Goal: Information Seeking & Learning: Find specific fact

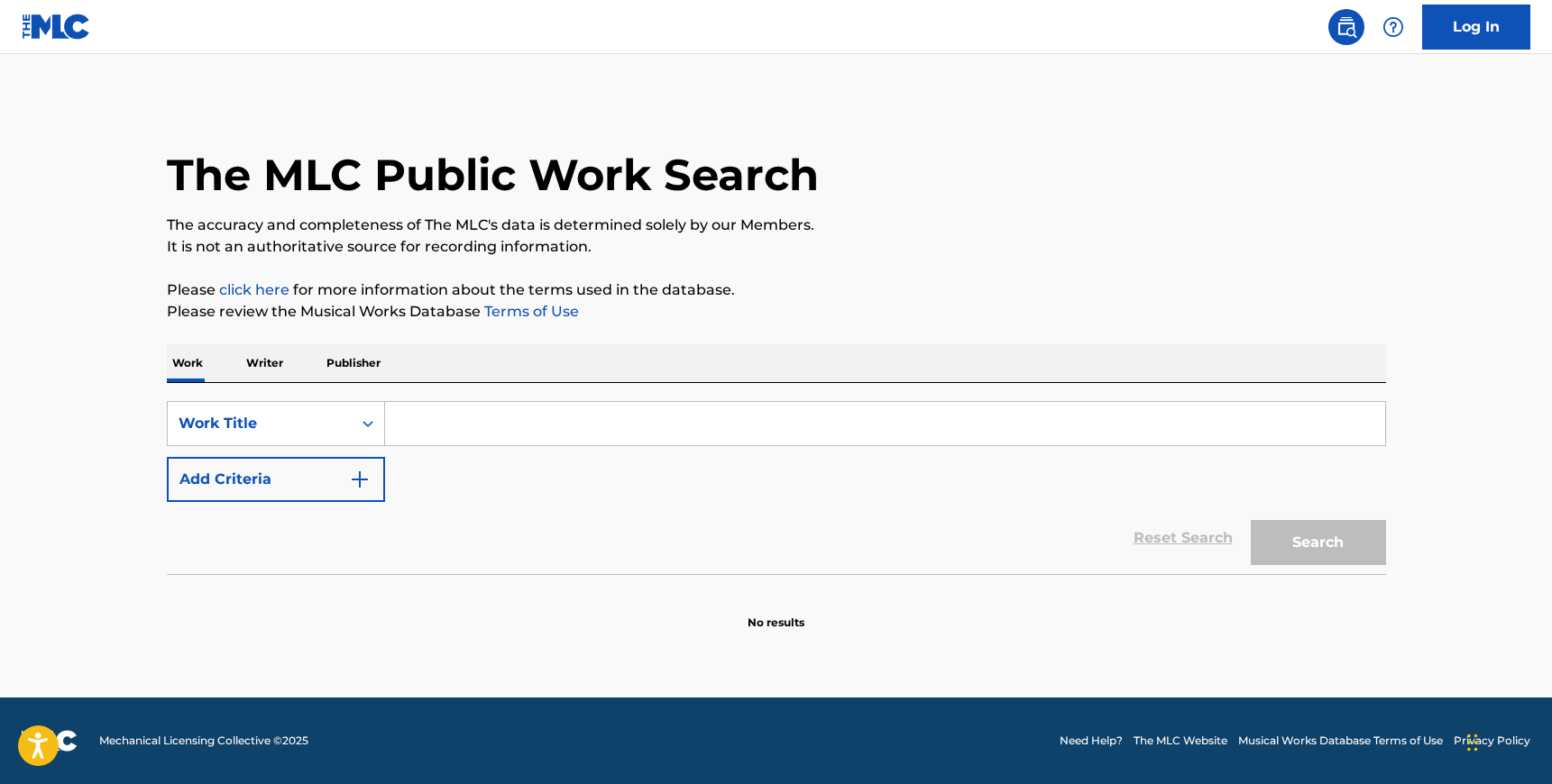
click at [735, 438] on input "Search Form" at bounding box center [885, 424] width 1000 height 44
paste input "Poetisas no Topo 4"
drag, startPoint x: 461, startPoint y: 422, endPoint x: 621, endPoint y: 422, distance: 160.0
click at [621, 422] on input "Poetisas no Topo 4" at bounding box center [885, 424] width 1000 height 44
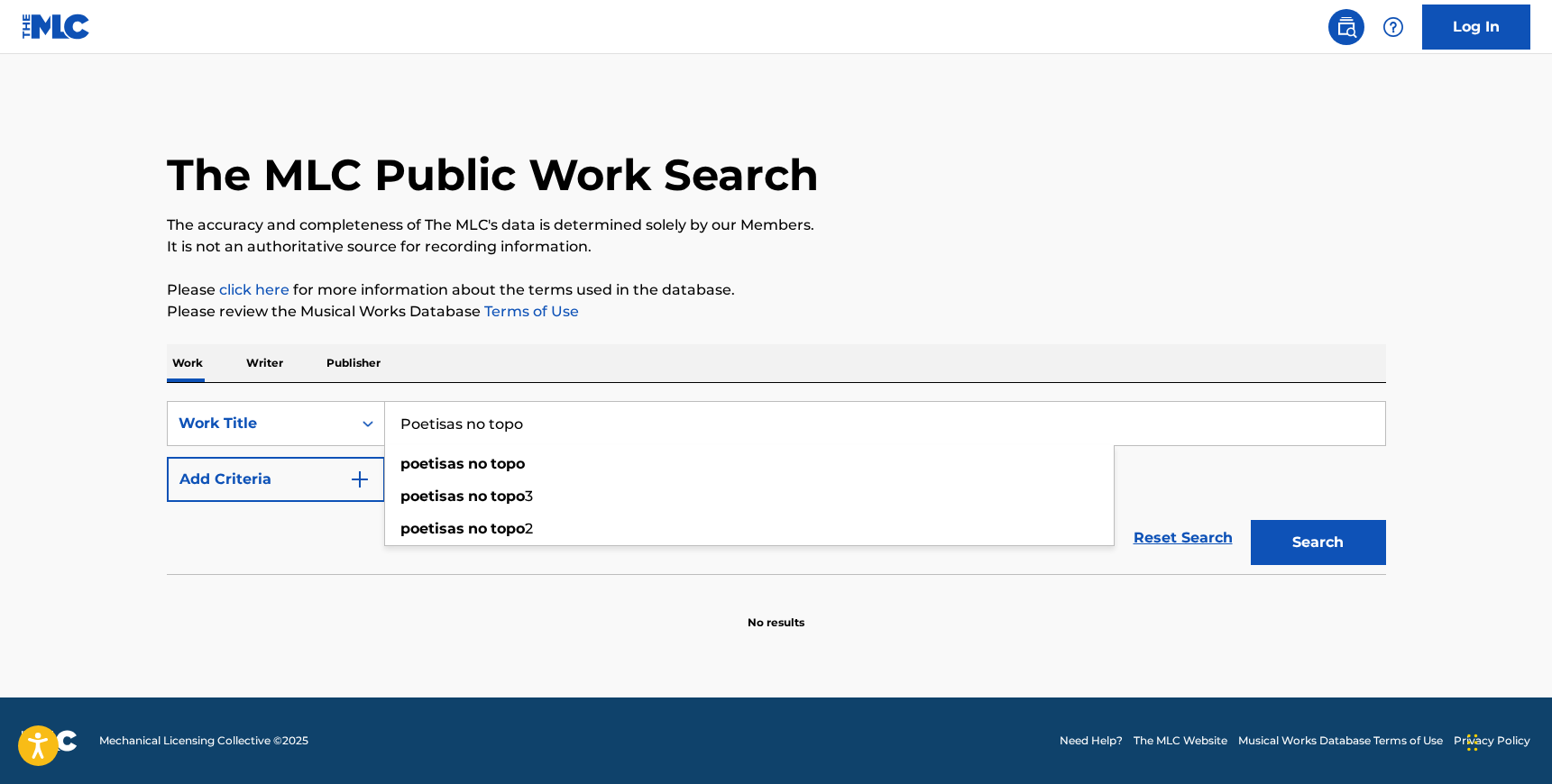
type input "Poetisas no topo"
click at [1251, 520] on button "Search" at bounding box center [1319, 542] width 136 height 46
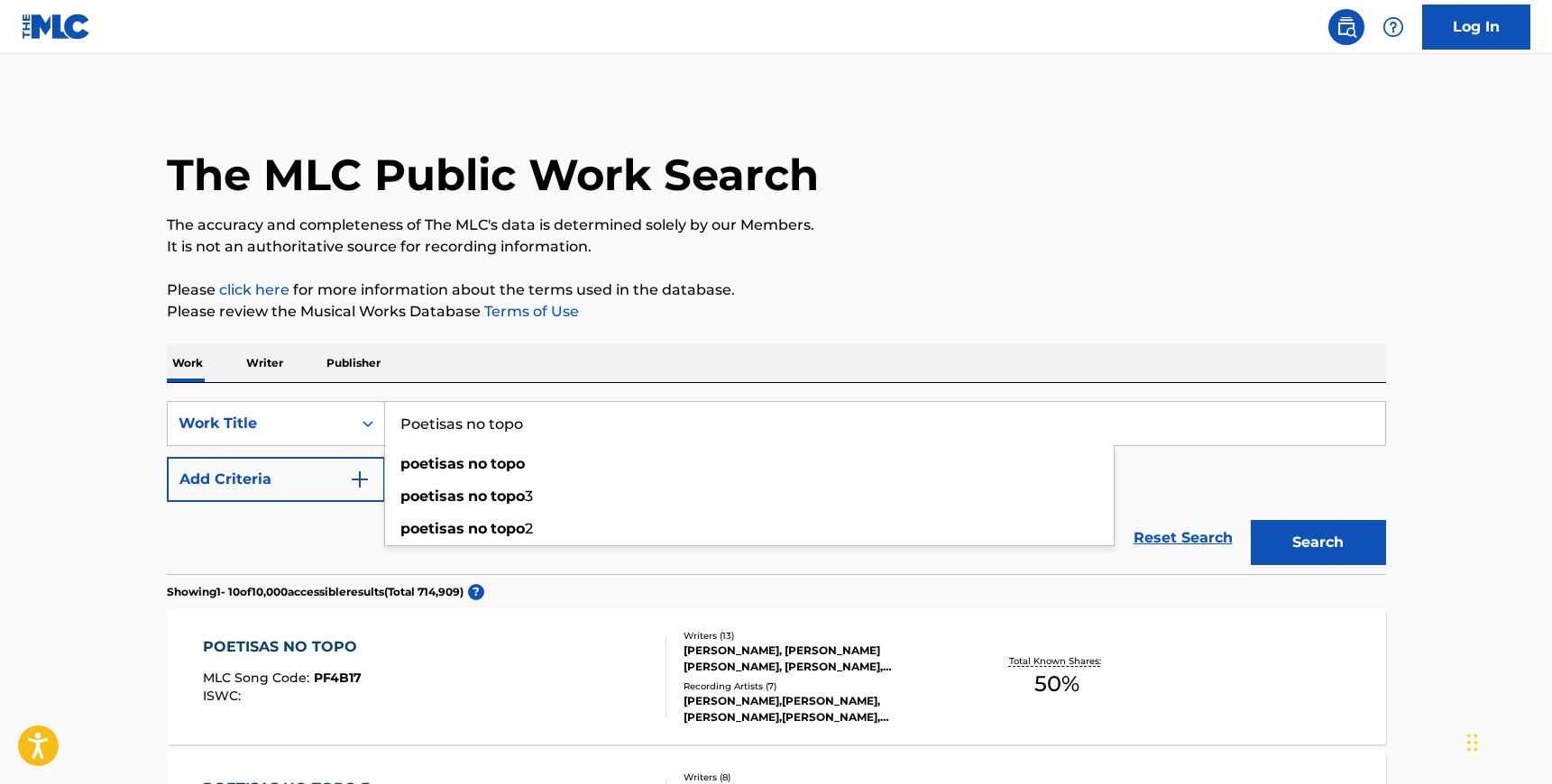
click at [497, 366] on div "Work Writer Publisher" at bounding box center [776, 363] width 1219 height 38
click at [323, 479] on button "Add Criteria" at bounding box center [275, 479] width 218 height 46
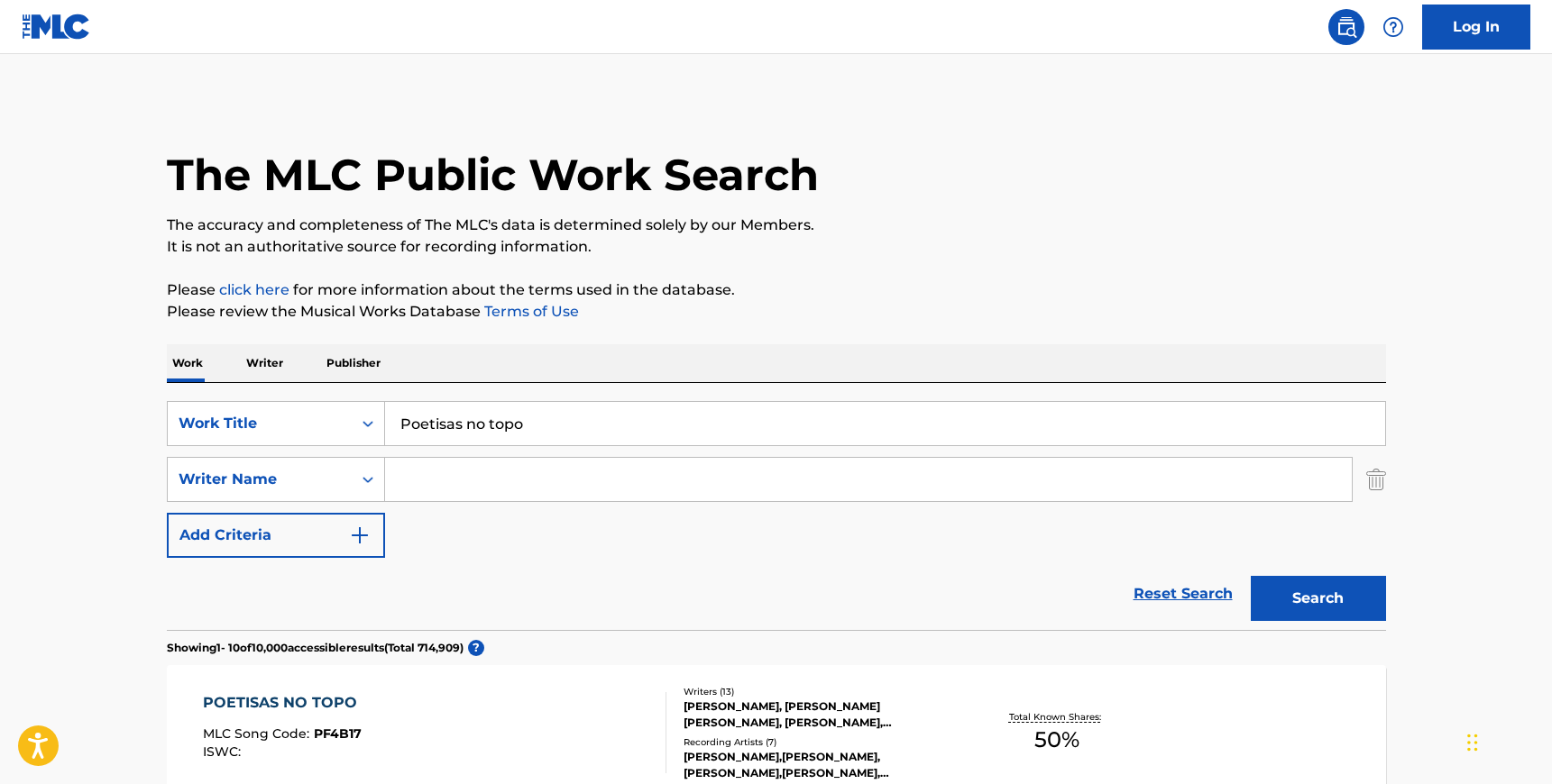
click at [469, 482] on input "Search Form" at bounding box center [868, 479] width 967 height 44
paste input "Guerreiro"
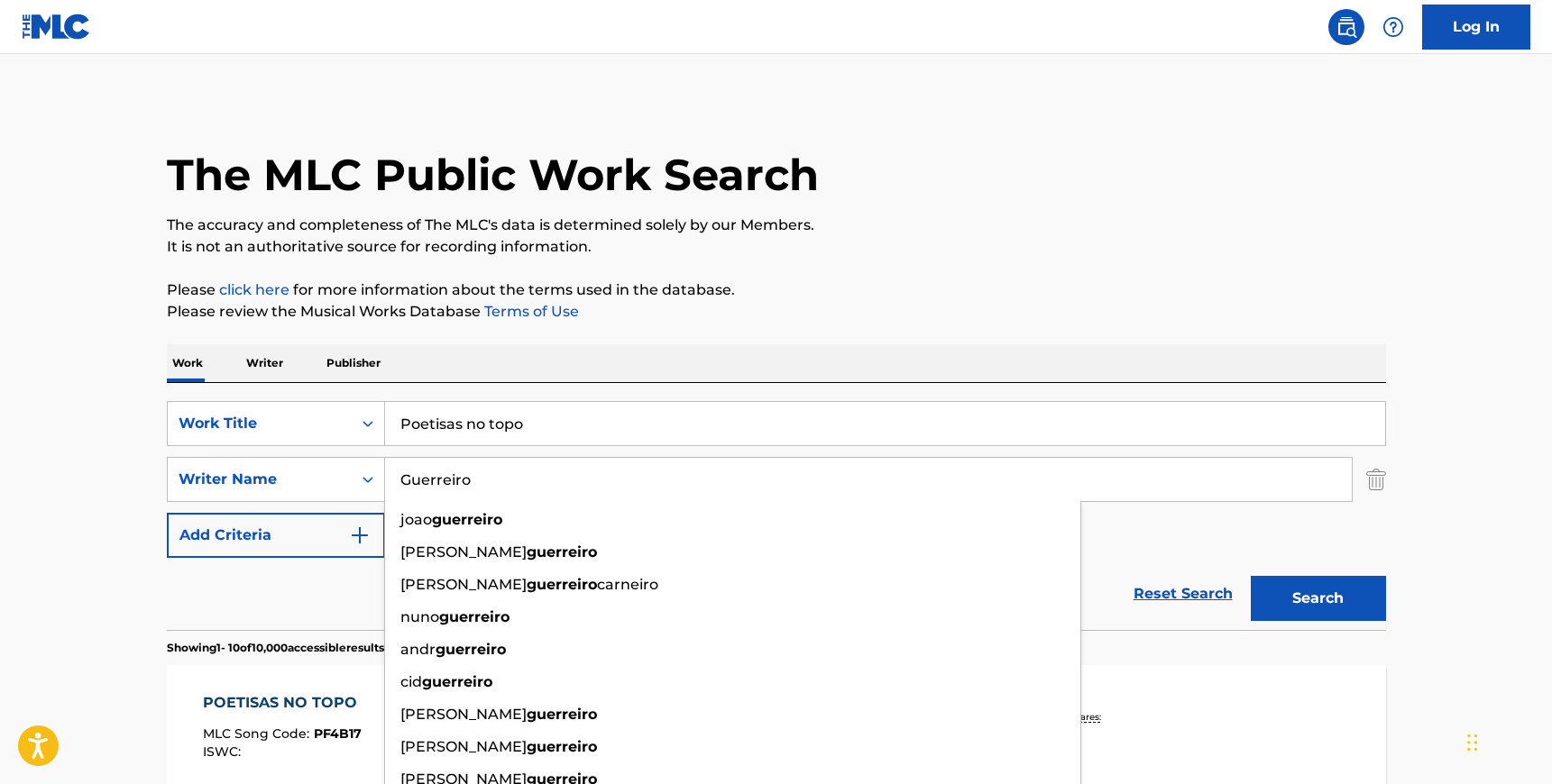
type input "Guerreiro"
click at [467, 442] on input "Poetisas no topo" at bounding box center [885, 424] width 1000 height 44
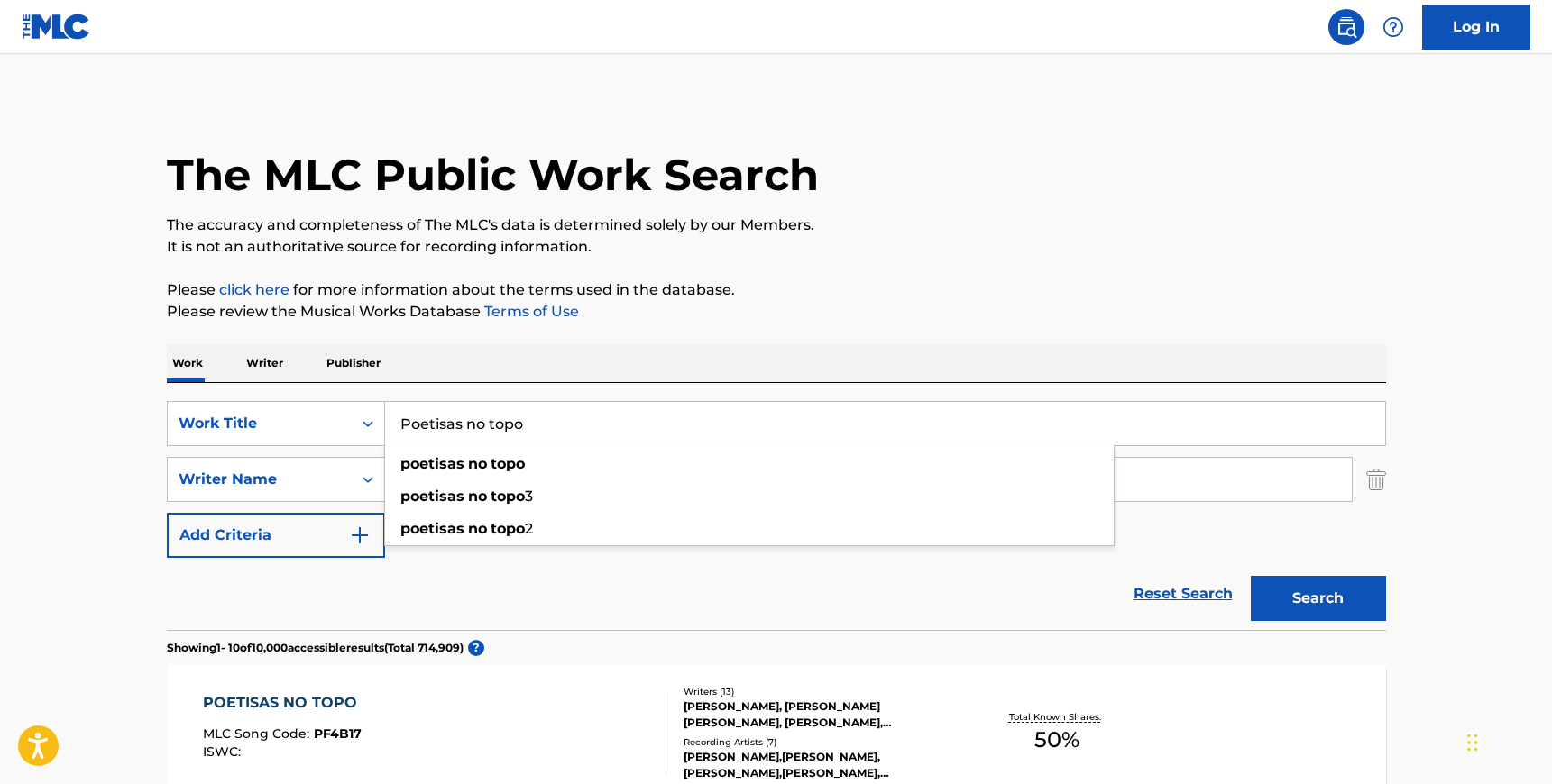
click at [467, 442] on input "Poetisas no topo" at bounding box center [885, 424] width 1000 height 44
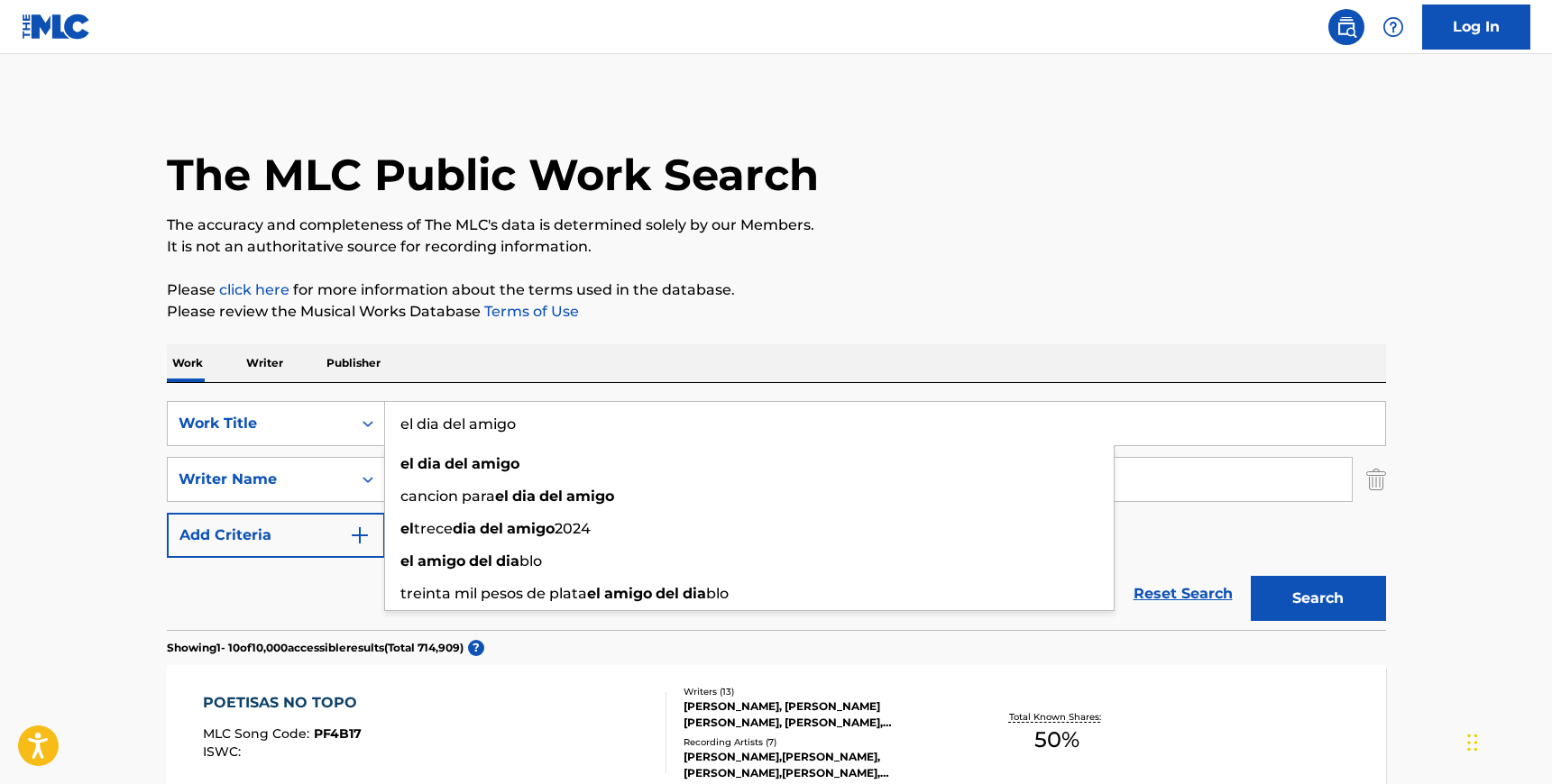
type input "el dia del amigo"
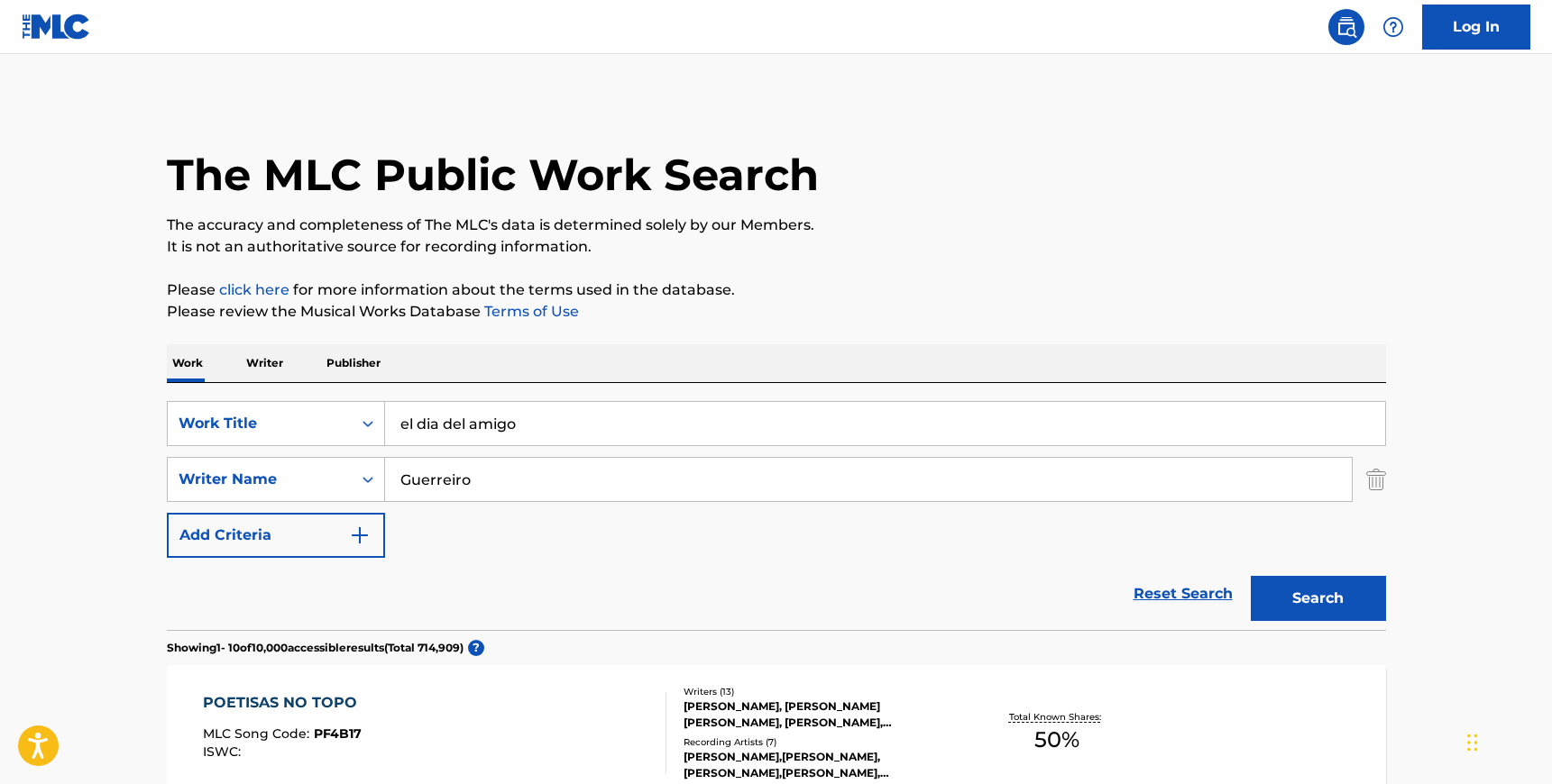
click at [587, 399] on div "SearchWithCriteria89f85273-f109-449f-9a83-675976f7ff84 Work Title el dia del am…" at bounding box center [776, 506] width 1219 height 247
click at [1337, 588] on button "Search" at bounding box center [1319, 598] width 136 height 46
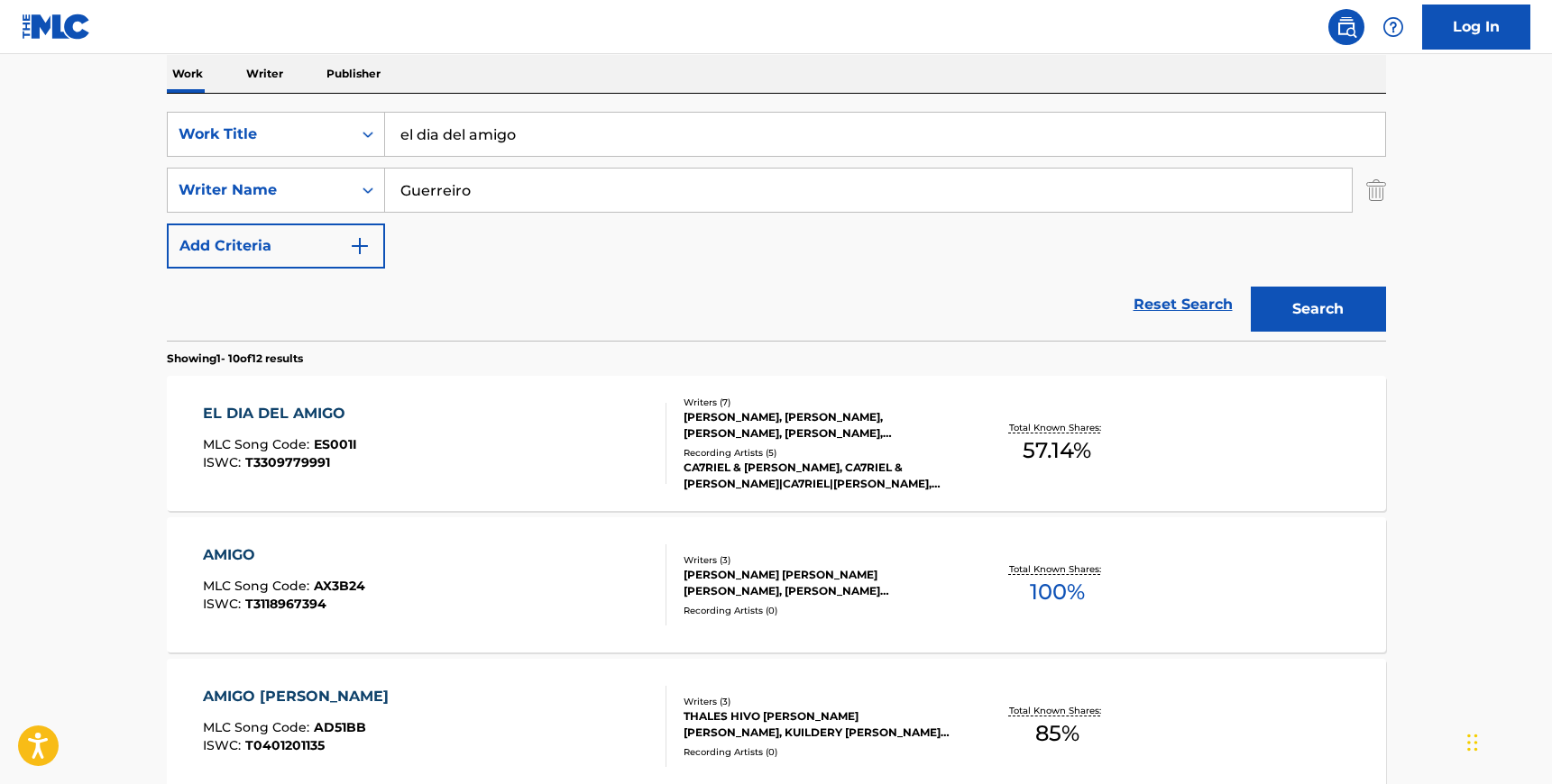
scroll to position [288, 0]
click at [561, 468] on div "EL DIA DEL AMIGO MLC Song Code : ES001I ISWC : T3309779991" at bounding box center [434, 444] width 464 height 81
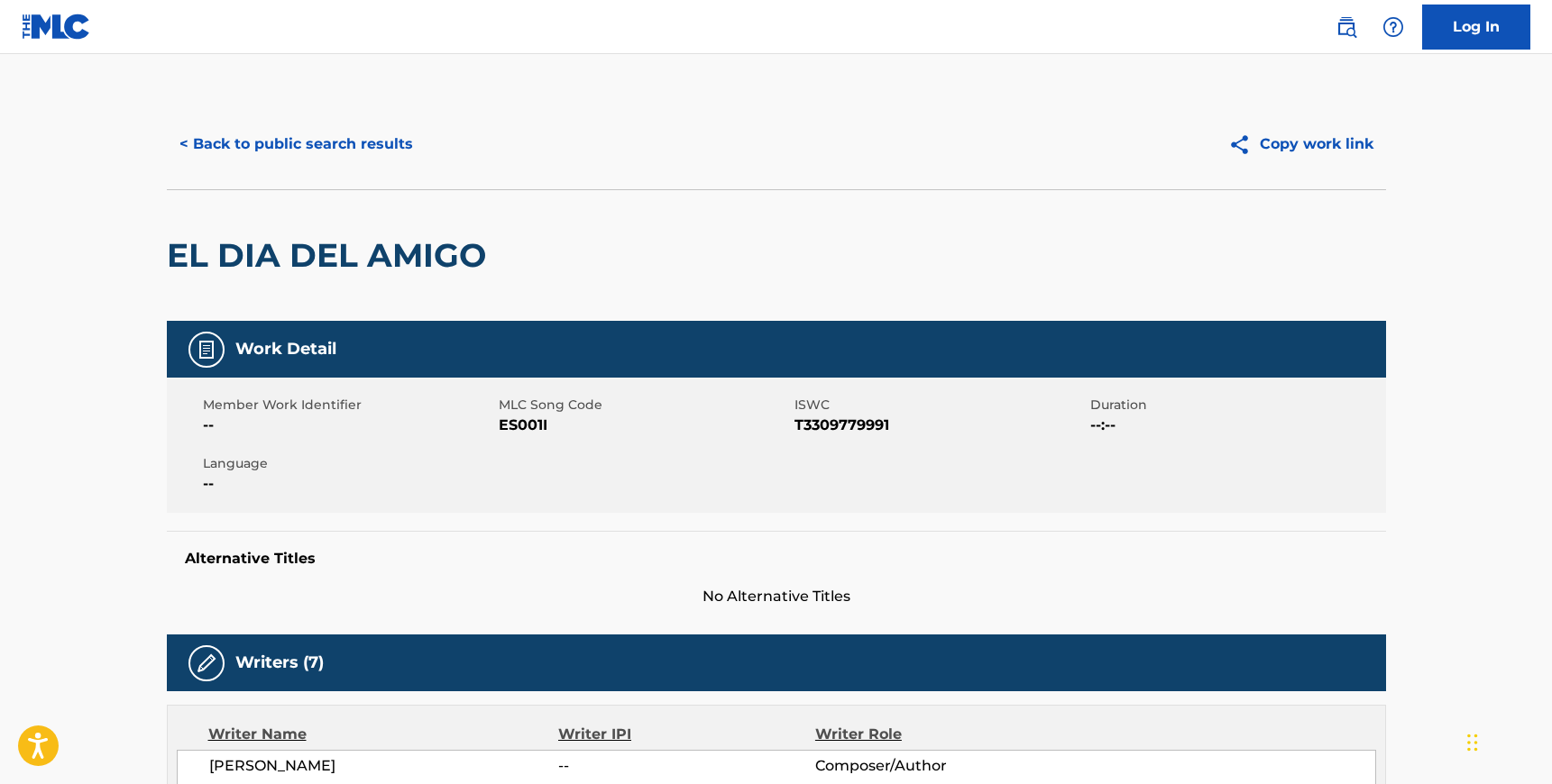
click at [536, 428] on span "ES001I" at bounding box center [644, 425] width 291 height 21
copy span "ES001I"
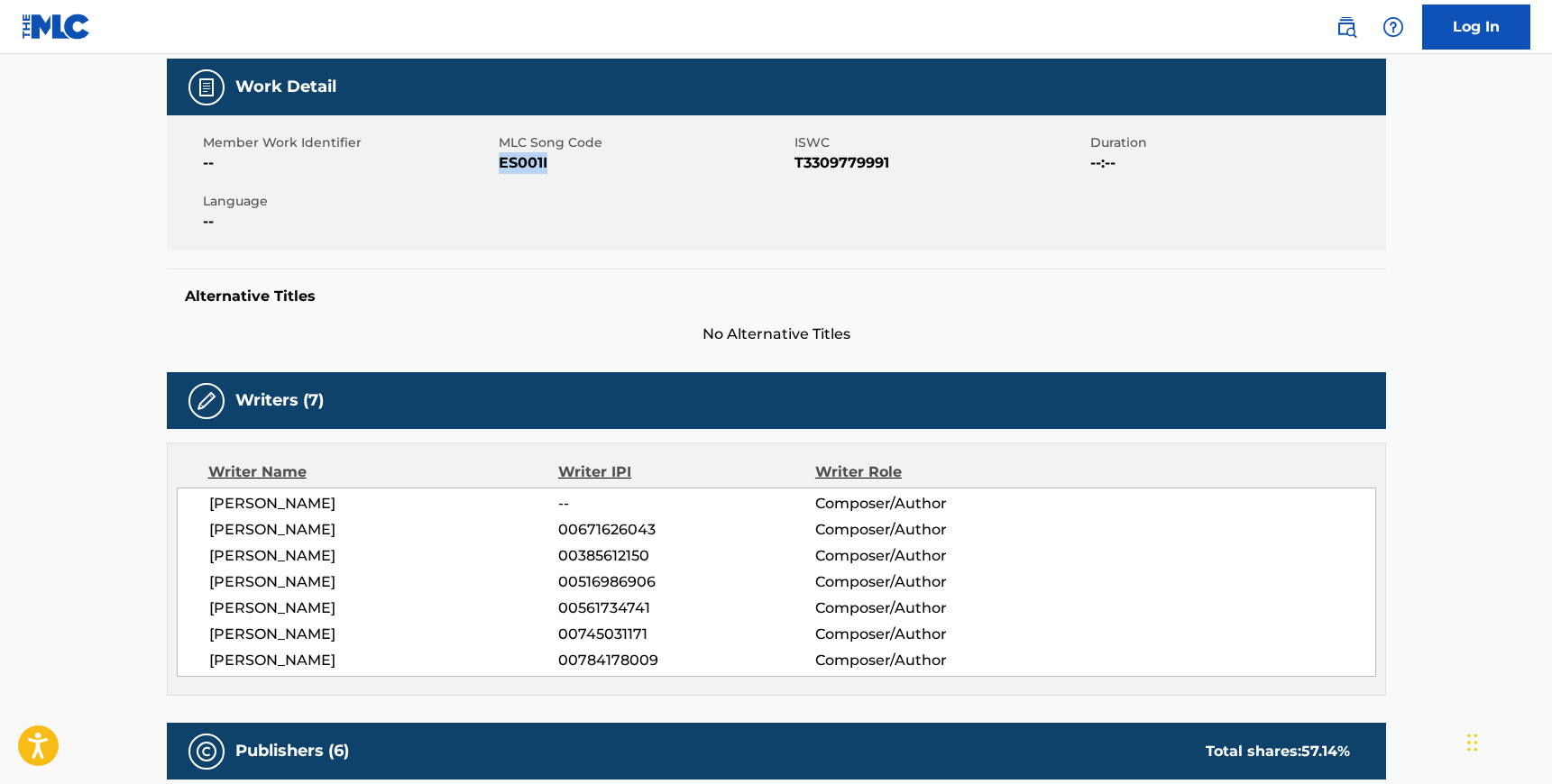
scroll to position [274, 0]
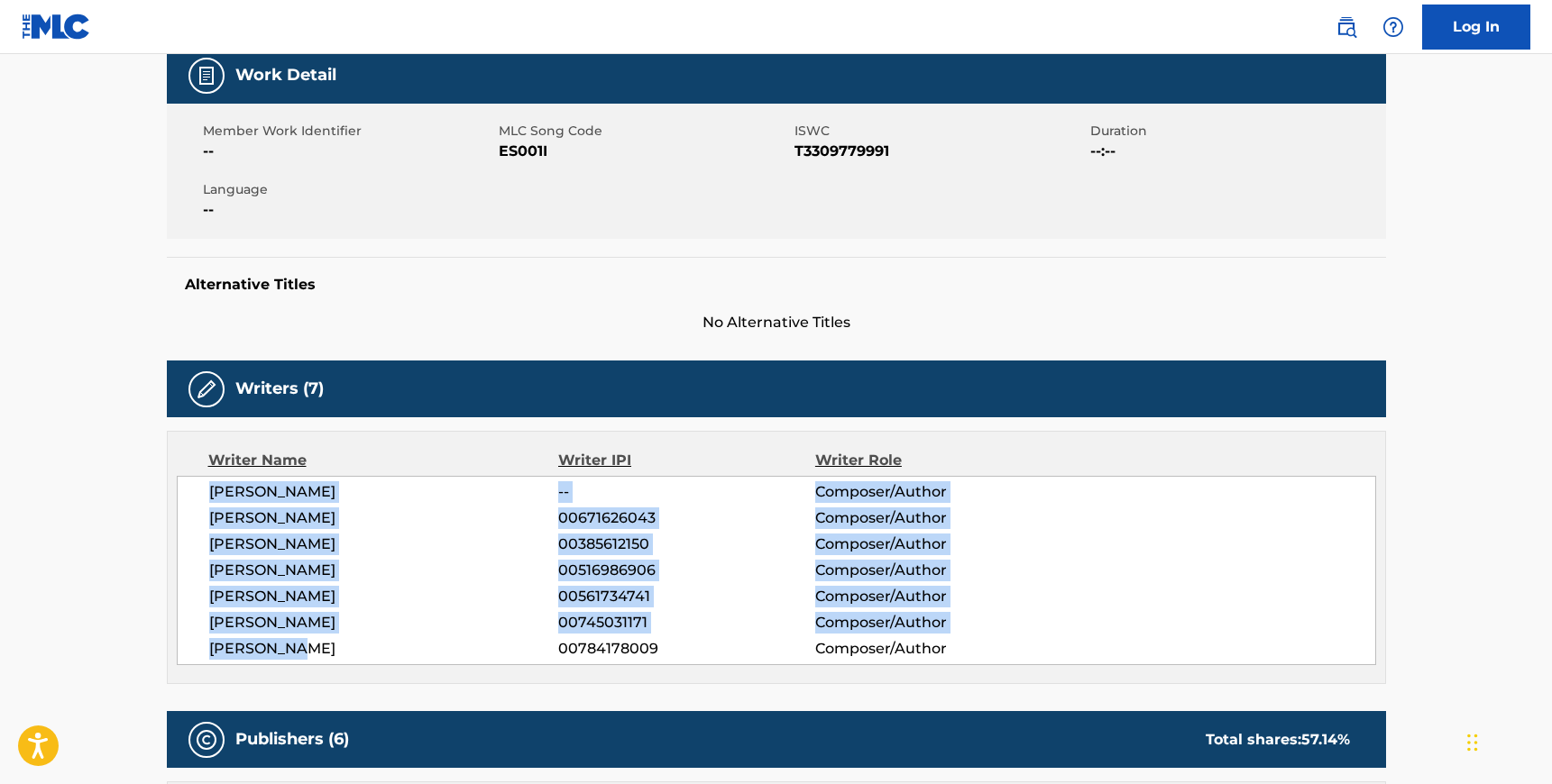
drag, startPoint x: 209, startPoint y: 488, endPoint x: 298, endPoint y: 647, distance: 182.2
click at [298, 647] on div "[PERSON_NAME] -- Composer/Author [PERSON_NAME] 00671626043 Composer/Author [PER…" at bounding box center [776, 570] width 1199 height 189
copy div "[PERSON_NAME] -- Composer/Author [PERSON_NAME] 00671626043 Composer/Author [PER…"
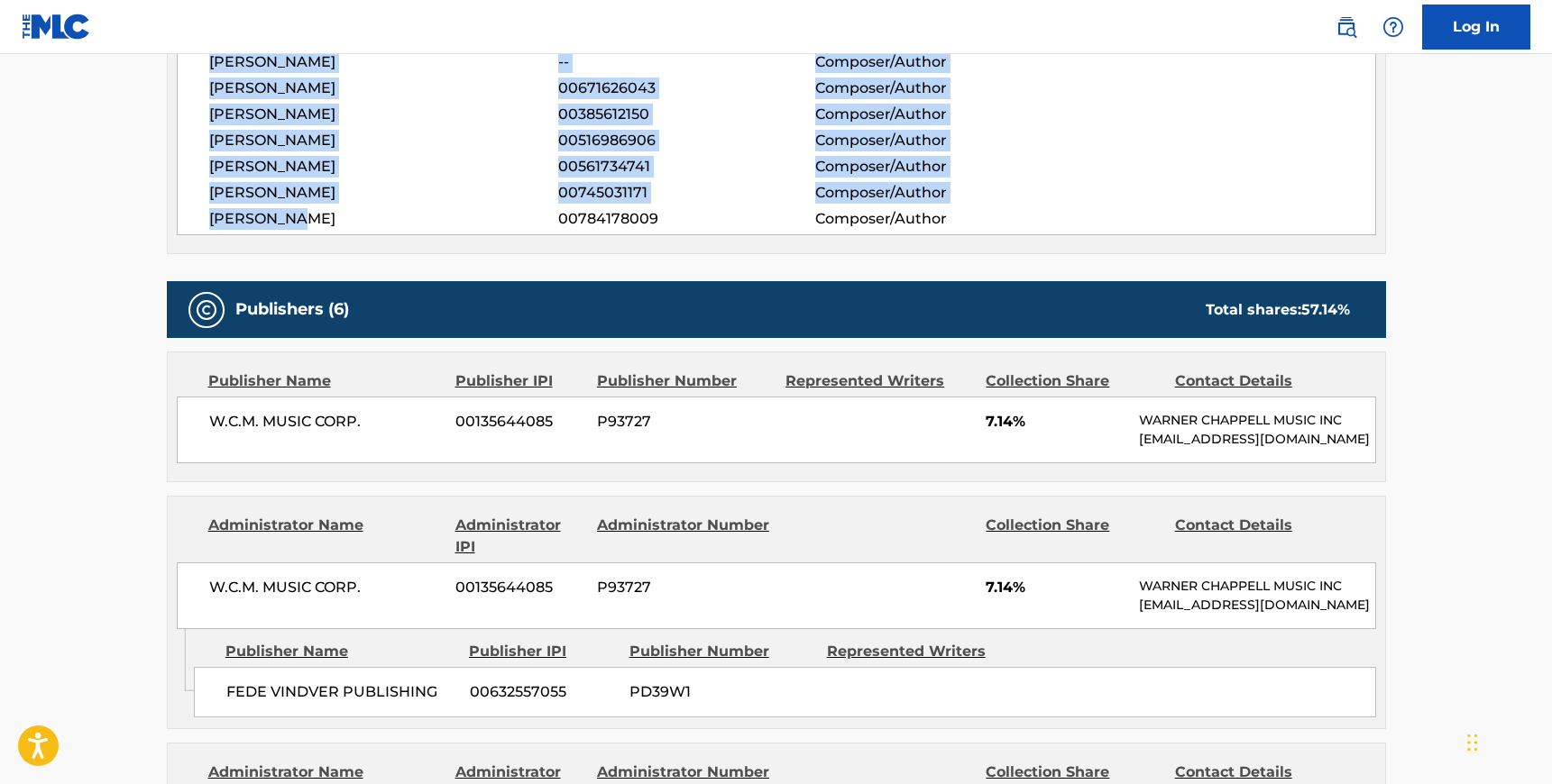
scroll to position [710, 0]
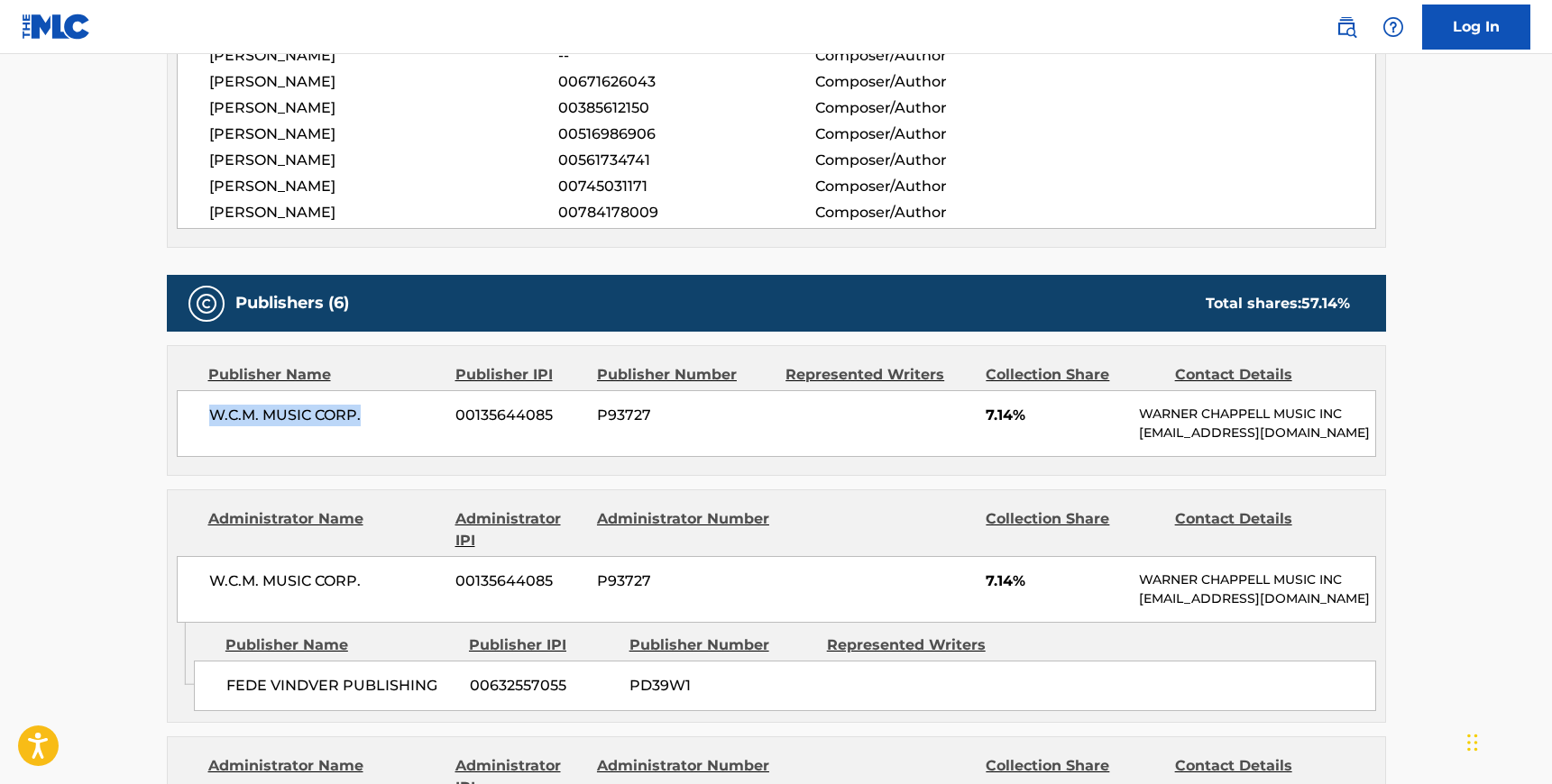
drag, startPoint x: 367, startPoint y: 414, endPoint x: 205, endPoint y: 410, distance: 162.0
click at [205, 410] on div "W.C.M. MUSIC CORP. 00135644085 P93727 7.14% [PERSON_NAME] MUSIC INC [EMAIL_ADDR…" at bounding box center [776, 424] width 1199 height 67
copy span "W.C.M. MUSIC CORP."
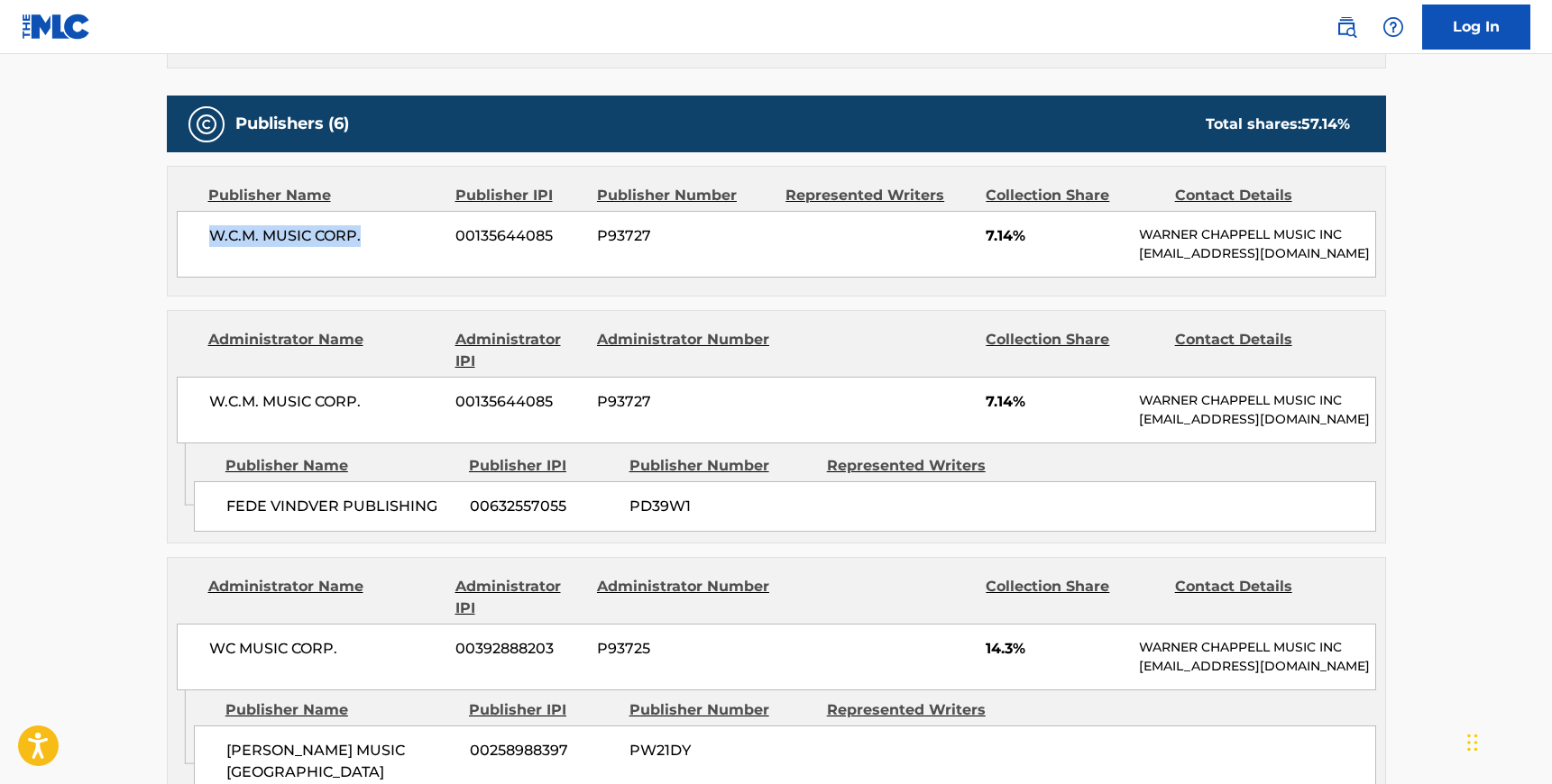
scroll to position [893, 0]
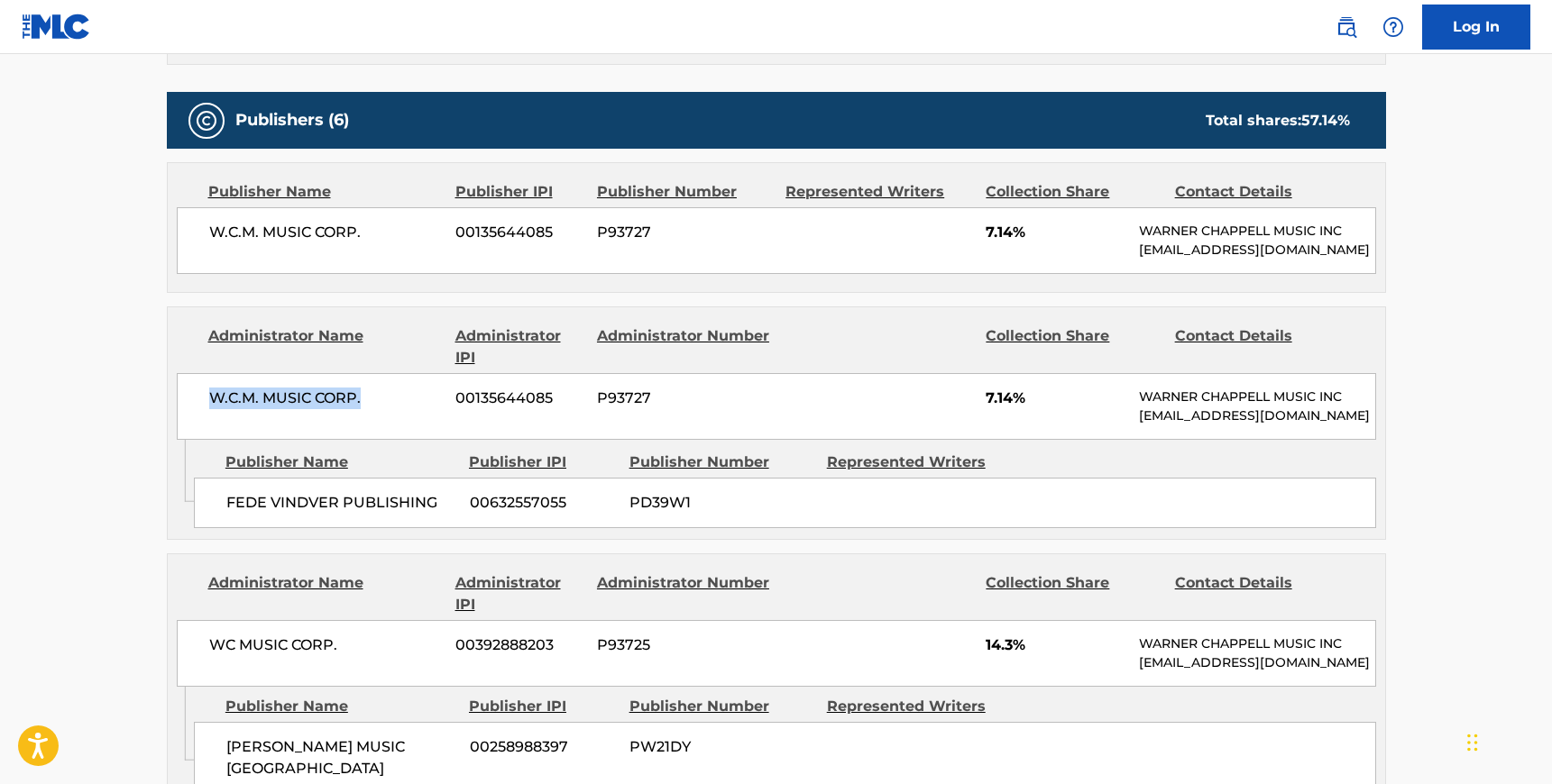
drag, startPoint x: 365, startPoint y: 396, endPoint x: 212, endPoint y: 393, distance: 153.0
click at [212, 393] on span "W.C.M. MUSIC CORP." at bounding box center [325, 398] width 233 height 21
copy span "W.C.M. MUSIC CORP."
drag, startPoint x: 437, startPoint y: 491, endPoint x: 227, endPoint y: 491, distance: 210.0
click at [227, 492] on span "FEDE VINDVER PUBLISHING" at bounding box center [341, 503] width 230 height 21
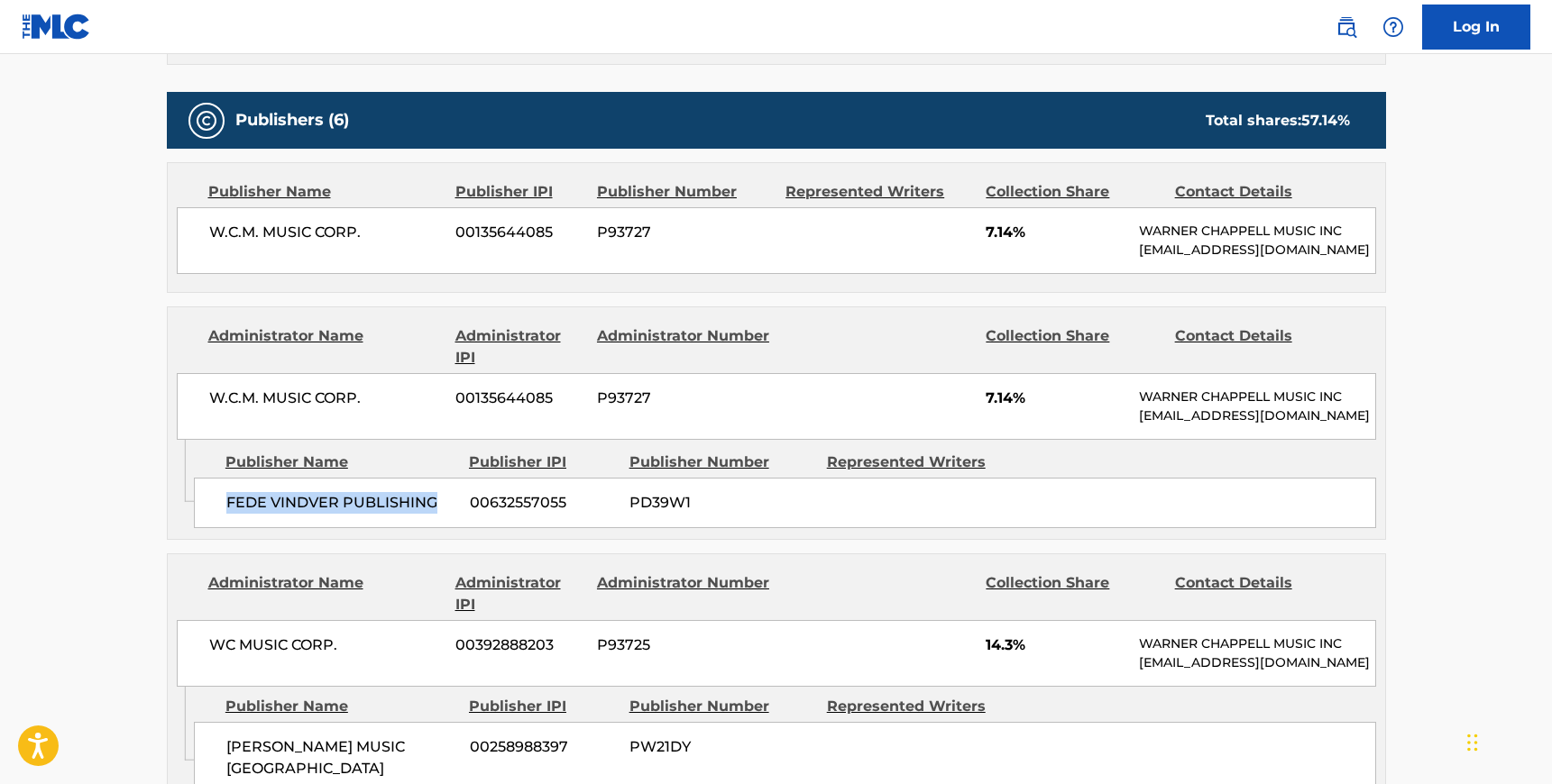
copy span "FEDE VINDVER PUBLISHING"
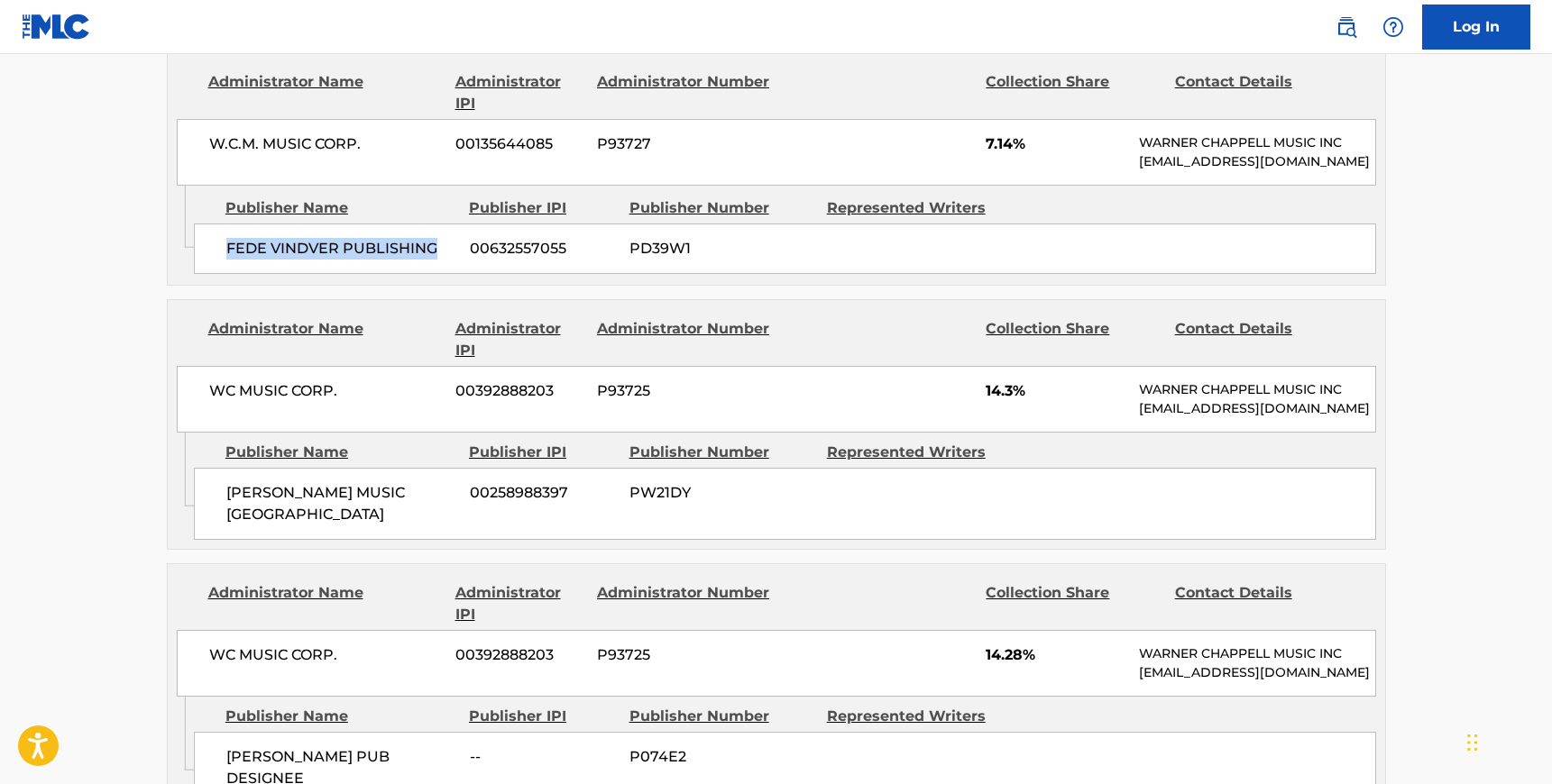
scroll to position [1155, 0]
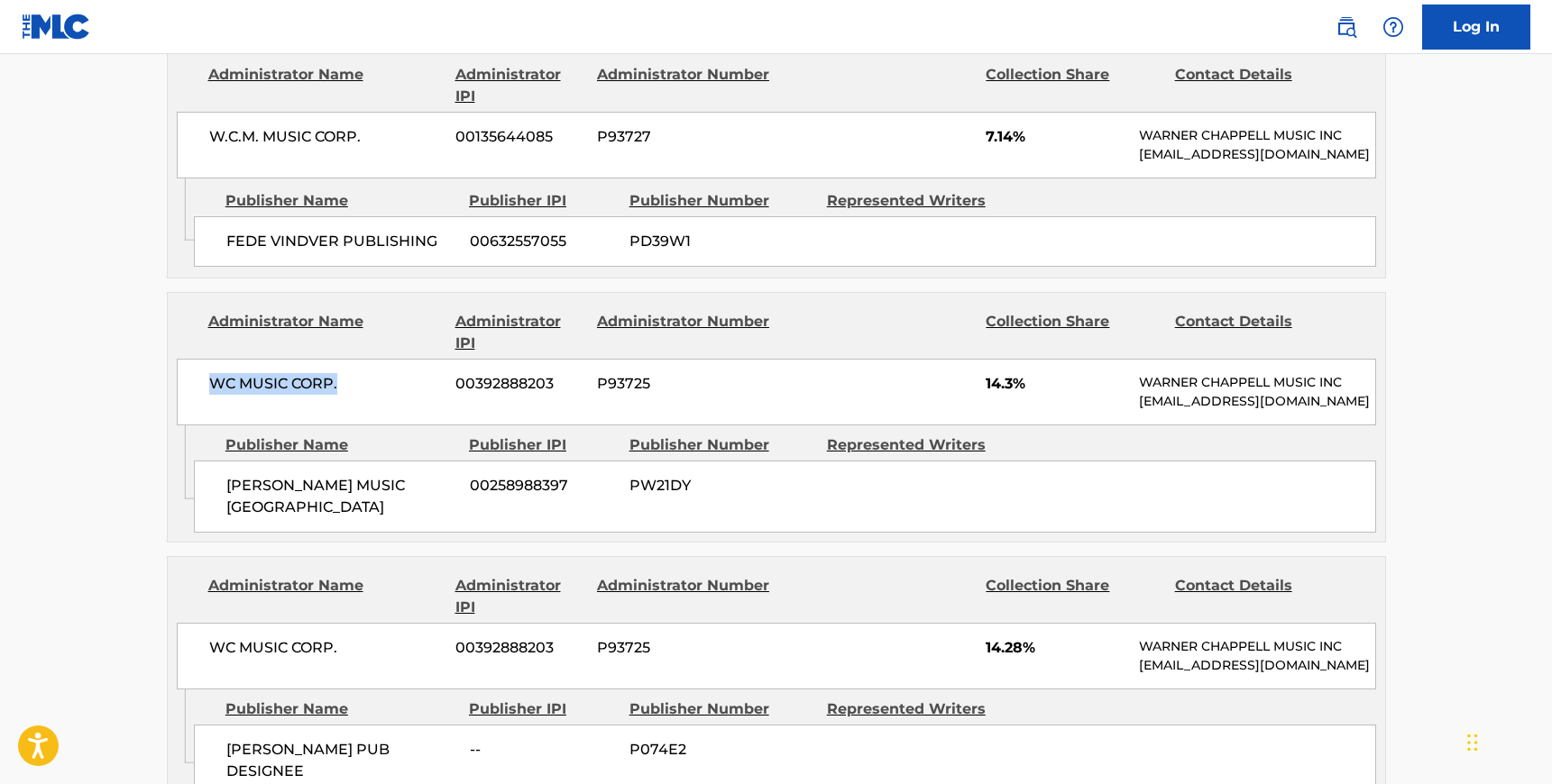
drag, startPoint x: 344, startPoint y: 384, endPoint x: 212, endPoint y: 381, distance: 132.0
click at [212, 381] on span "WC MUSIC CORP." at bounding box center [325, 384] width 233 height 21
copy span "WC MUSIC CORP."
drag, startPoint x: 313, startPoint y: 505, endPoint x: 227, endPoint y: 487, distance: 87.9
click at [227, 487] on span "[PERSON_NAME] MUSIC [GEOGRAPHIC_DATA]" at bounding box center [341, 496] width 230 height 44
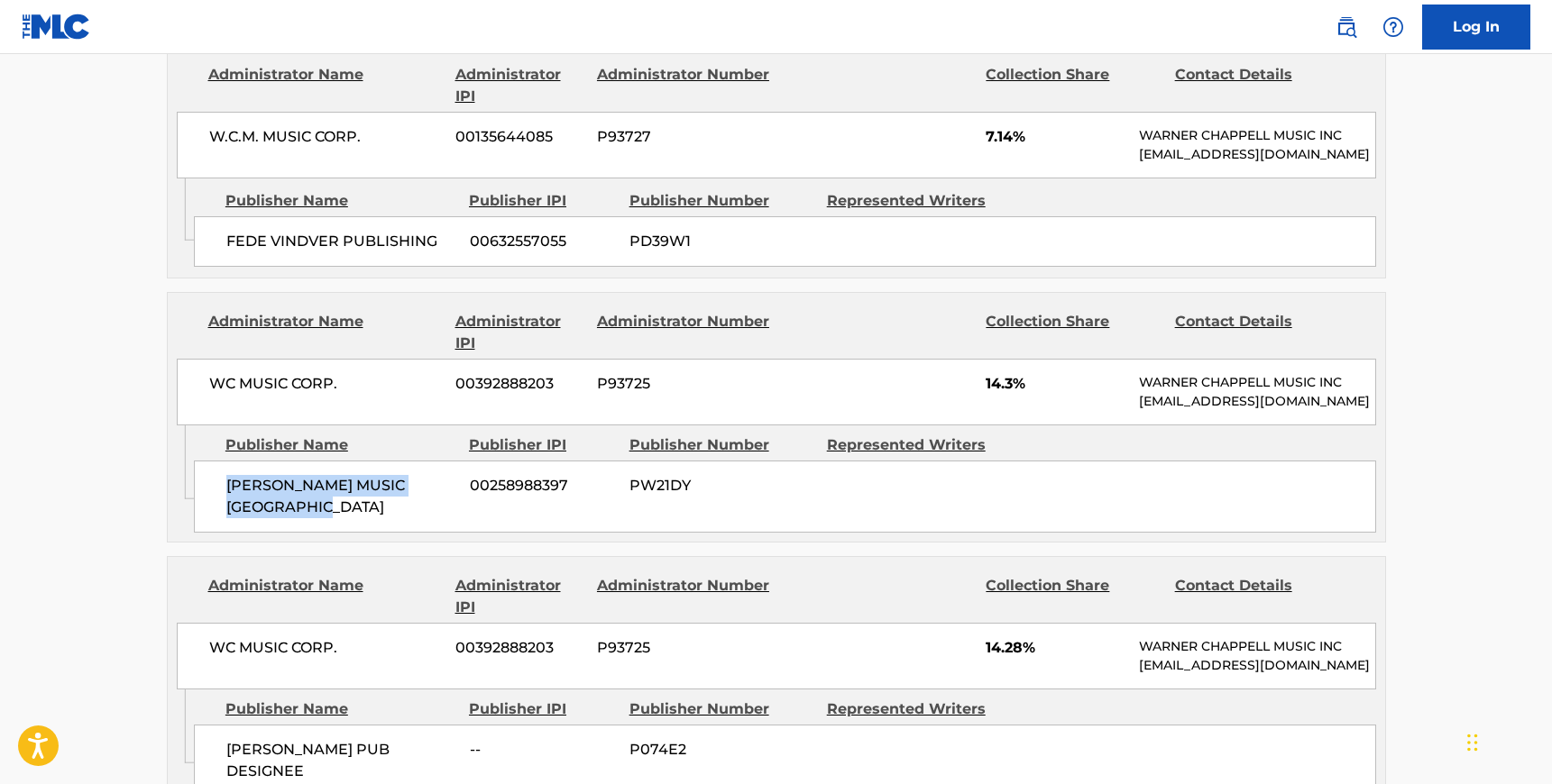
copy span "[PERSON_NAME] MUSIC [GEOGRAPHIC_DATA]"
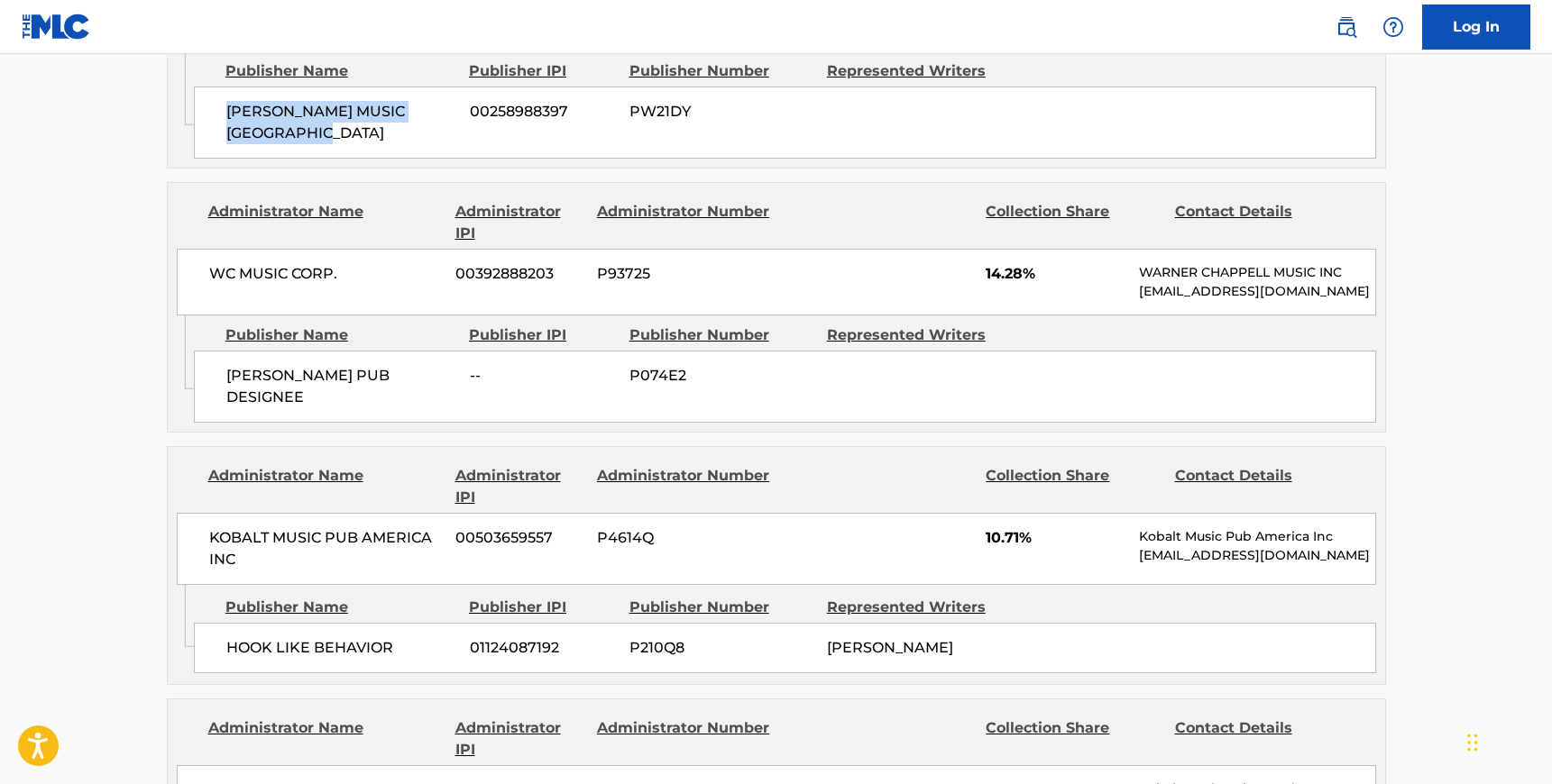
scroll to position [1567, 0]
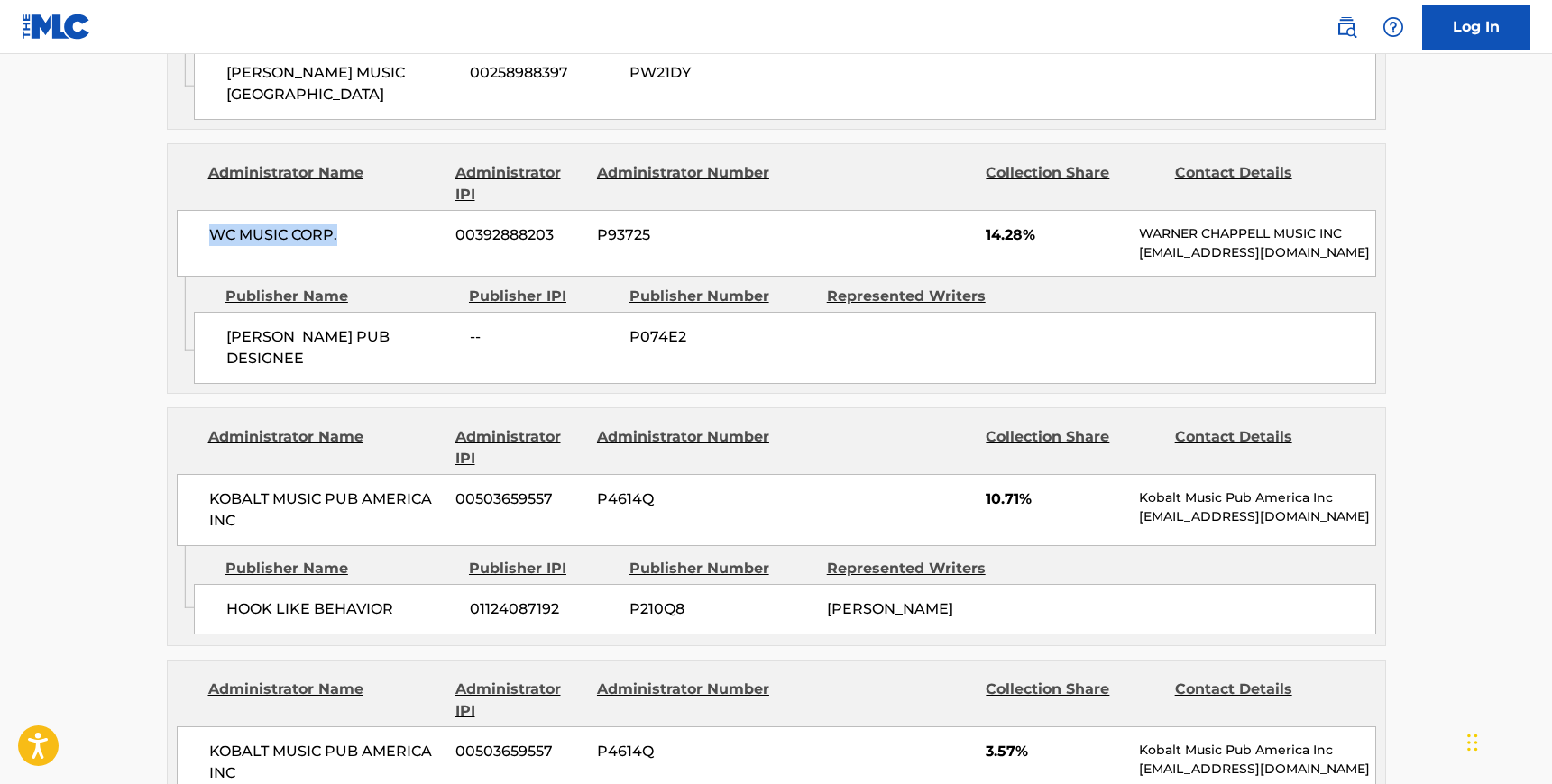
drag, startPoint x: 344, startPoint y: 228, endPoint x: 198, endPoint y: 226, distance: 146.0
click at [198, 226] on div "WC MUSIC CORP. 00392888203 P93725 14.28% [PERSON_NAME] MUSIC INC [EMAIL_ADDRESS…" at bounding box center [776, 243] width 1199 height 67
copy span "WC MUSIC CORP."
drag, startPoint x: 301, startPoint y: 361, endPoint x: 217, endPoint y: 334, distance: 88.2
click at [217, 334] on div "[PERSON_NAME] PUB DESIGNEE -- P074E2" at bounding box center [785, 348] width 1182 height 72
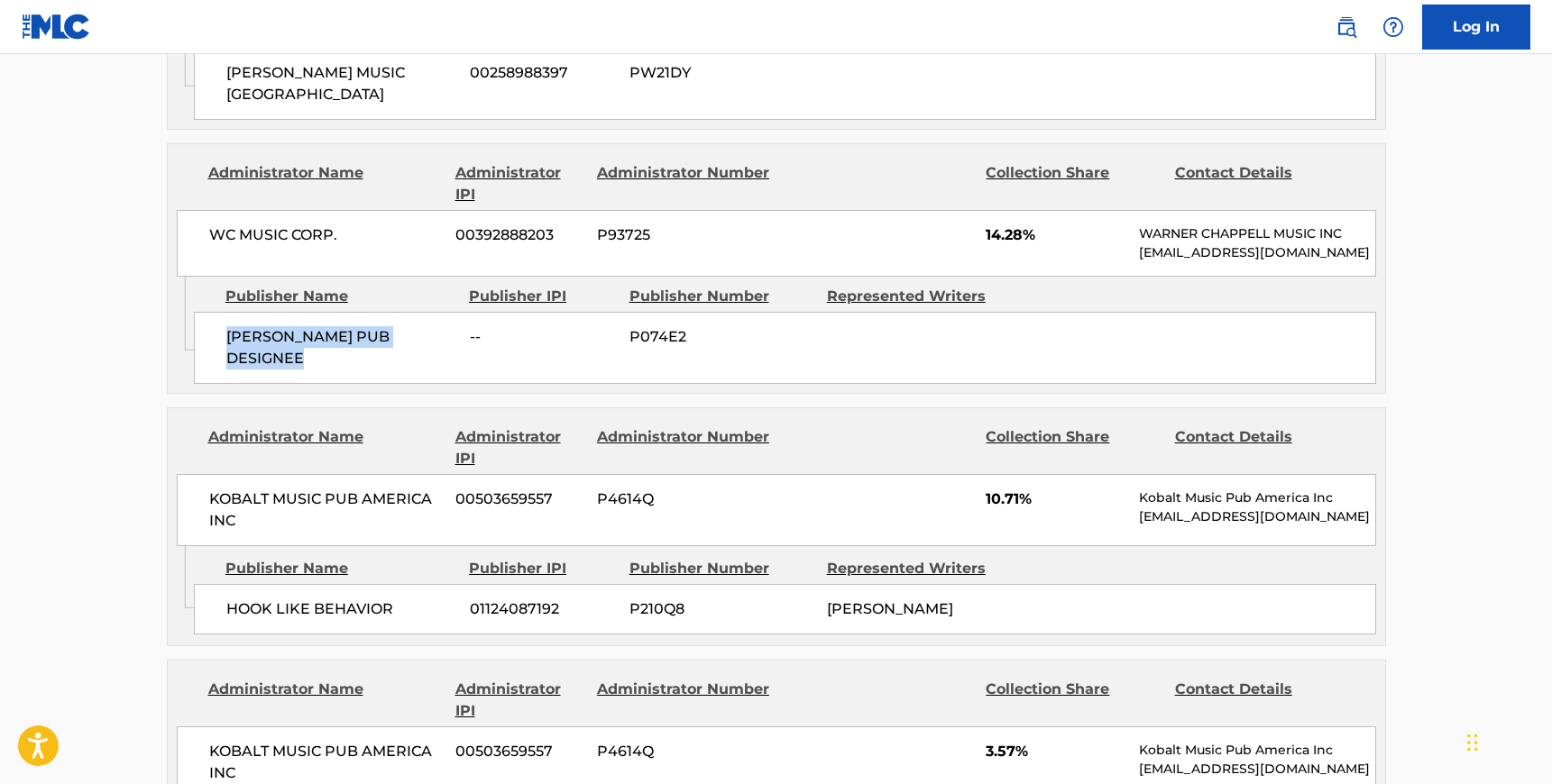
copy span "[PERSON_NAME] PUB DESIGNEE"
drag, startPoint x: 242, startPoint y: 510, endPoint x: 205, endPoint y: 494, distance: 40.3
click at [205, 494] on div "KOBALT MUSIC PUB AMERICA INC 00503659557 P4614Q 10.71% Kobalt Music Pub America…" at bounding box center [776, 510] width 1199 height 72
copy span "KOBALT MUSIC PUB AMERICA INC"
drag, startPoint x: 404, startPoint y: 605, endPoint x: 227, endPoint y: 598, distance: 177.1
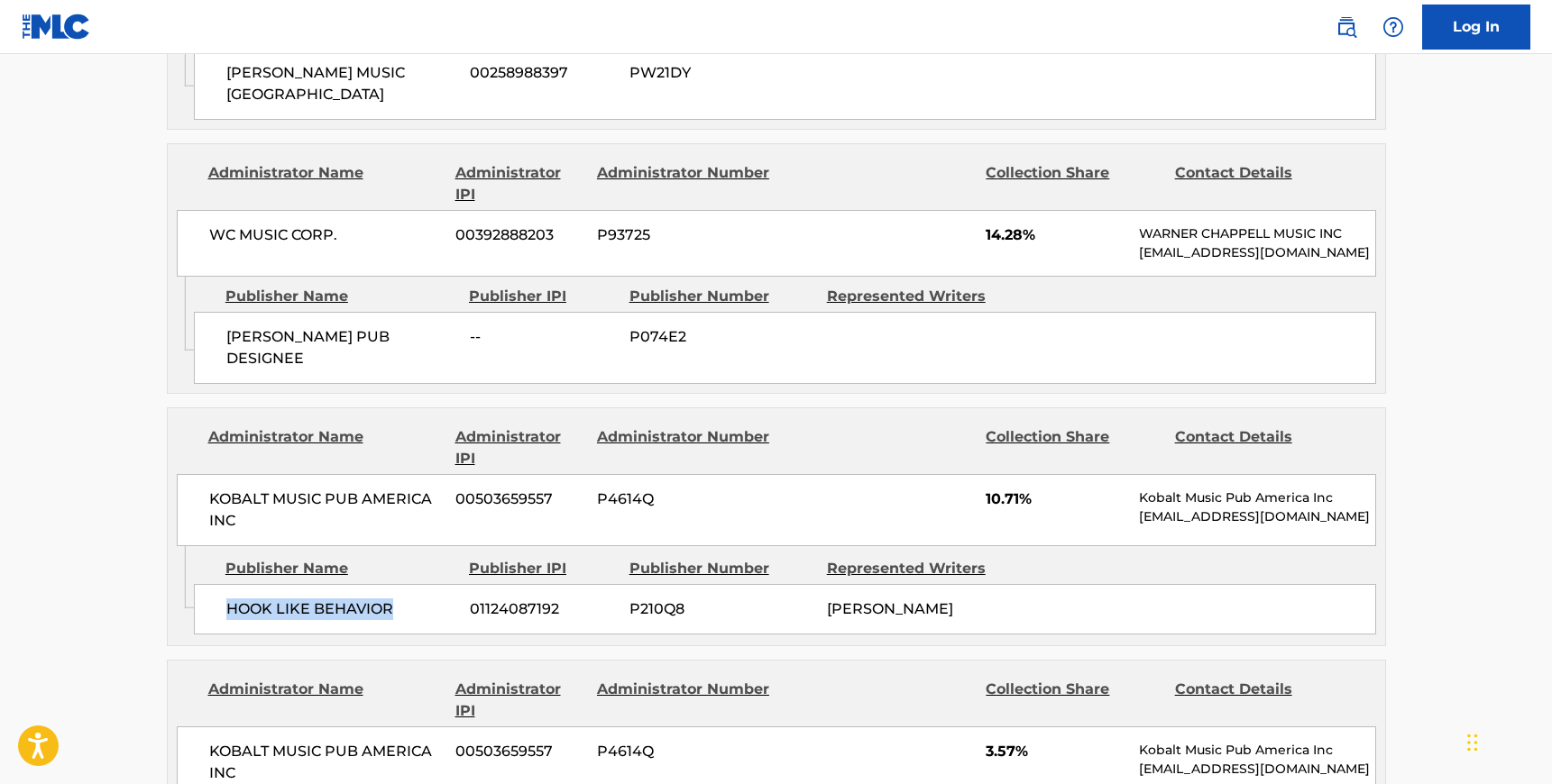
click at [227, 598] on span "HOOK LIKE BEHAVIOR" at bounding box center [341, 608] width 230 height 21
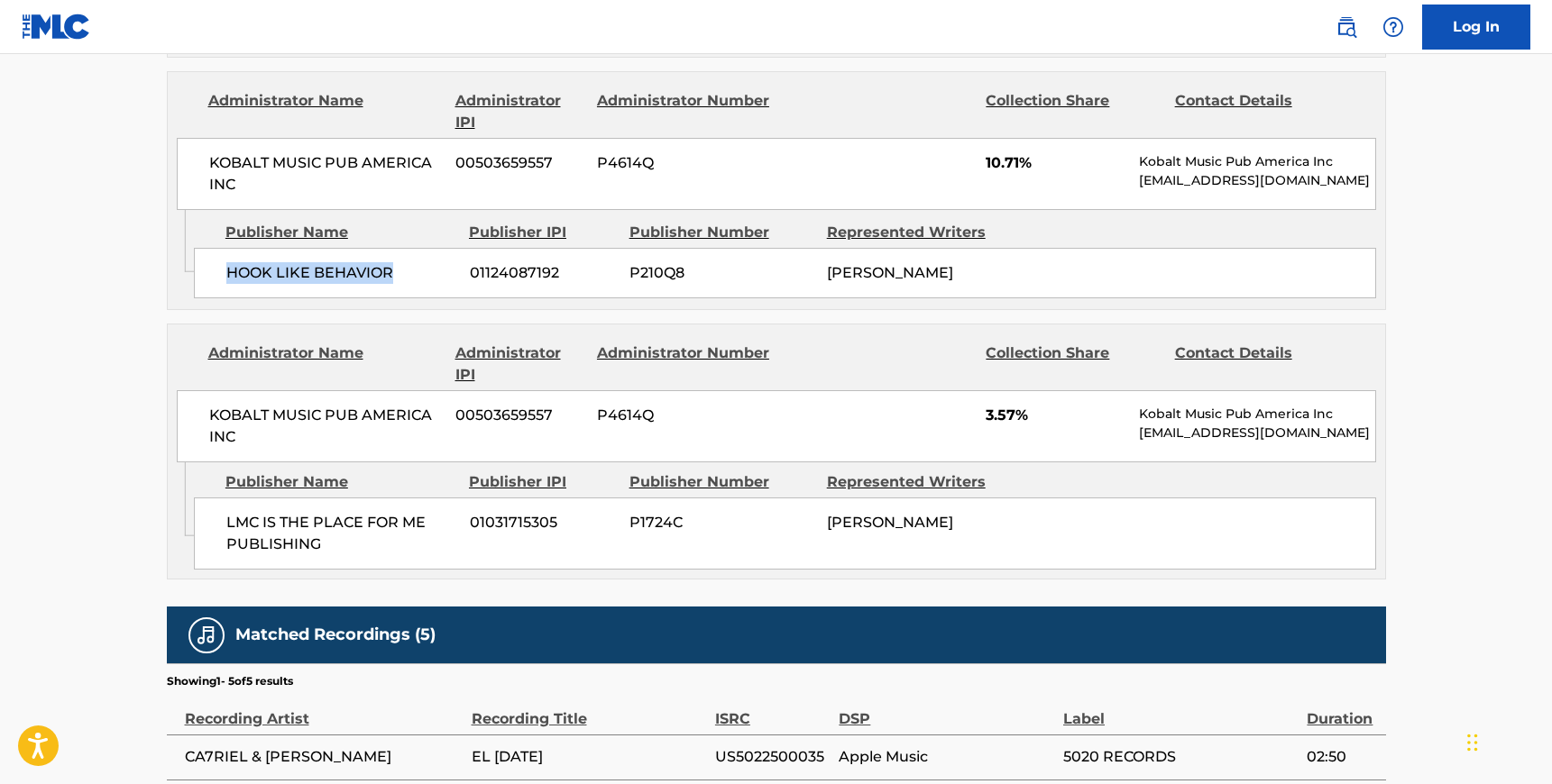
scroll to position [1937, 0]
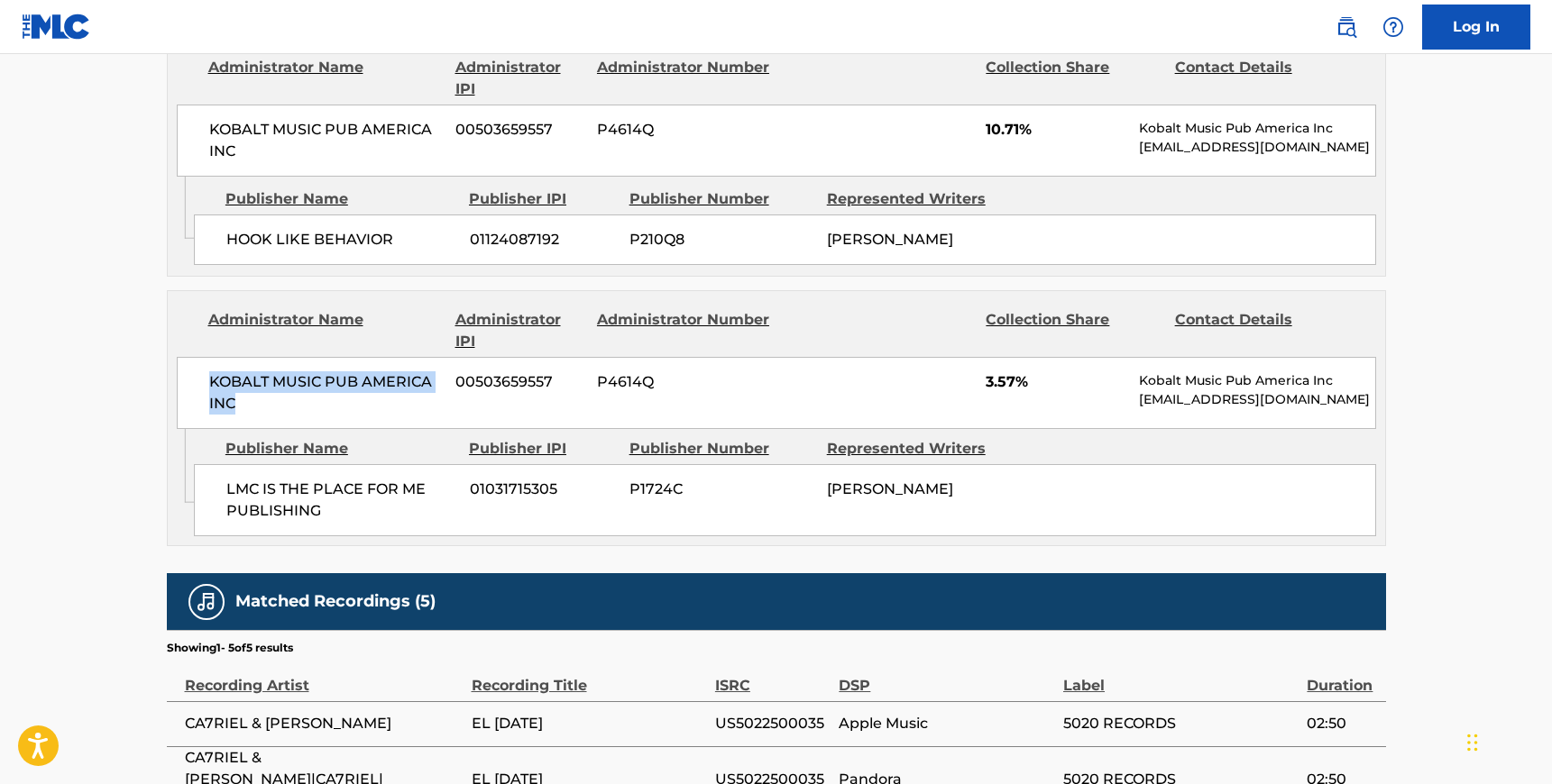
drag, startPoint x: 237, startPoint y: 415, endPoint x: 212, endPoint y: 397, distance: 30.8
click at [212, 397] on span "KOBALT MUSIC PUB AMERICA INC" at bounding box center [325, 393] width 233 height 44
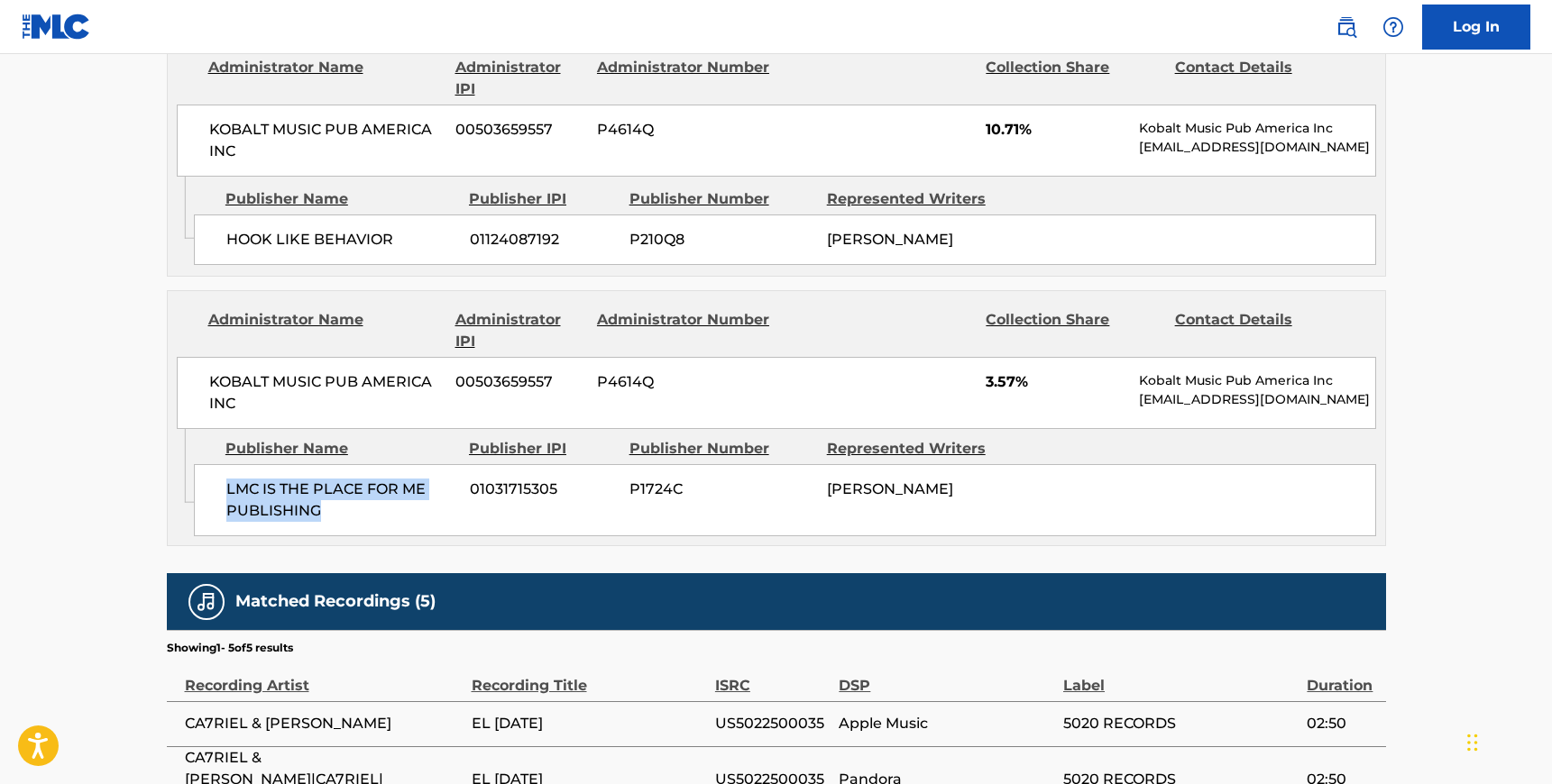
drag, startPoint x: 322, startPoint y: 520, endPoint x: 224, endPoint y: 499, distance: 100.2
click at [224, 499] on div "LMC IS THE PLACE FOR ME PUBLISHING 01031715305 P1724C [PERSON_NAME]" at bounding box center [785, 501] width 1182 height 72
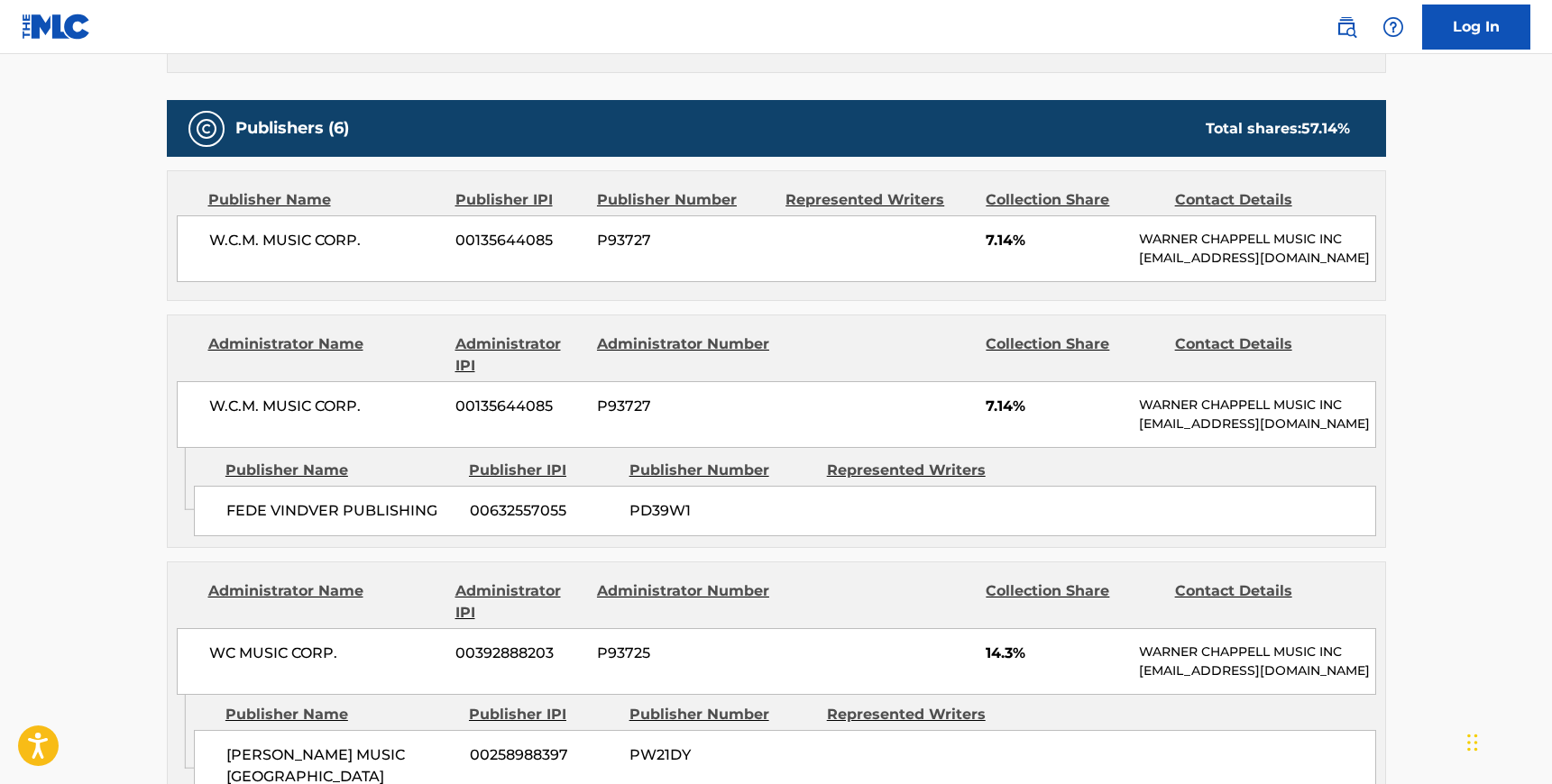
scroll to position [465, 0]
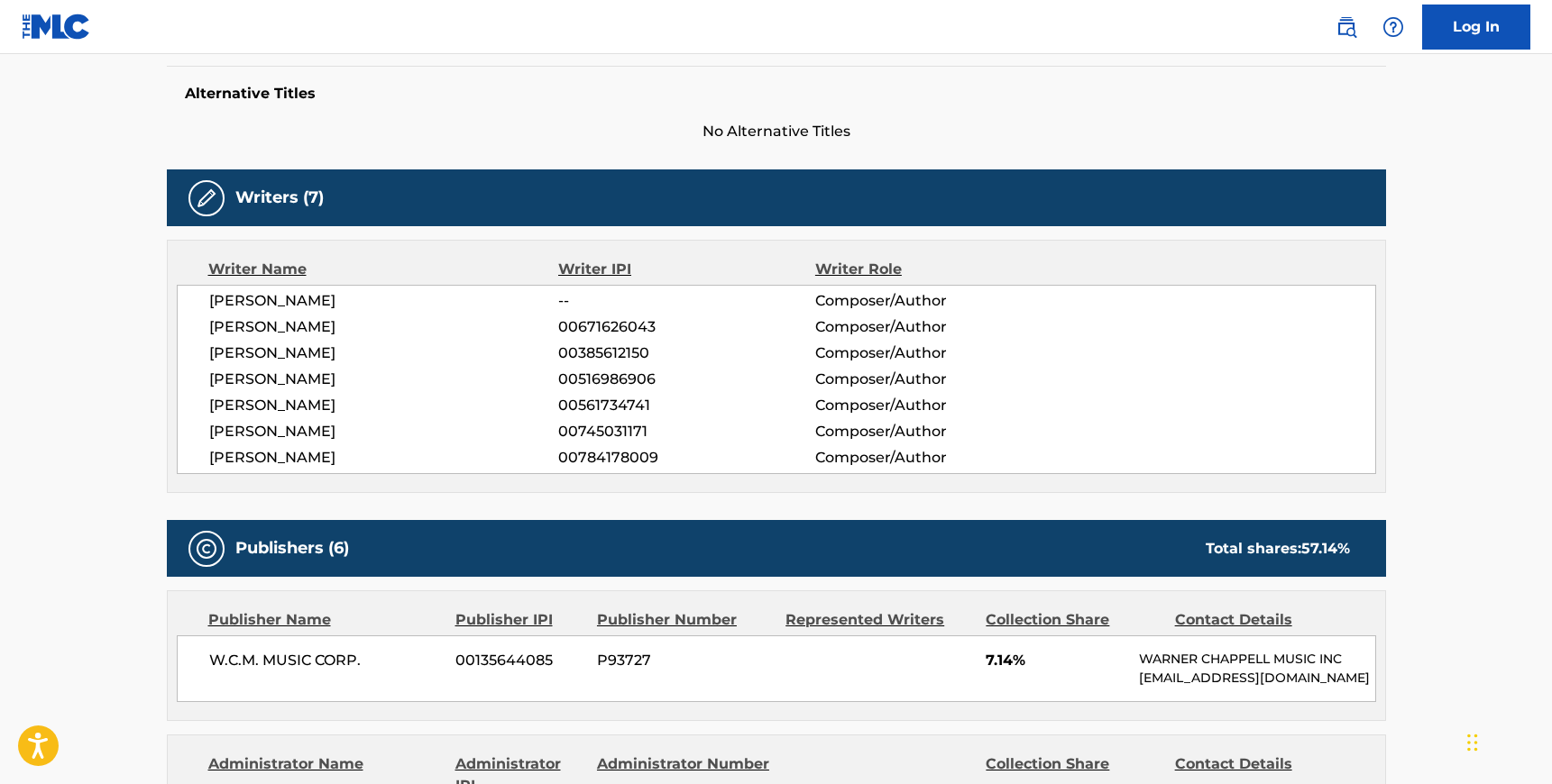
drag, startPoint x: 279, startPoint y: 327, endPoint x: 393, endPoint y: 329, distance: 114.0
click at [393, 329] on span "[PERSON_NAME]" at bounding box center [384, 327] width 349 height 21
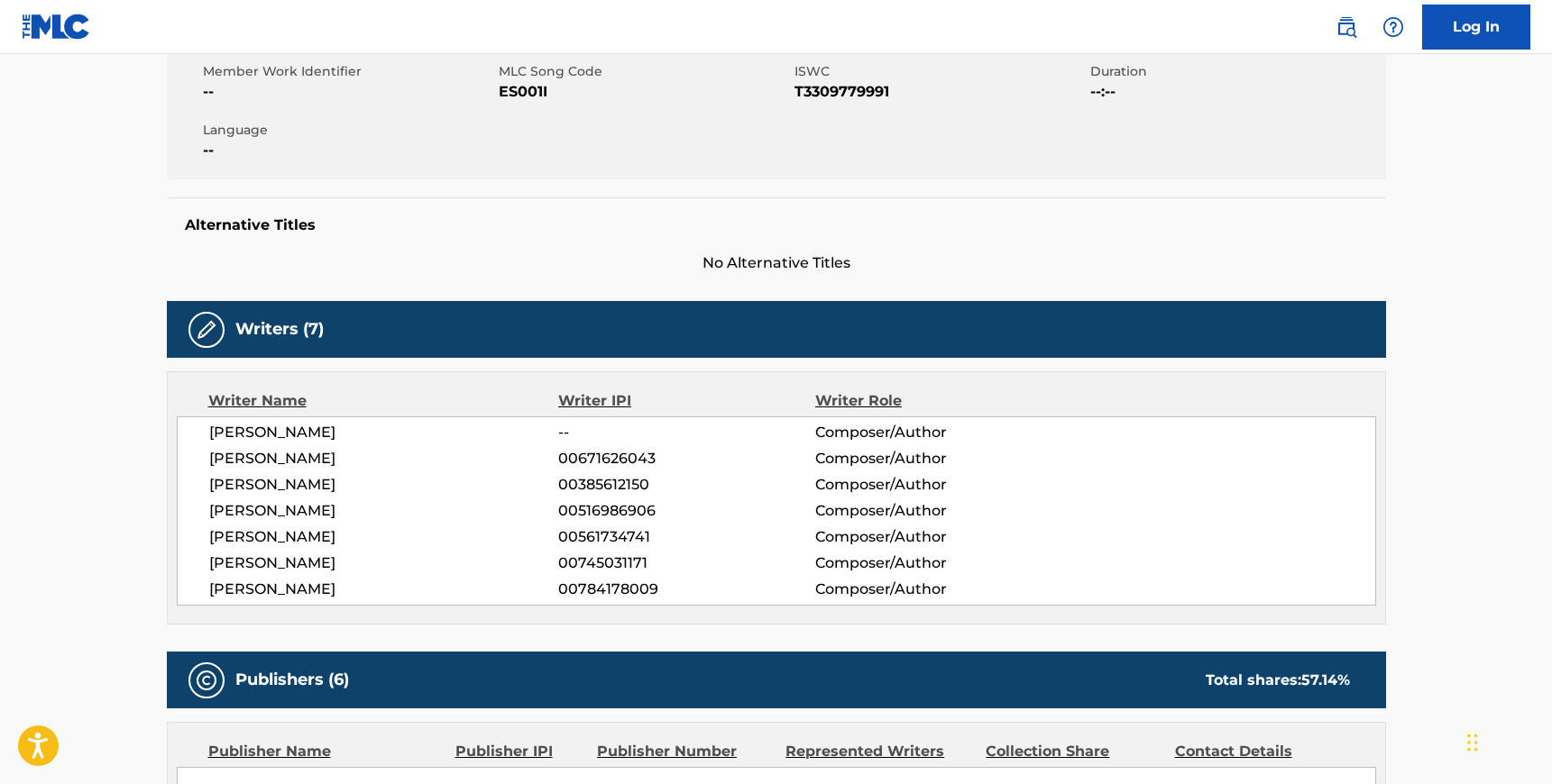
scroll to position [0, 0]
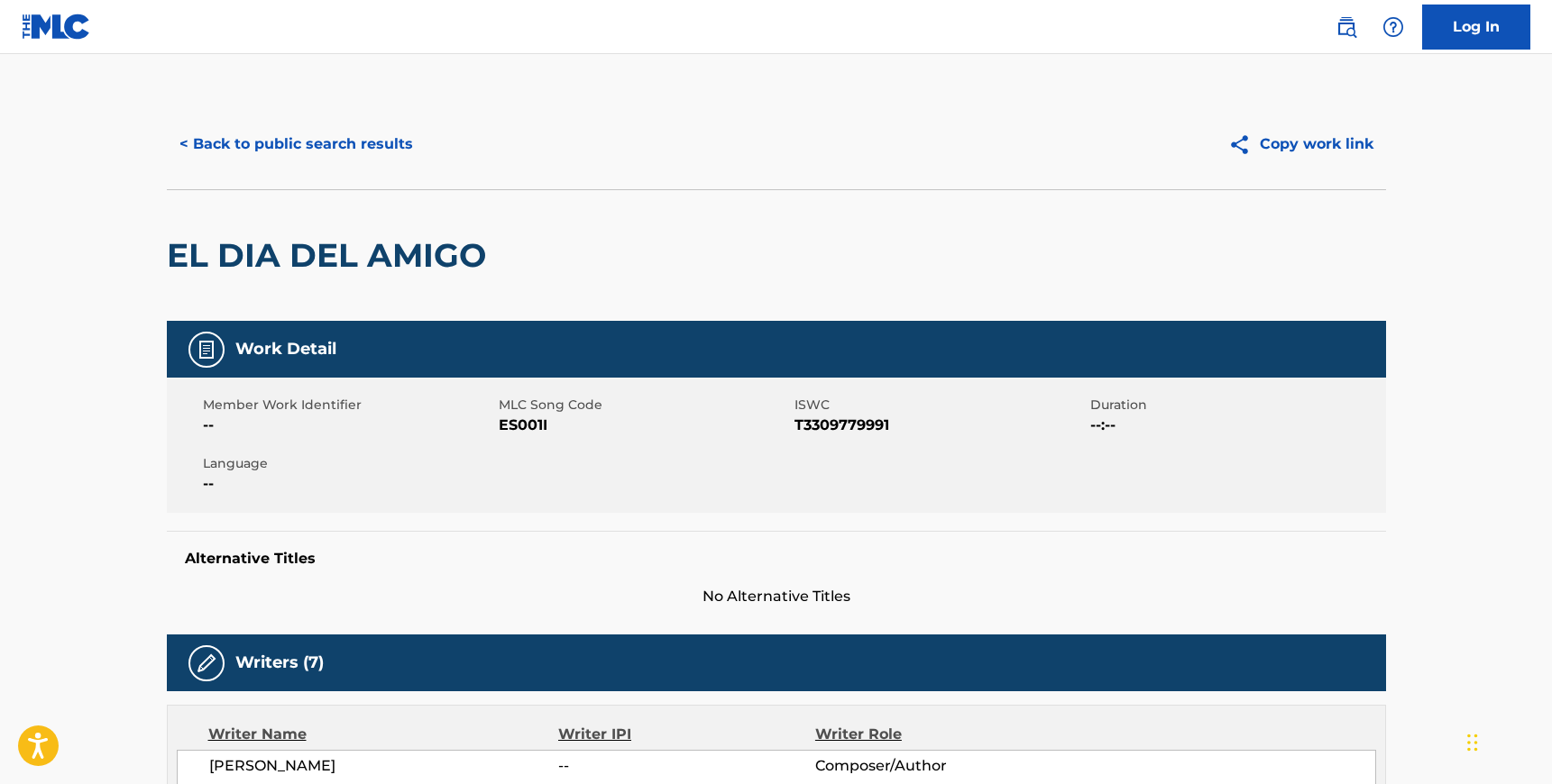
click at [283, 142] on button "< Back to public search results" at bounding box center [296, 144] width 258 height 46
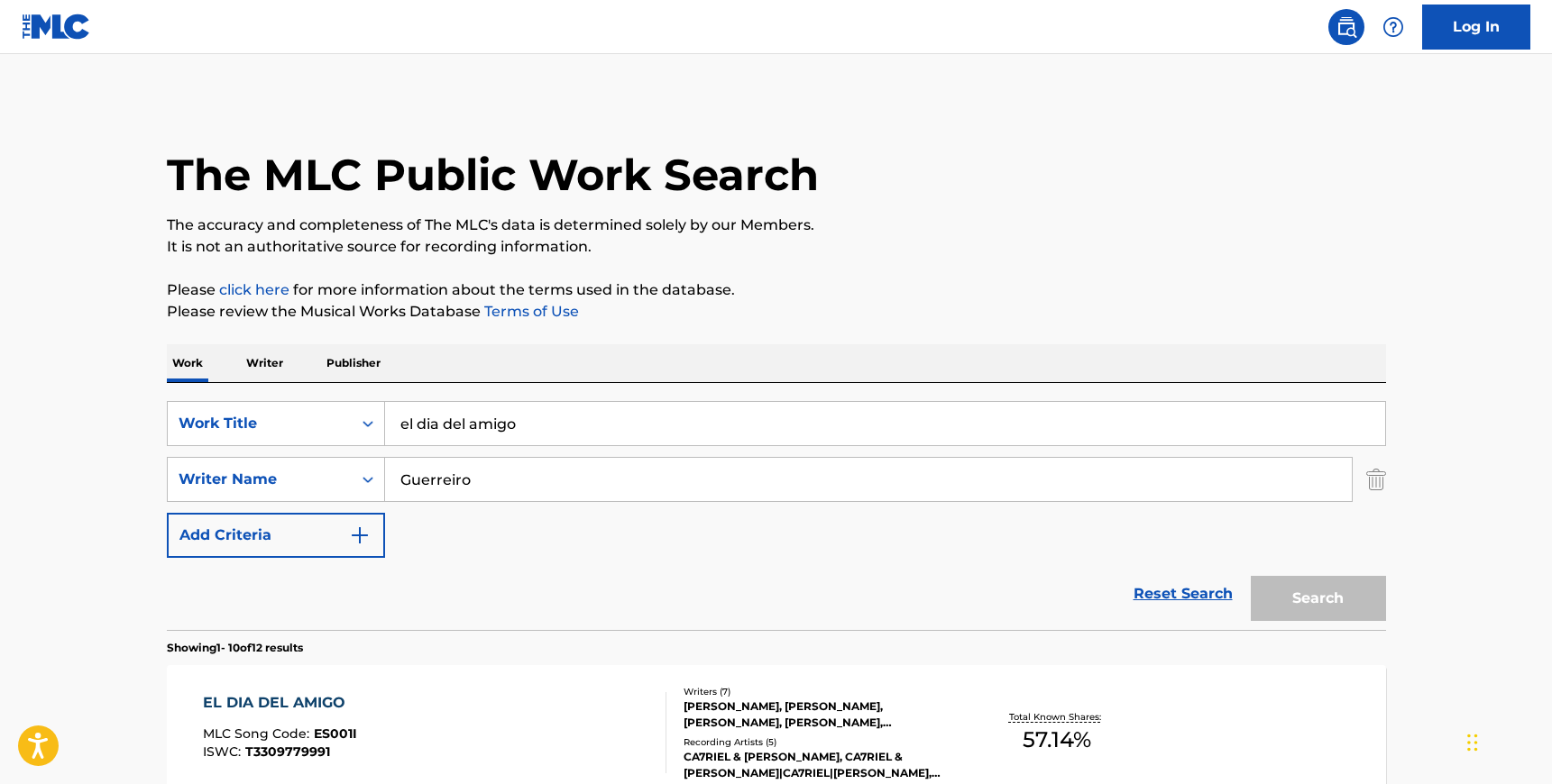
scroll to position [288, 0]
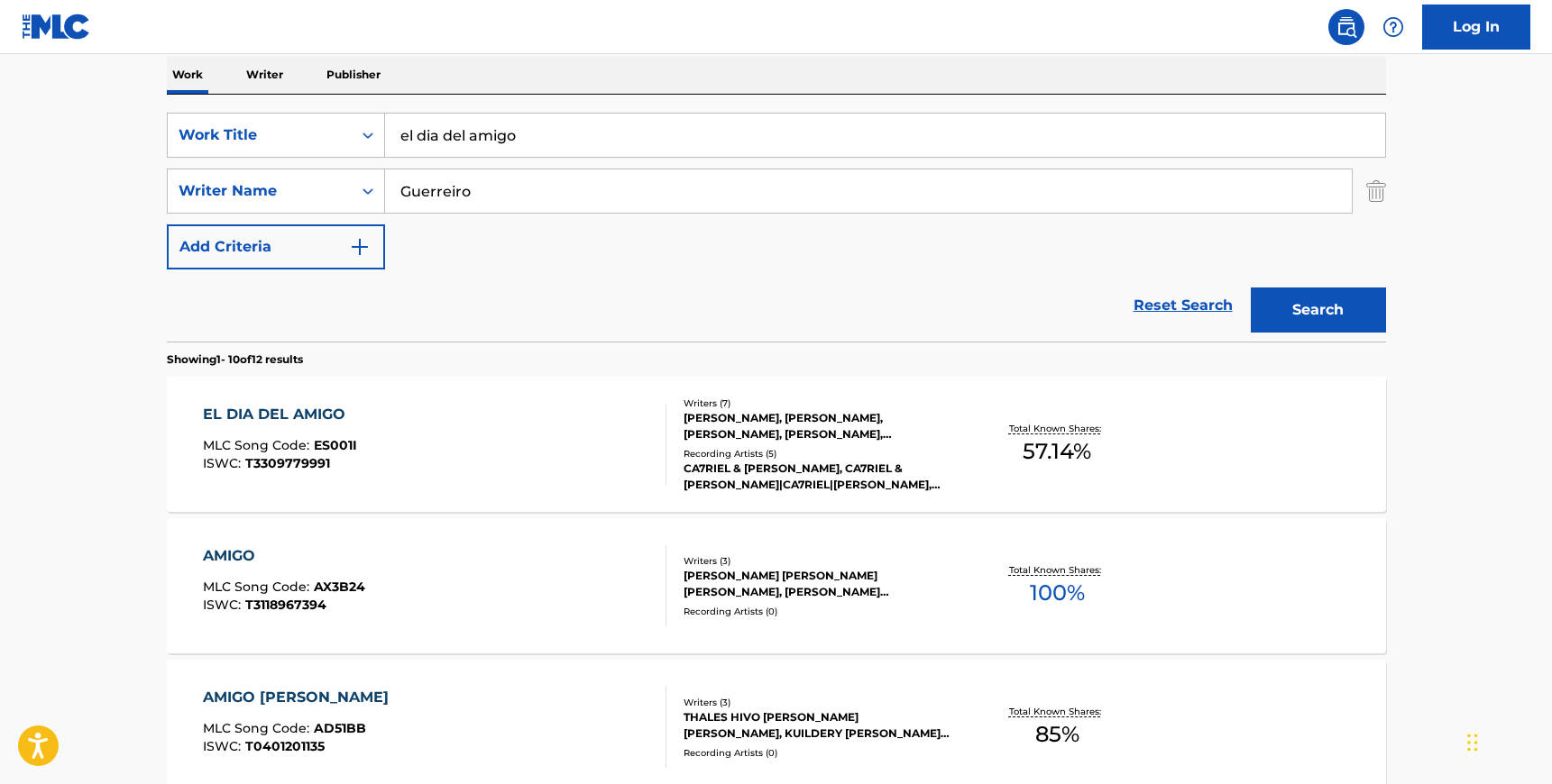
click at [497, 124] on input "el dia del amigo" at bounding box center [885, 135] width 1000 height 44
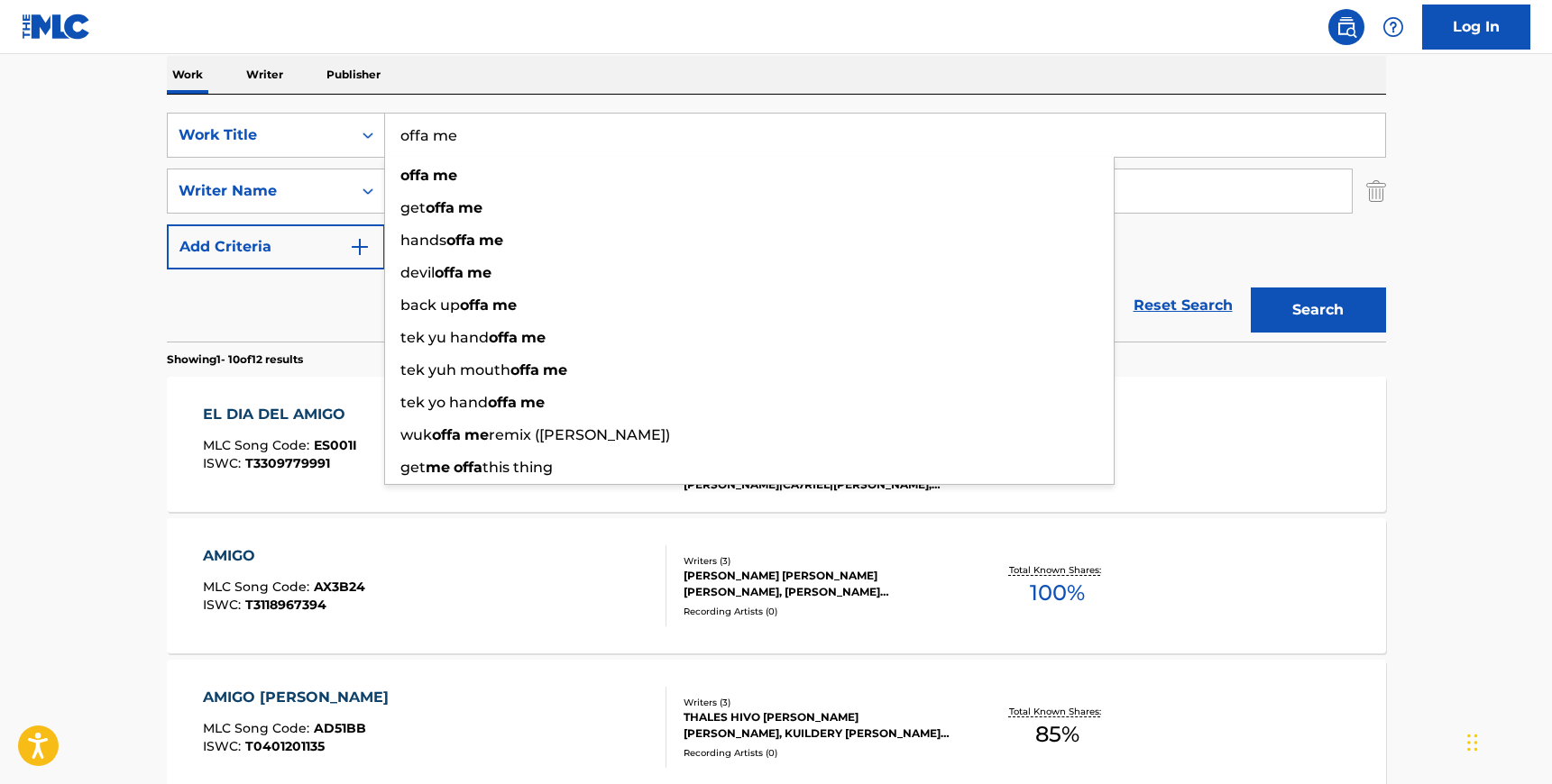
type input "offa me"
click at [1199, 197] on input "Guerreiro" at bounding box center [868, 190] width 967 height 44
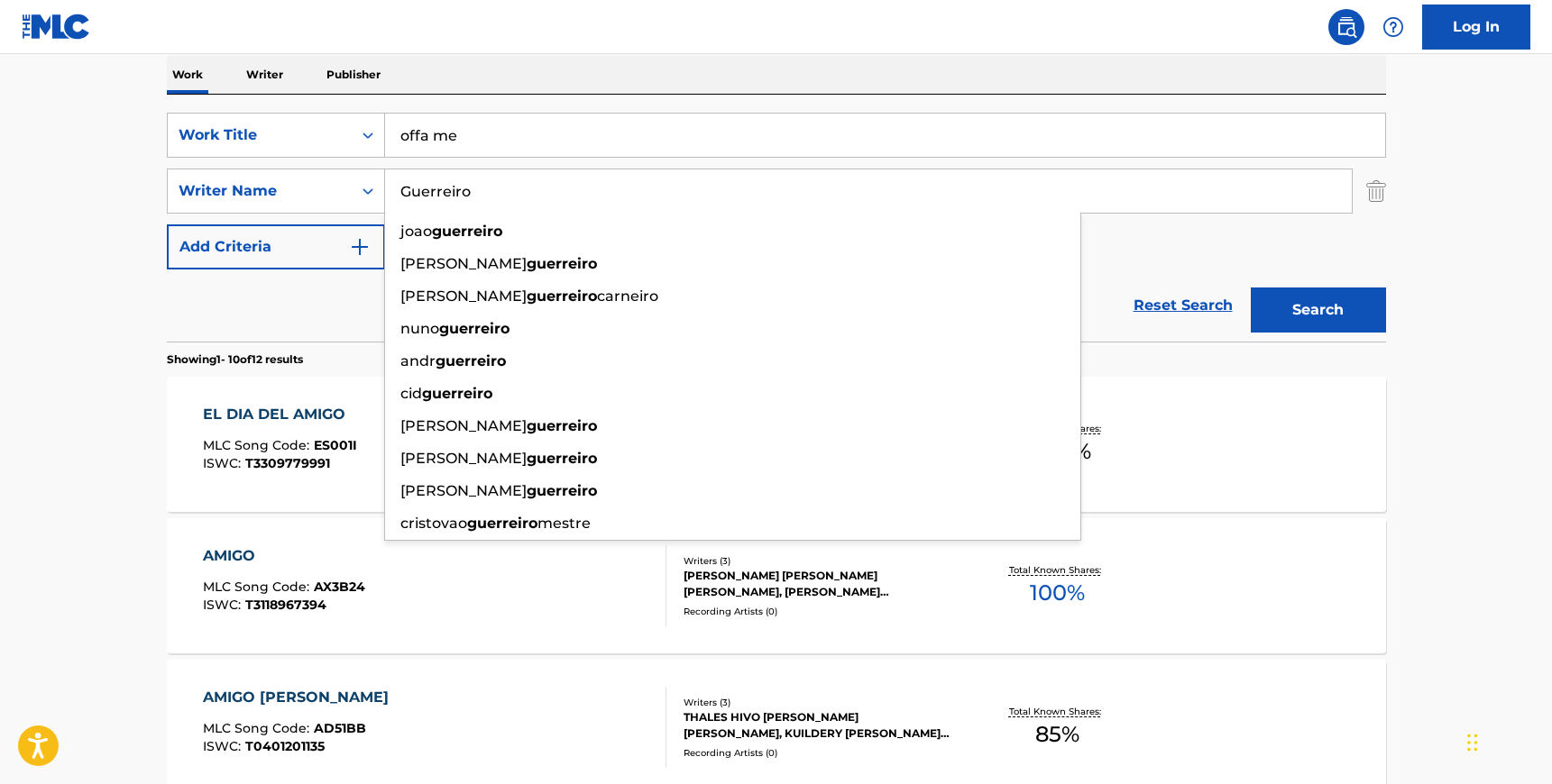
click at [1199, 197] on input "Guerreiro" at bounding box center [868, 190] width 967 height 44
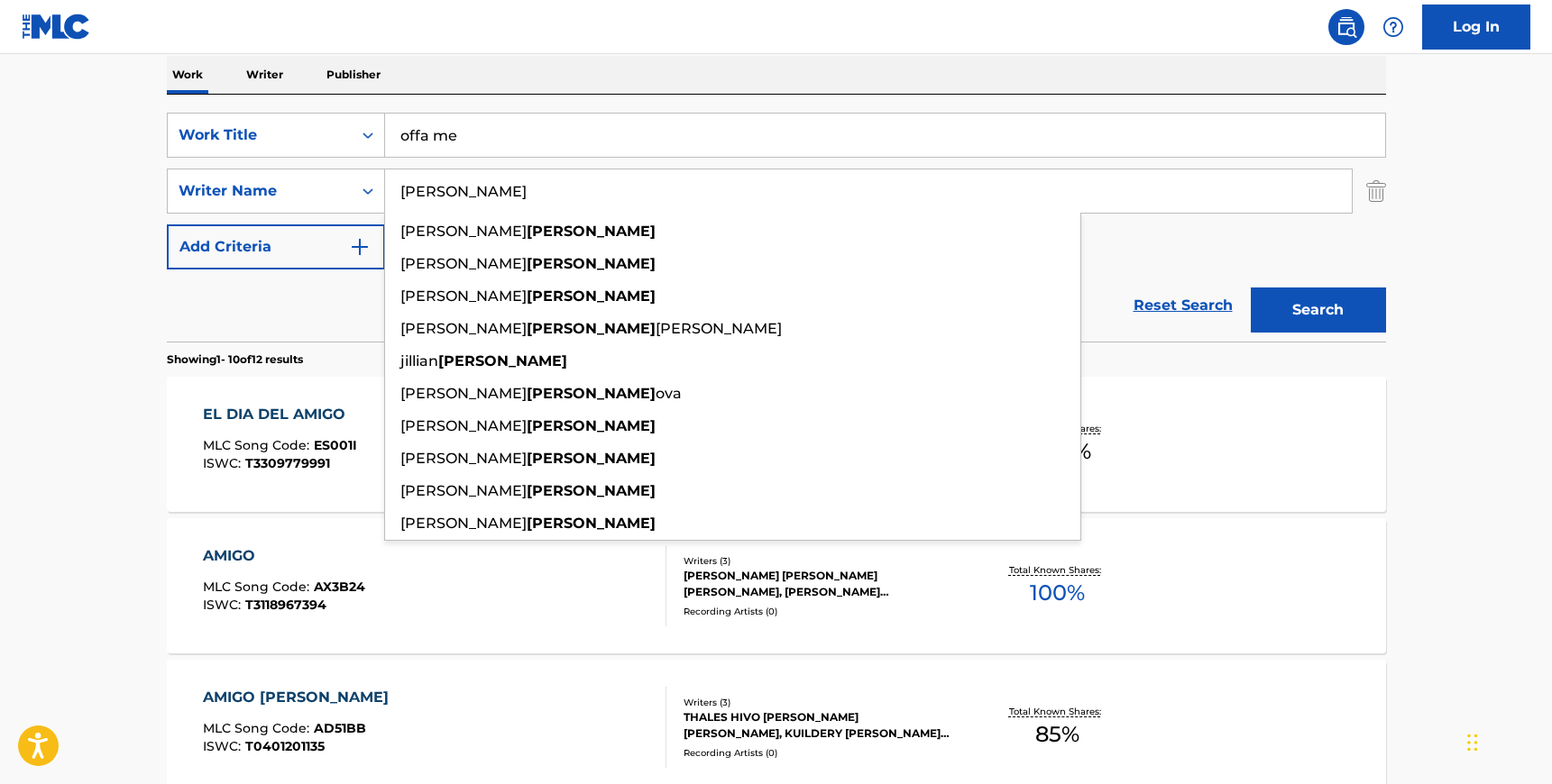
type input "[PERSON_NAME]"
click at [1247, 234] on div "SearchWithCriteria89f85273-f109-449f-9a83-675976f7ff84 Work Title offa me Searc…" at bounding box center [776, 190] width 1219 height 157
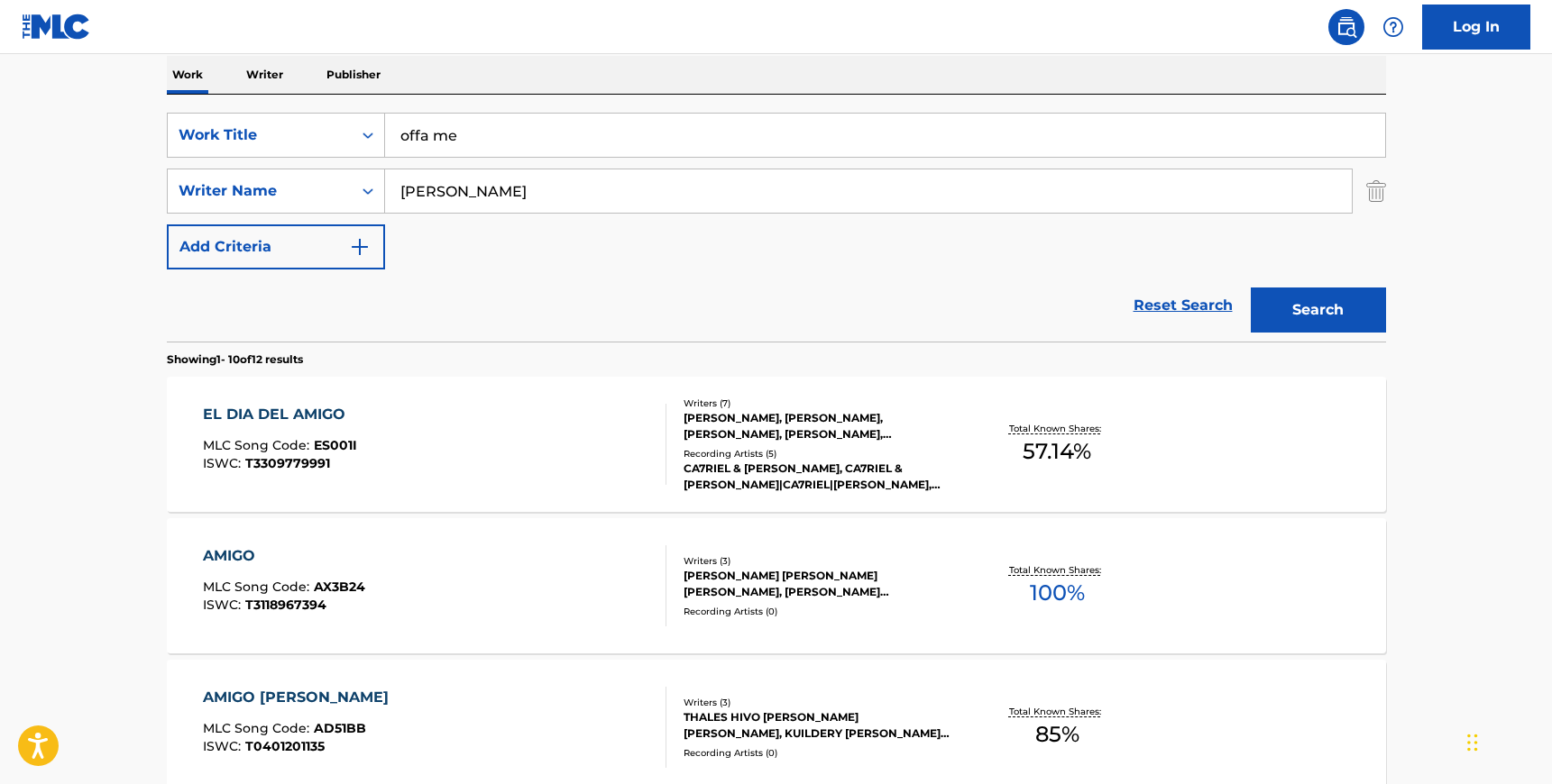
click at [1255, 304] on button "Search" at bounding box center [1319, 309] width 136 height 46
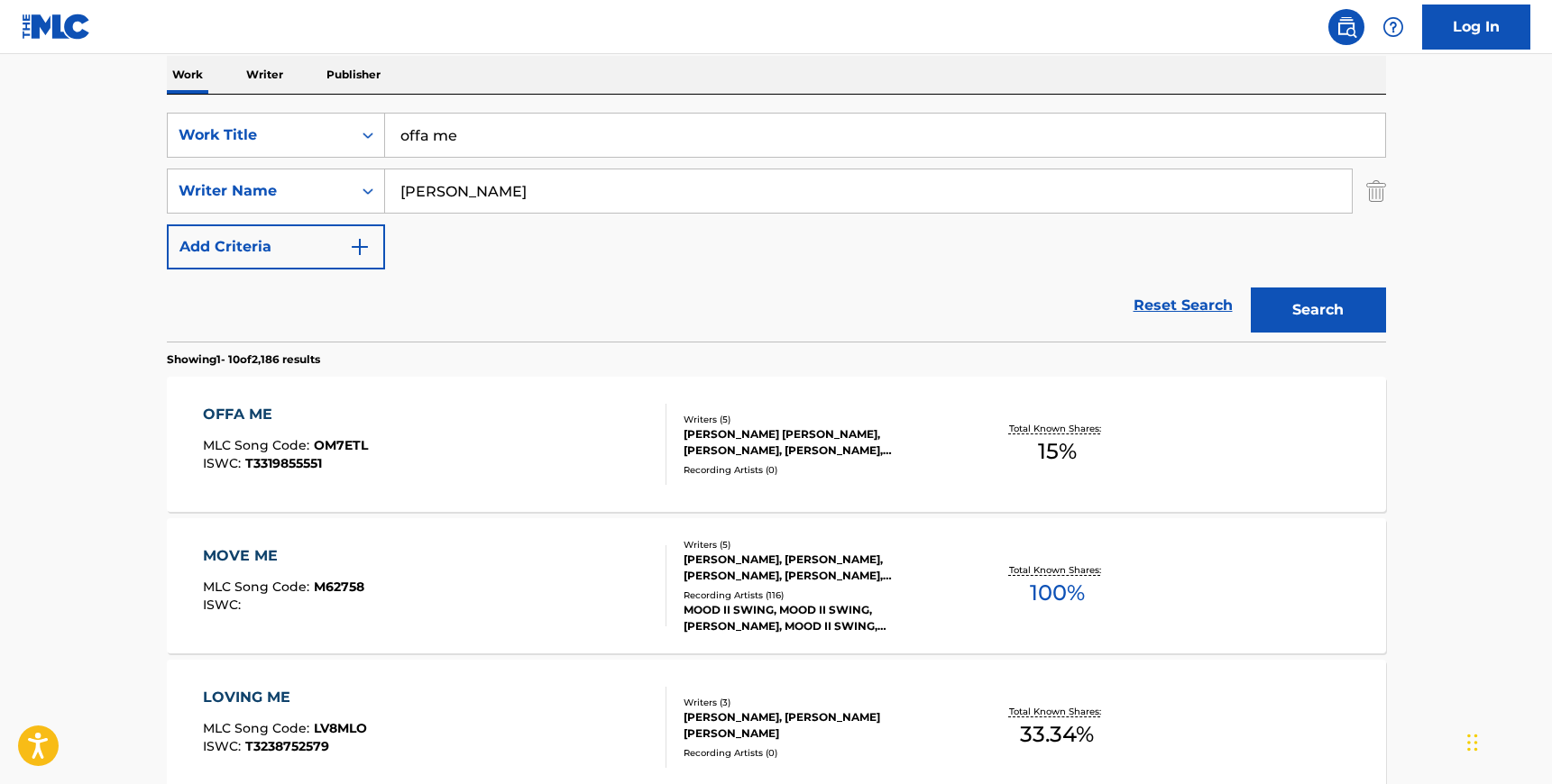
click at [493, 446] on div "OFFA ME MLC Song Code : OM7ETL ISWC : T3319855551" at bounding box center [434, 444] width 464 height 81
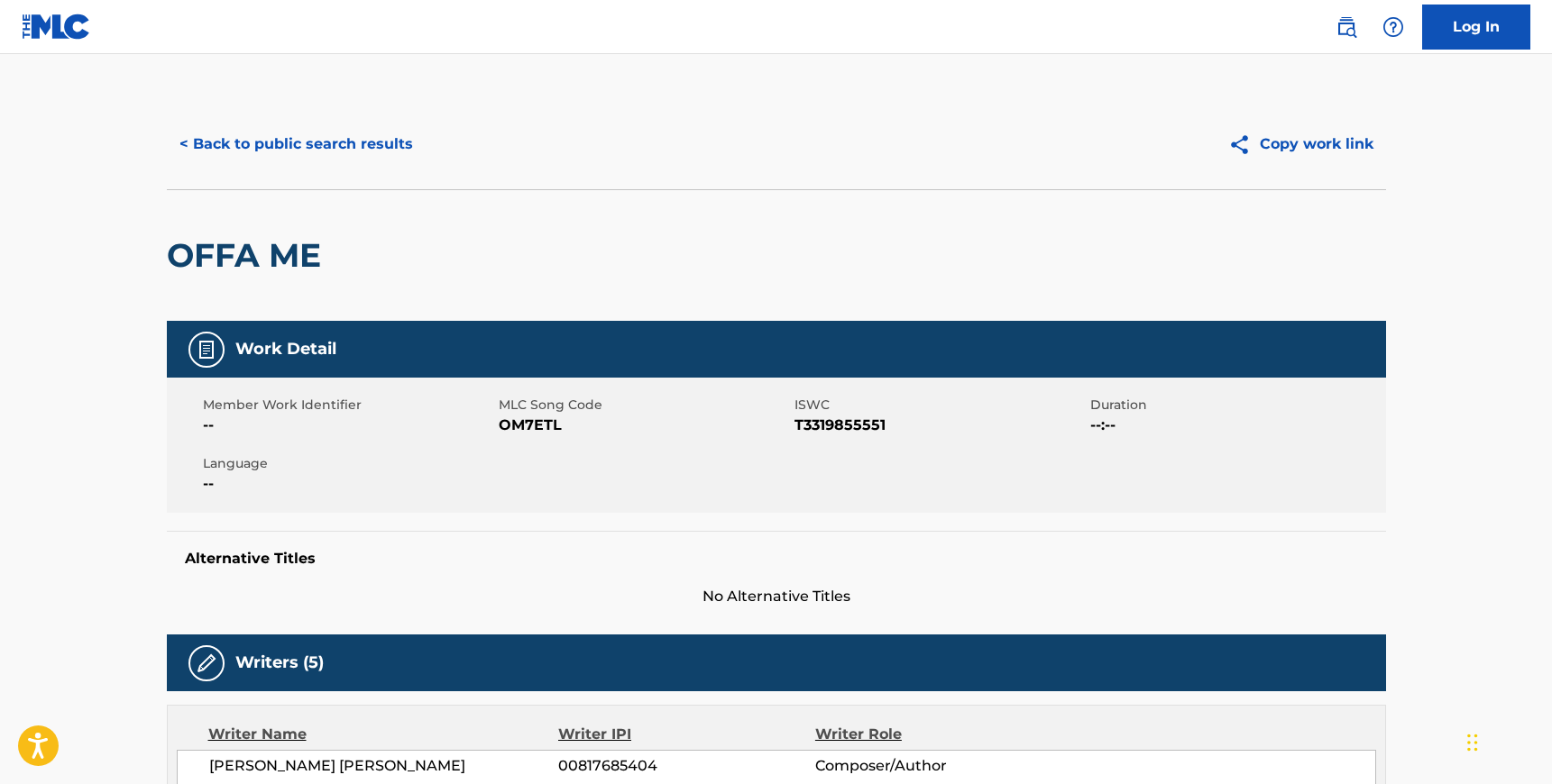
click at [542, 425] on span "OM7ETL" at bounding box center [644, 425] width 291 height 21
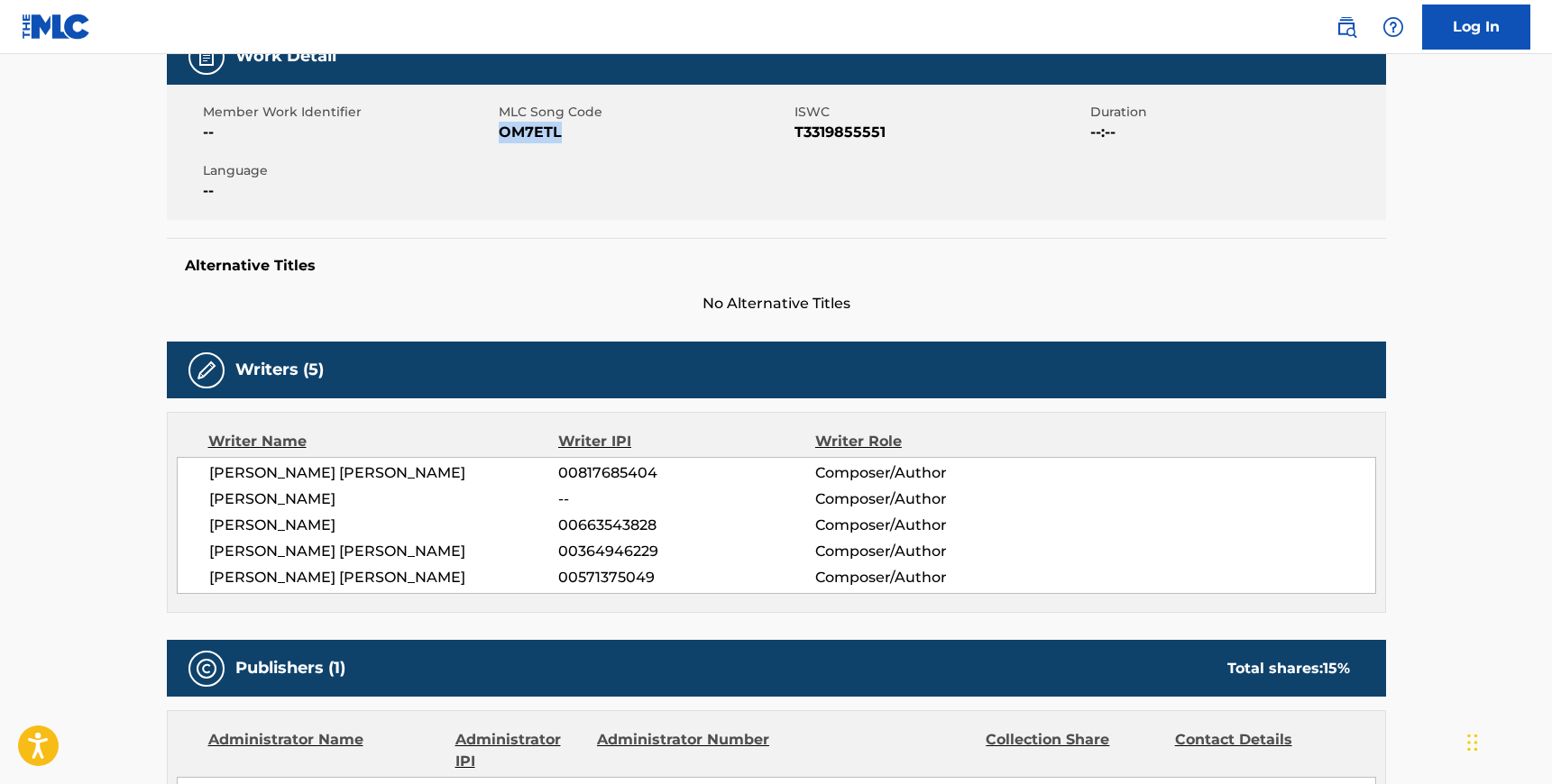
scroll to position [294, 0]
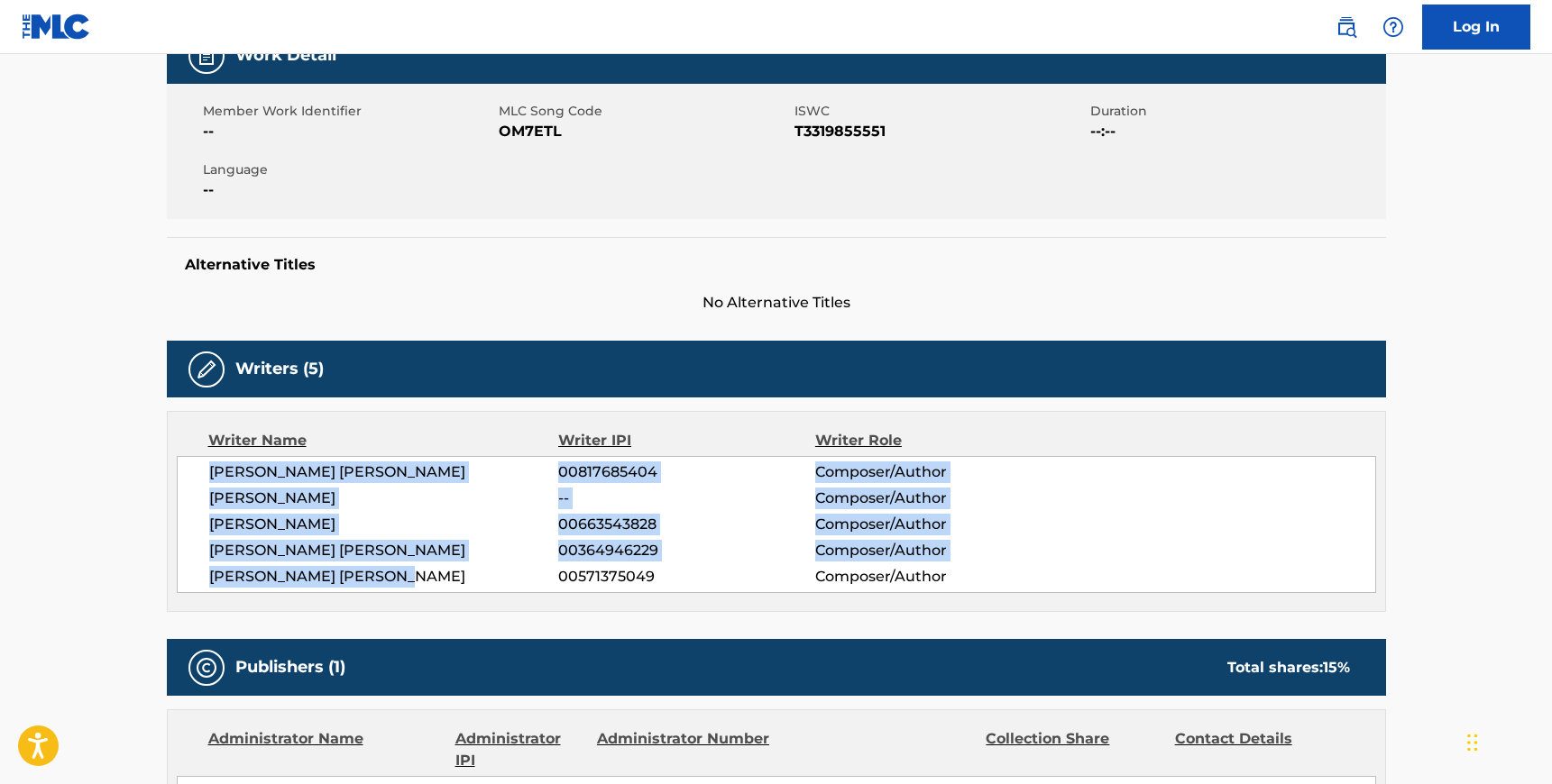
drag, startPoint x: 207, startPoint y: 475, endPoint x: 421, endPoint y: 581, distance: 238.8
click at [421, 581] on div "[PERSON_NAME] [PERSON_NAME] 00817685404 Composer/Author [PERSON_NAME] -- Compos…" at bounding box center [776, 524] width 1199 height 137
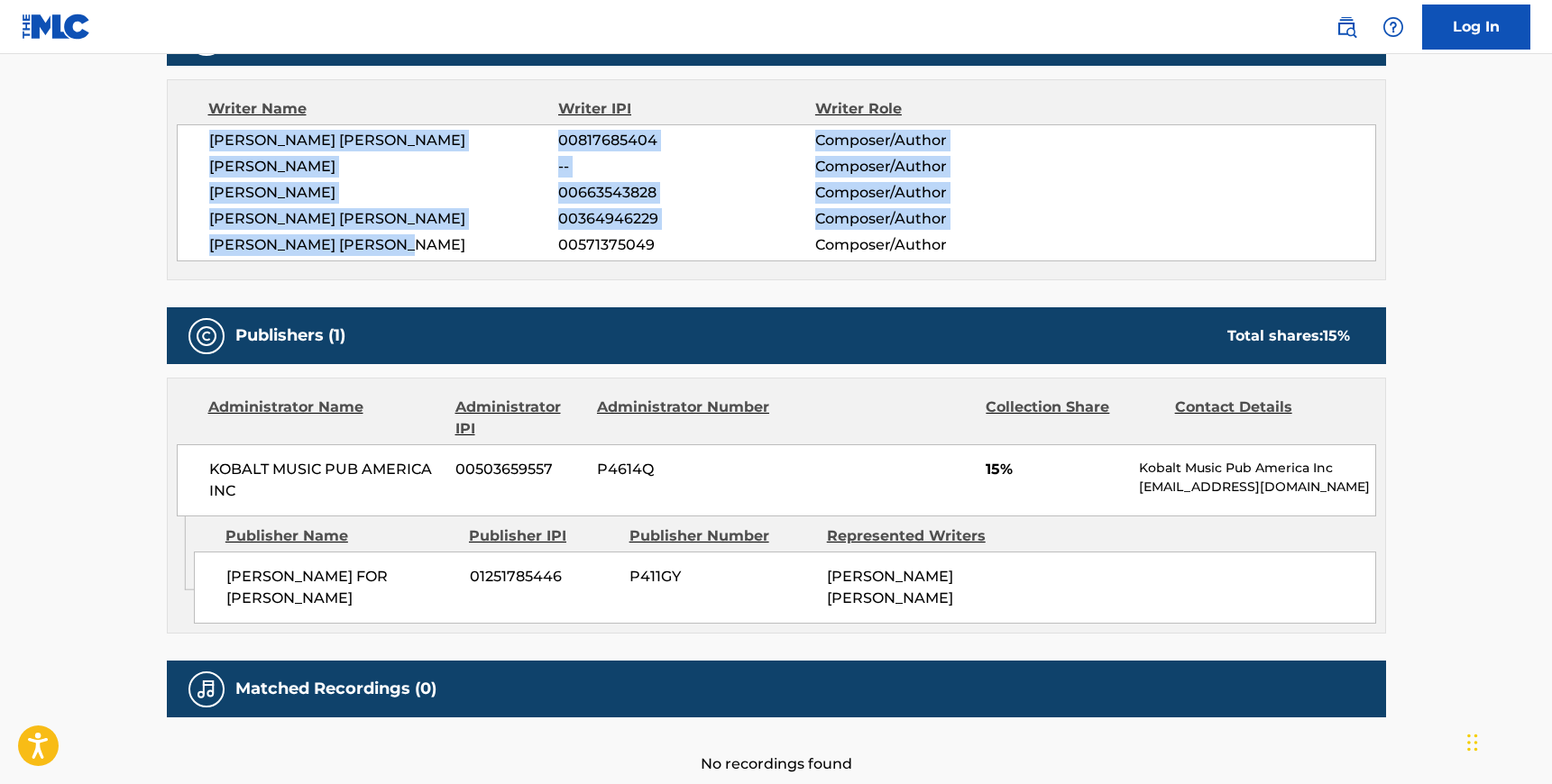
scroll to position [636, 0]
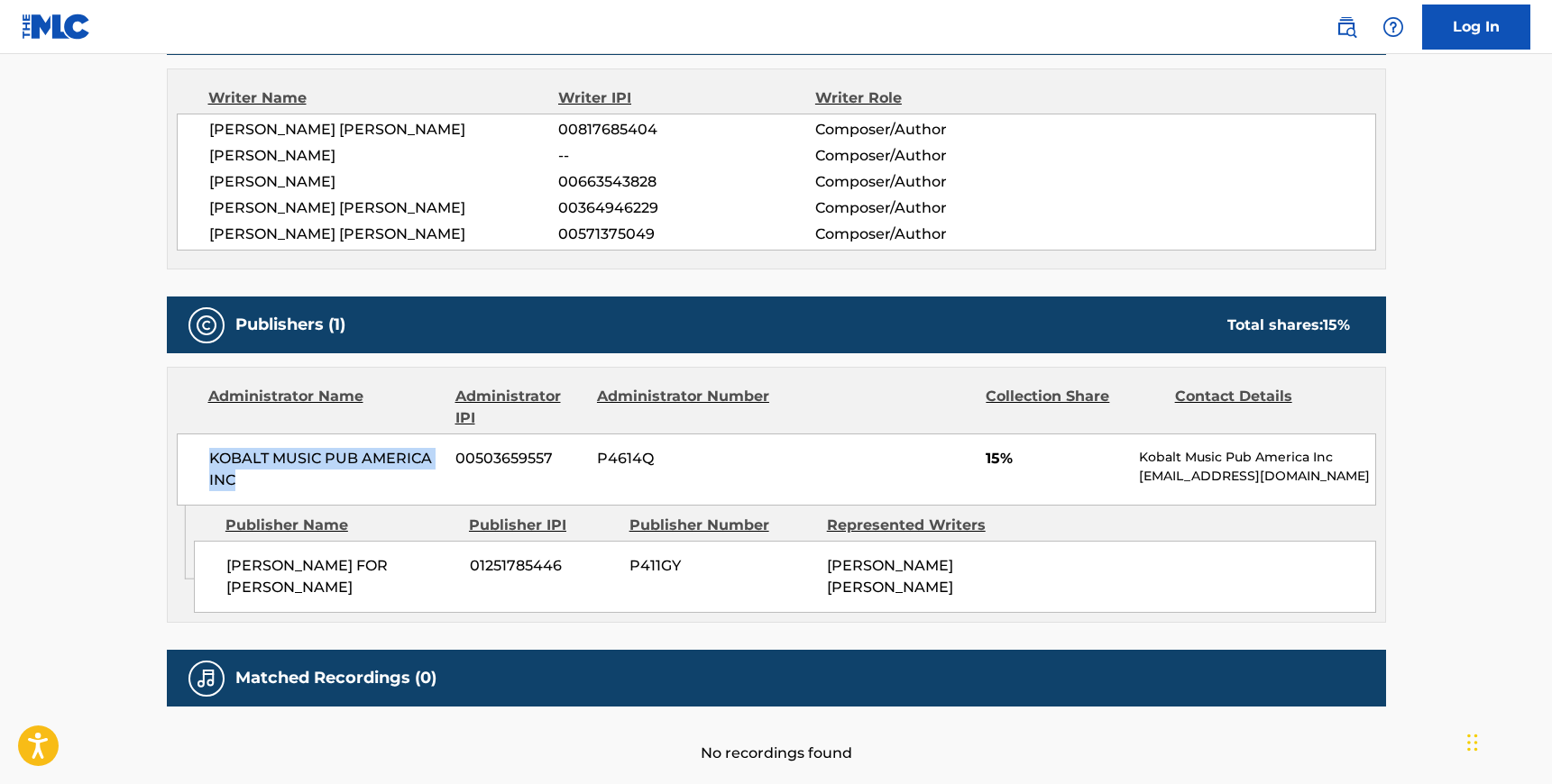
drag, startPoint x: 206, startPoint y: 454, endPoint x: 245, endPoint y: 483, distance: 48.6
click at [245, 483] on div "KOBALT MUSIC PUB AMERICA INC 00503659557 P4614Q 15% Kobalt Music Pub America In…" at bounding box center [776, 470] width 1199 height 72
drag, startPoint x: 388, startPoint y: 568, endPoint x: 223, endPoint y: 561, distance: 165.1
click at [223, 561] on div "[PERSON_NAME] FOR [PERSON_NAME] 01251785446 P411GY [PERSON_NAME] [PERSON_NAME]" at bounding box center [785, 577] width 1182 height 72
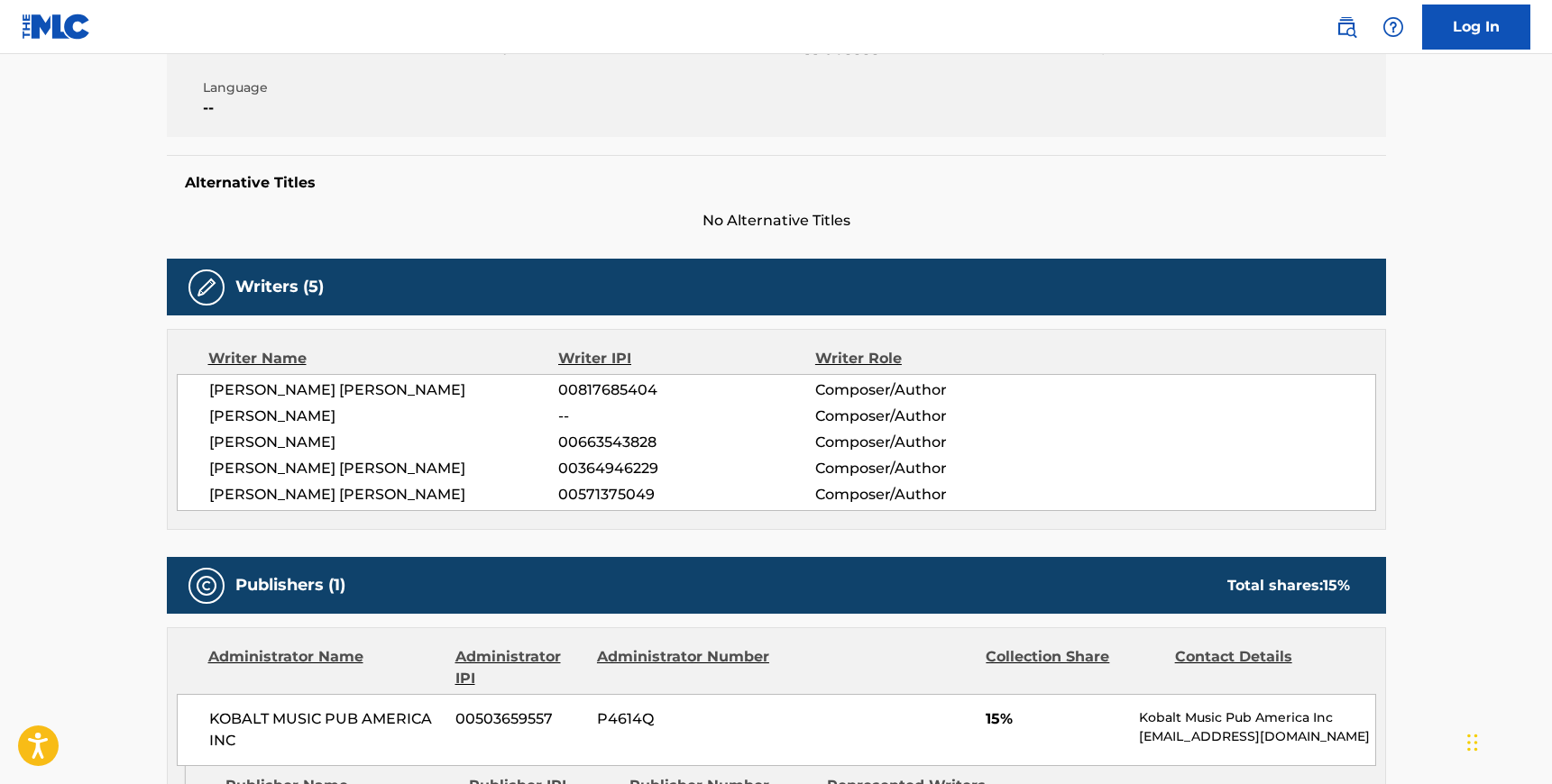
scroll to position [0, 0]
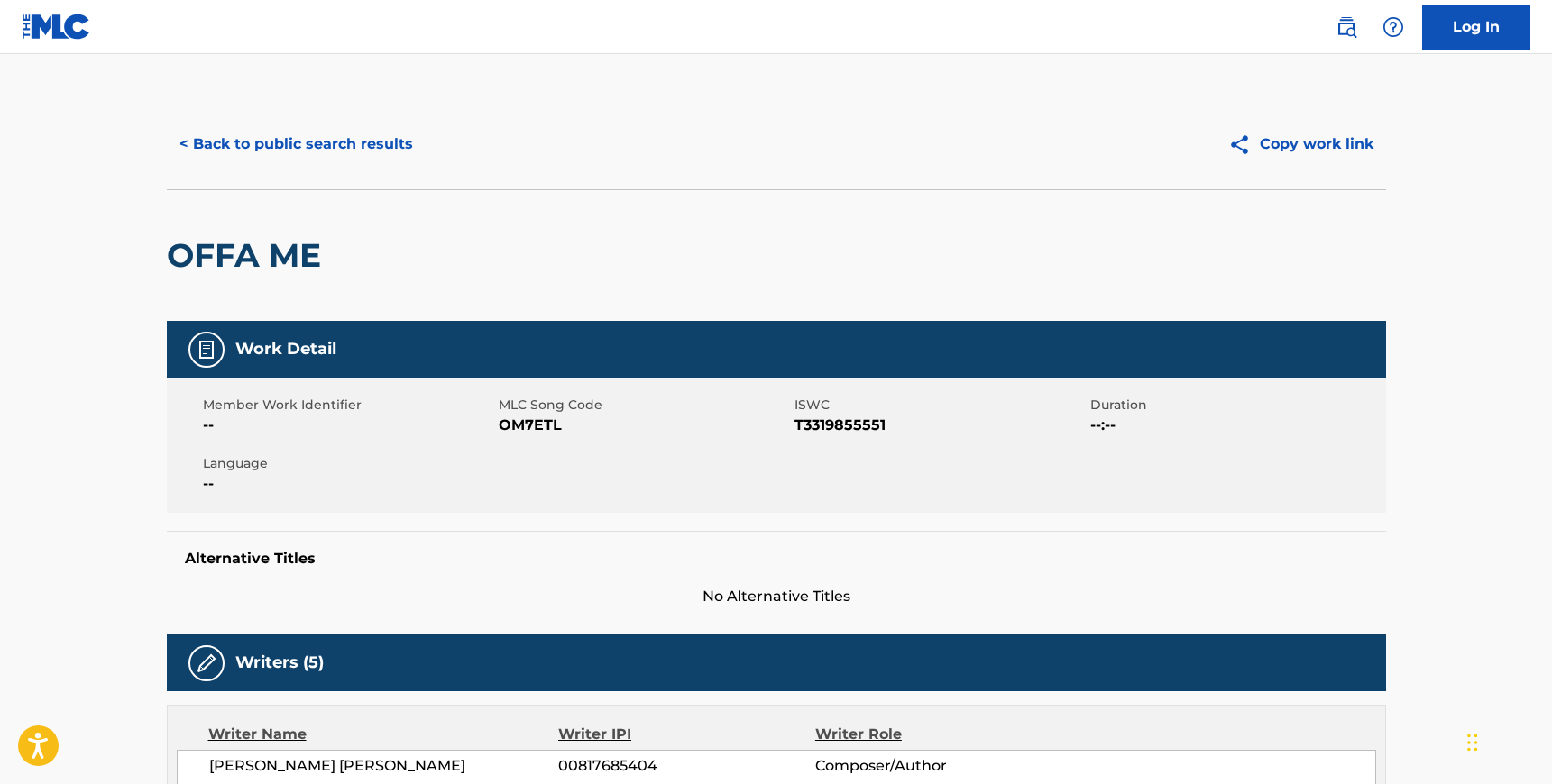
click at [256, 142] on button "< Back to public search results" at bounding box center [296, 144] width 258 height 46
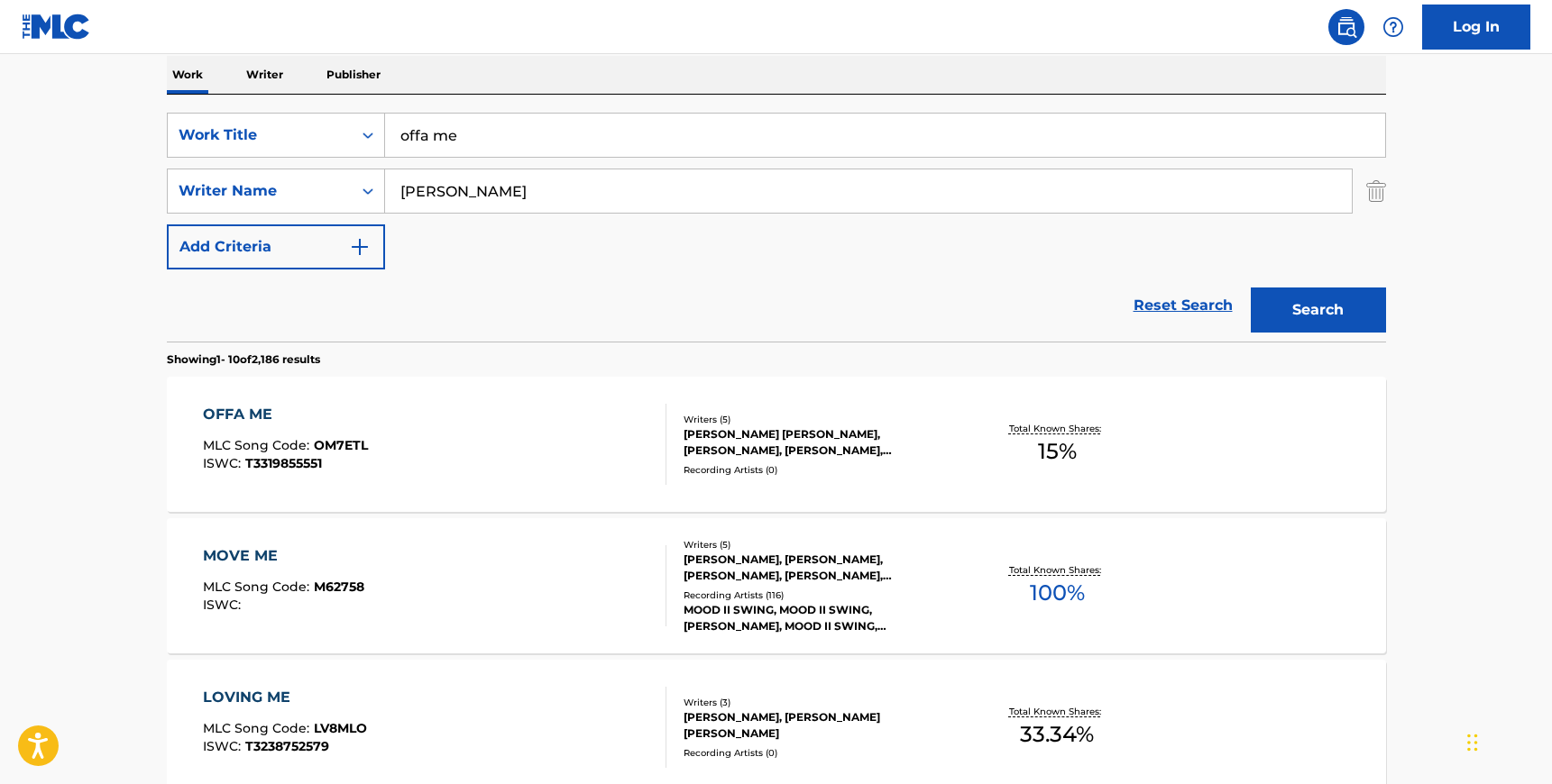
click at [495, 102] on div "SearchWithCriteria89f85273-f109-449f-9a83-675976f7ff84 Work Title offa me Searc…" at bounding box center [776, 218] width 1219 height 247
click at [479, 113] on input "offa me" at bounding box center [885, 135] width 1000 height 44
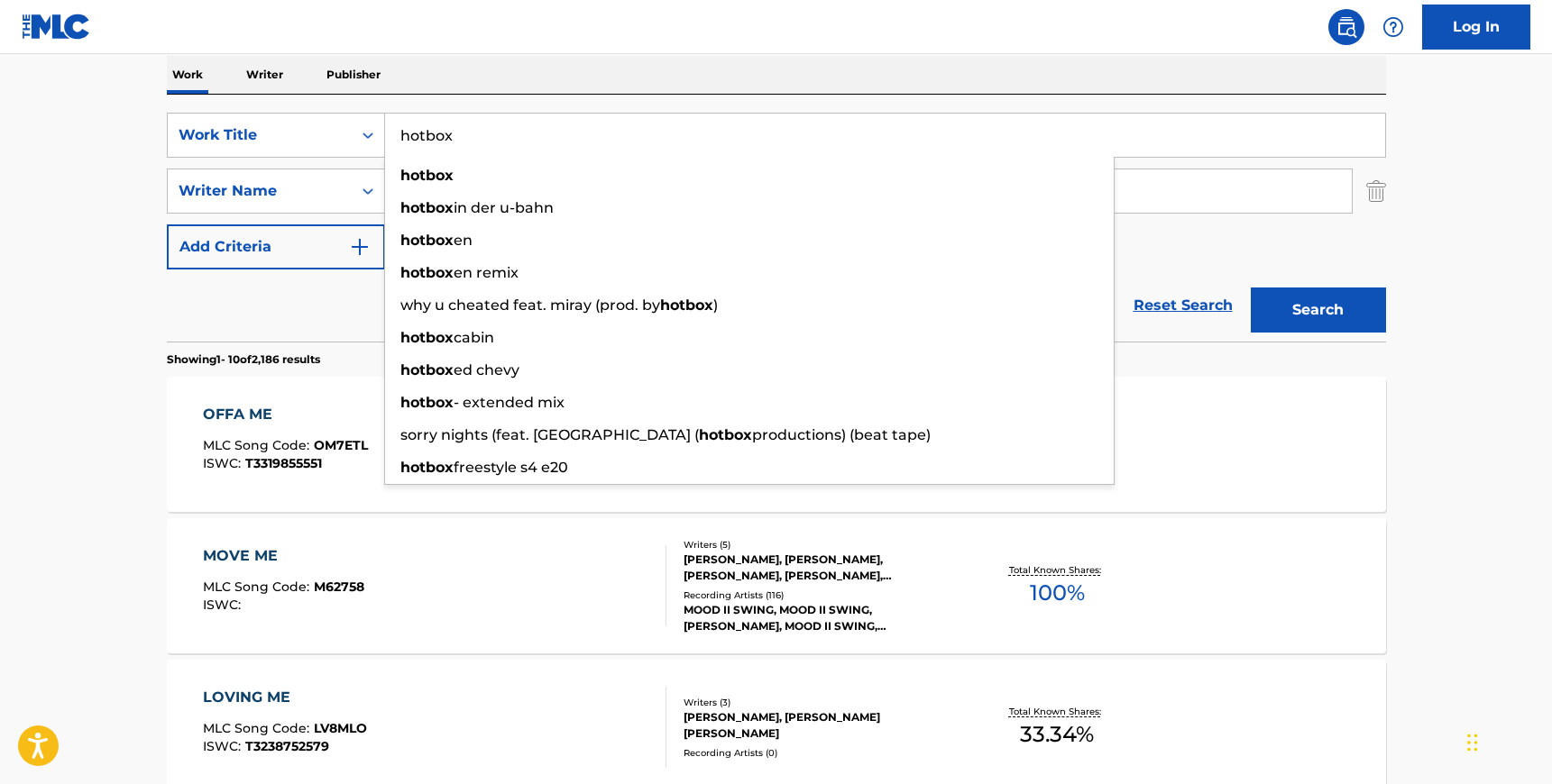
type input "hotbox"
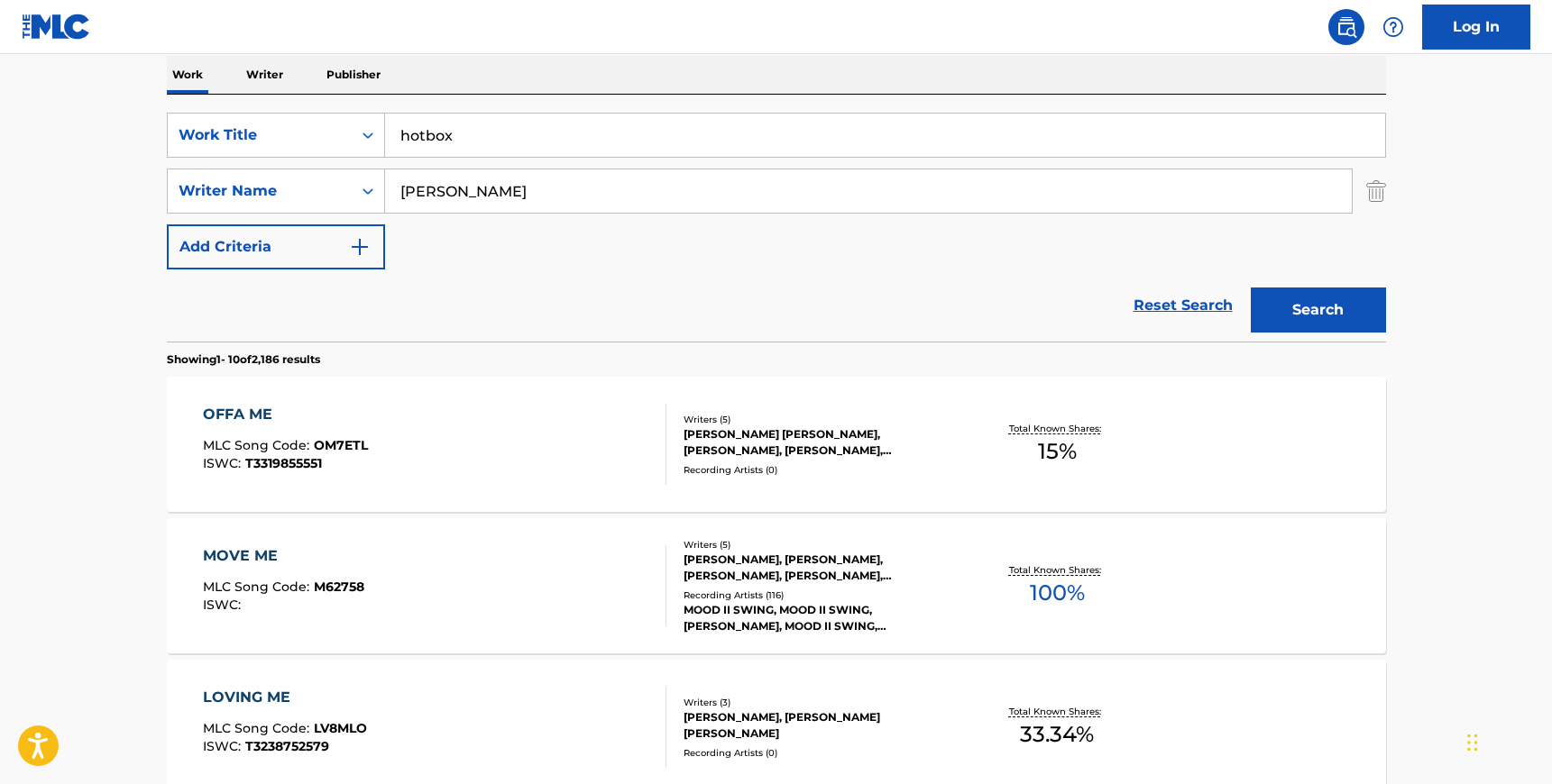
click at [475, 99] on div "SearchWithCriteria89f85273-f109-449f-9a83-675976f7ff84 Work Title hotbox Search…" at bounding box center [776, 218] width 1219 height 247
click at [466, 200] on input "[PERSON_NAME]" at bounding box center [868, 190] width 967 height 44
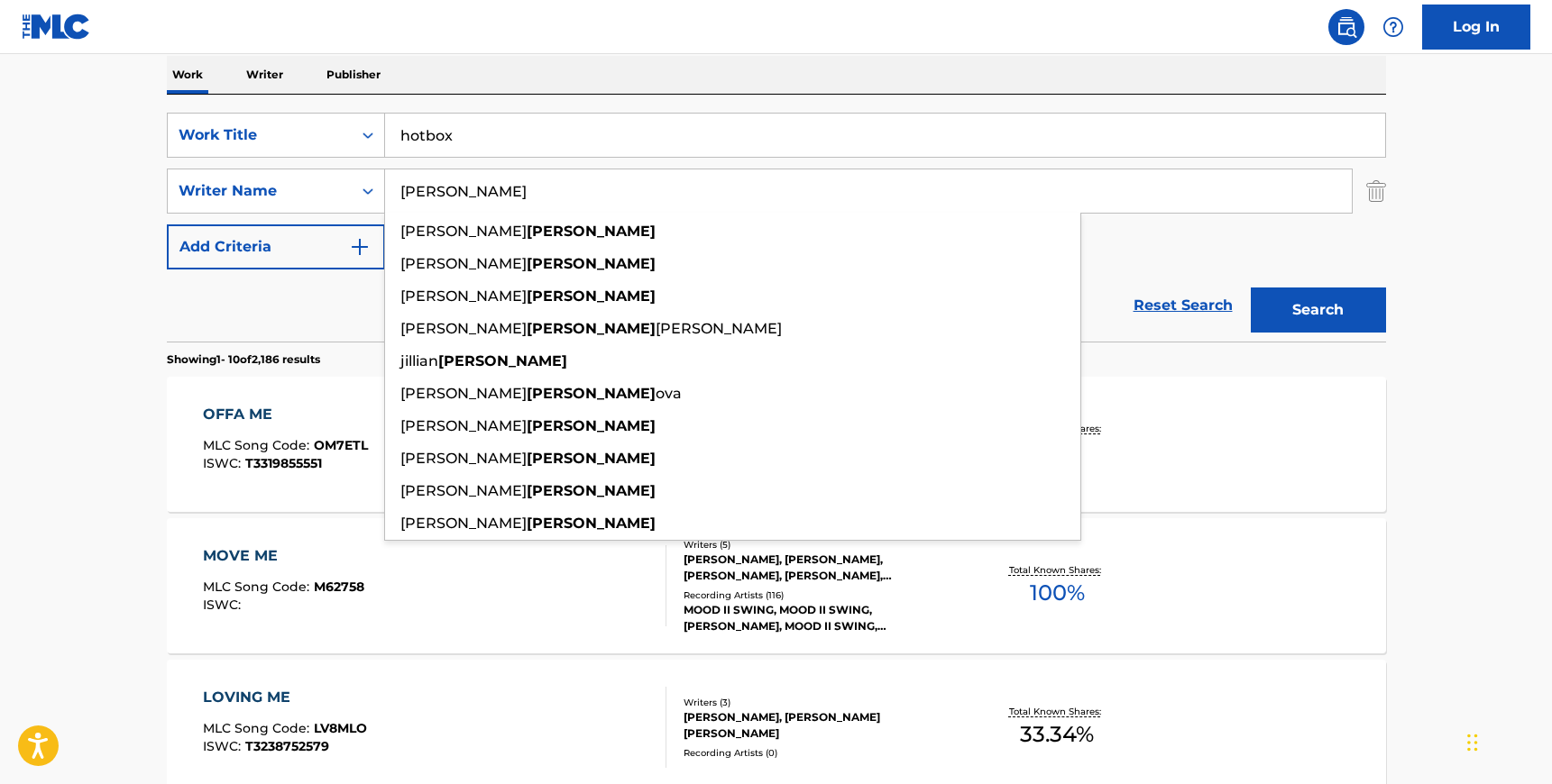
click at [467, 200] on input "[PERSON_NAME]" at bounding box center [868, 190] width 967 height 44
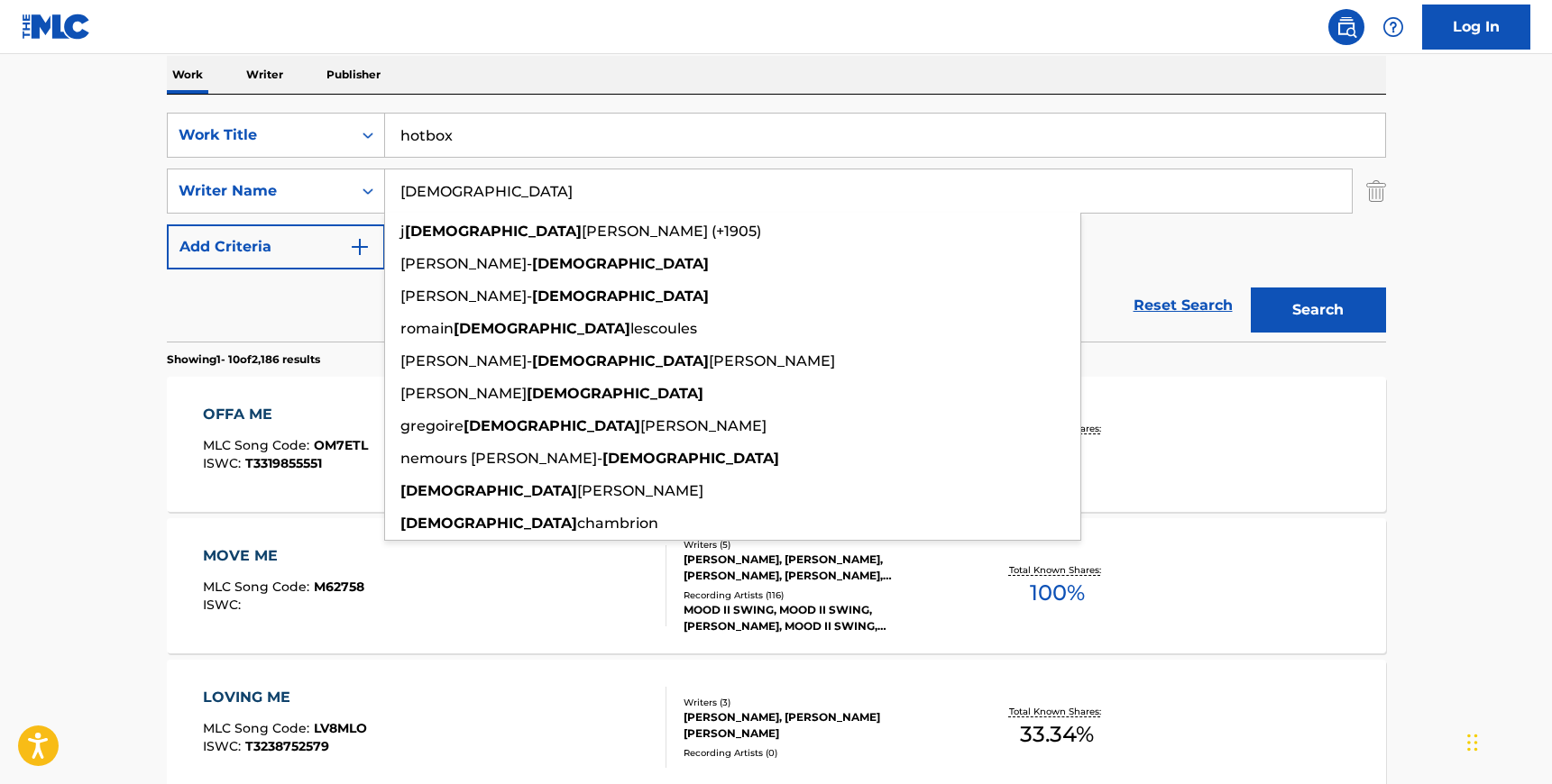
type input "[DEMOGRAPHIC_DATA]"
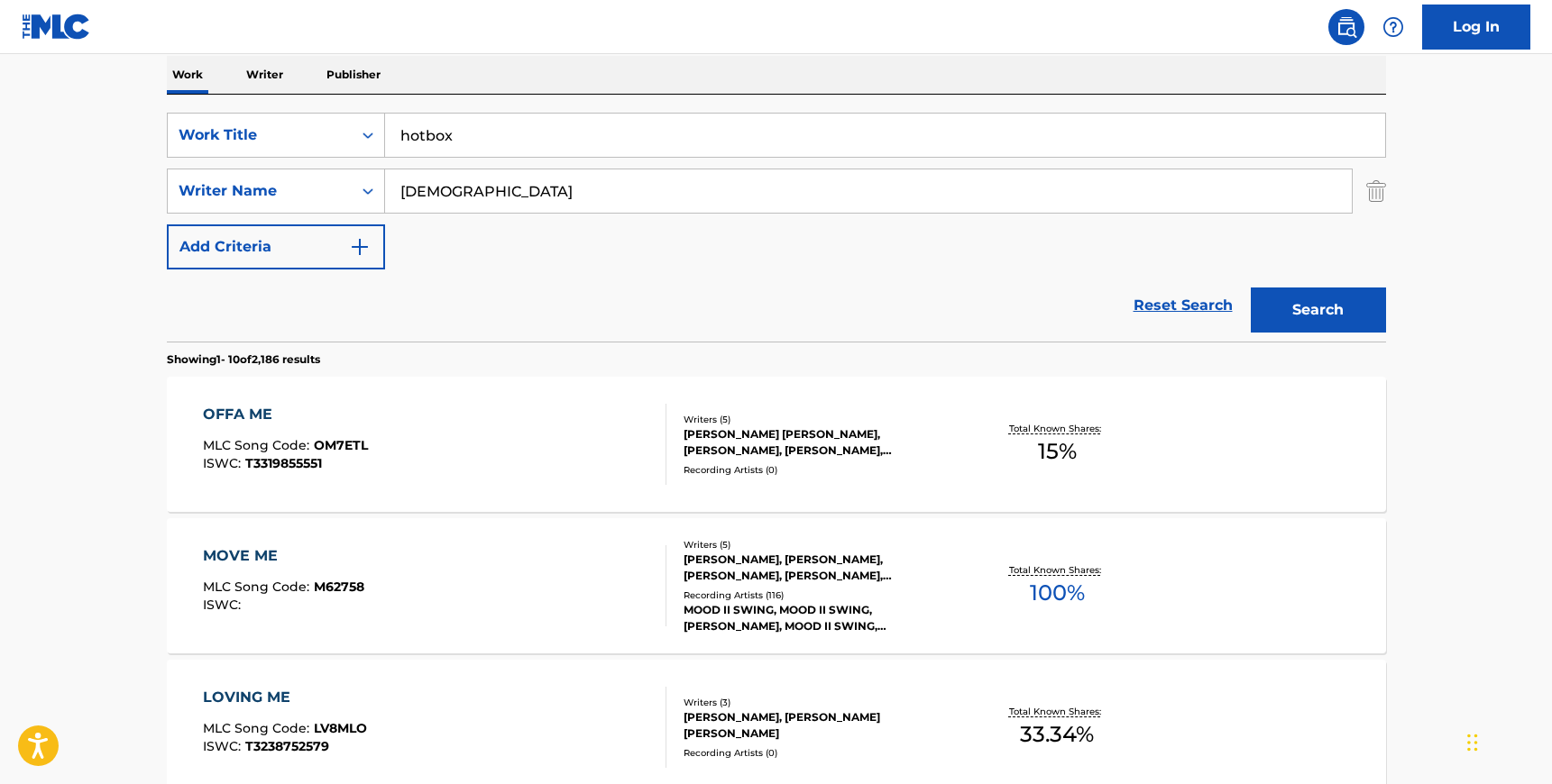
click at [1328, 313] on button "Search" at bounding box center [1319, 309] width 136 height 46
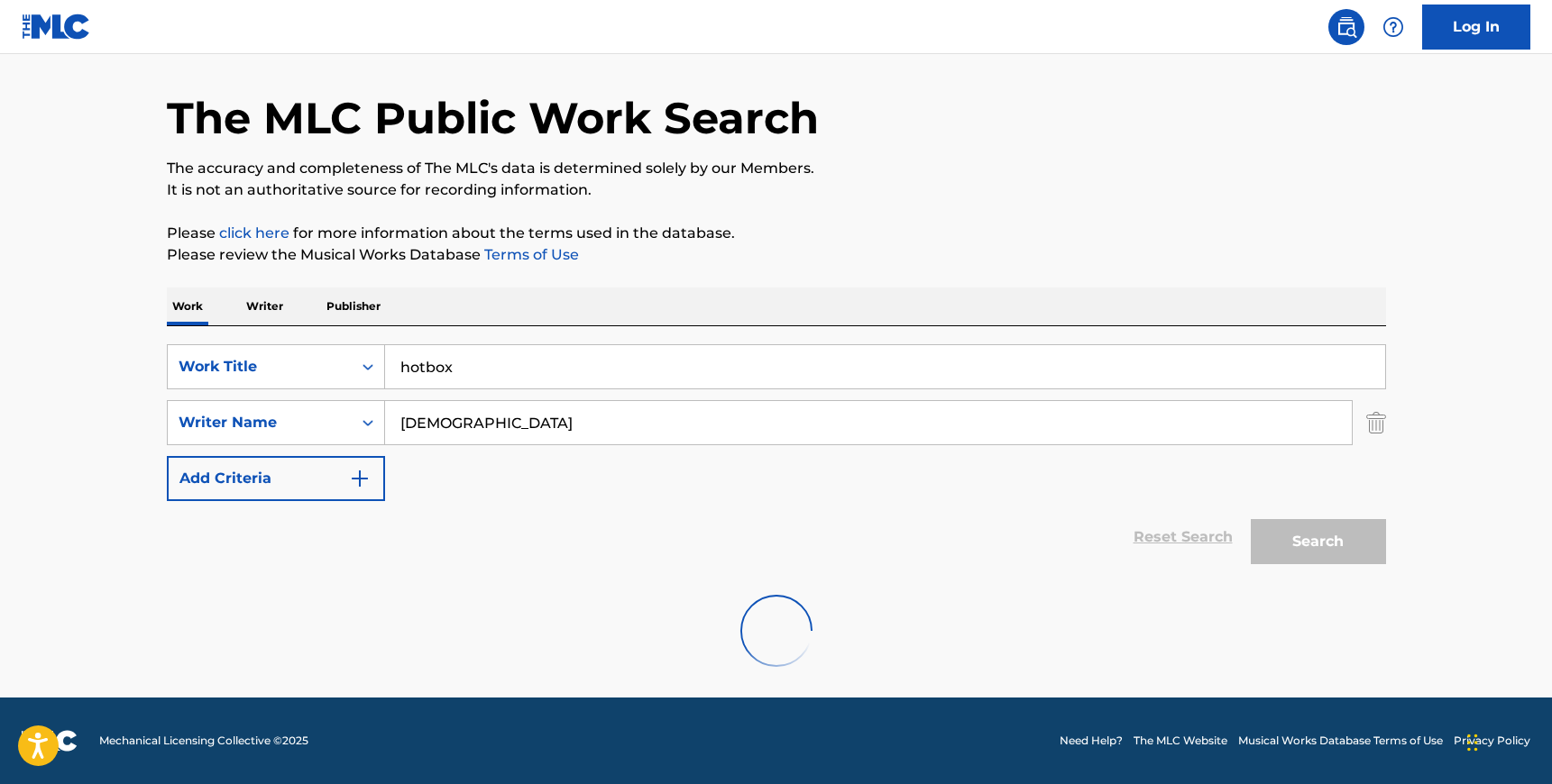
scroll to position [0, 0]
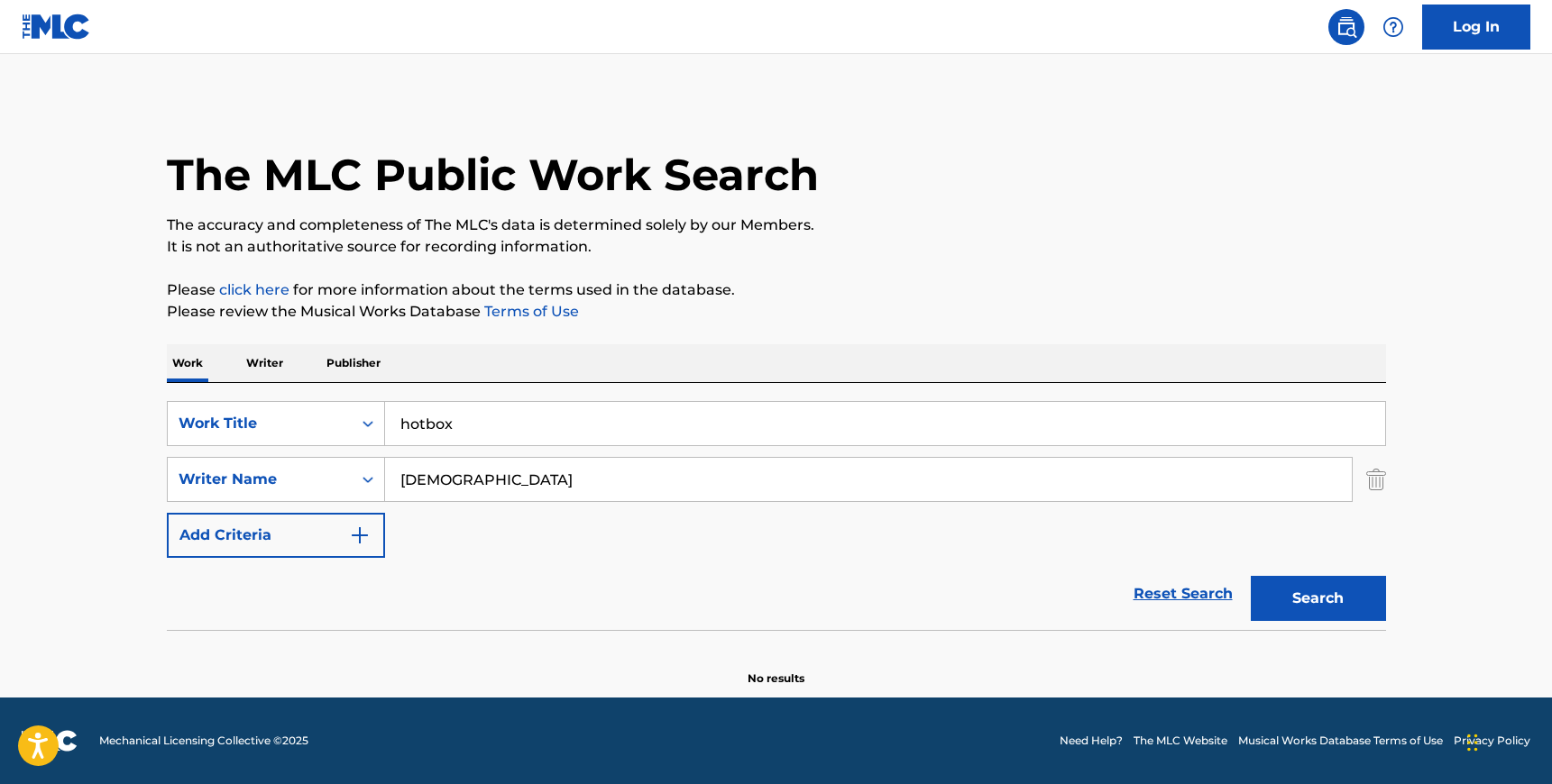
click at [426, 424] on input "hotbox" at bounding box center [885, 424] width 1000 height 44
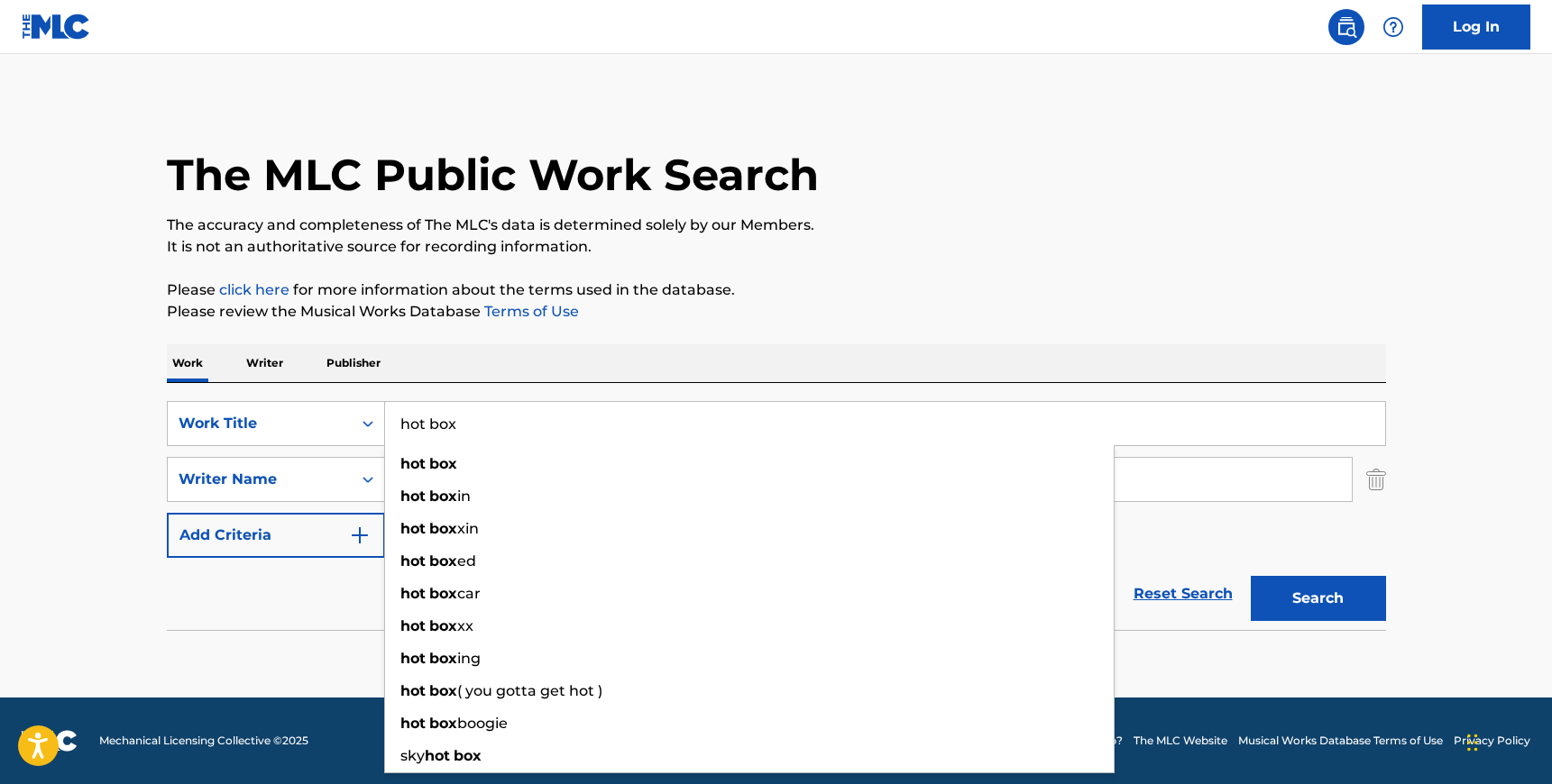
type input "hot box"
click at [1251, 576] on button "Search" at bounding box center [1319, 598] width 136 height 46
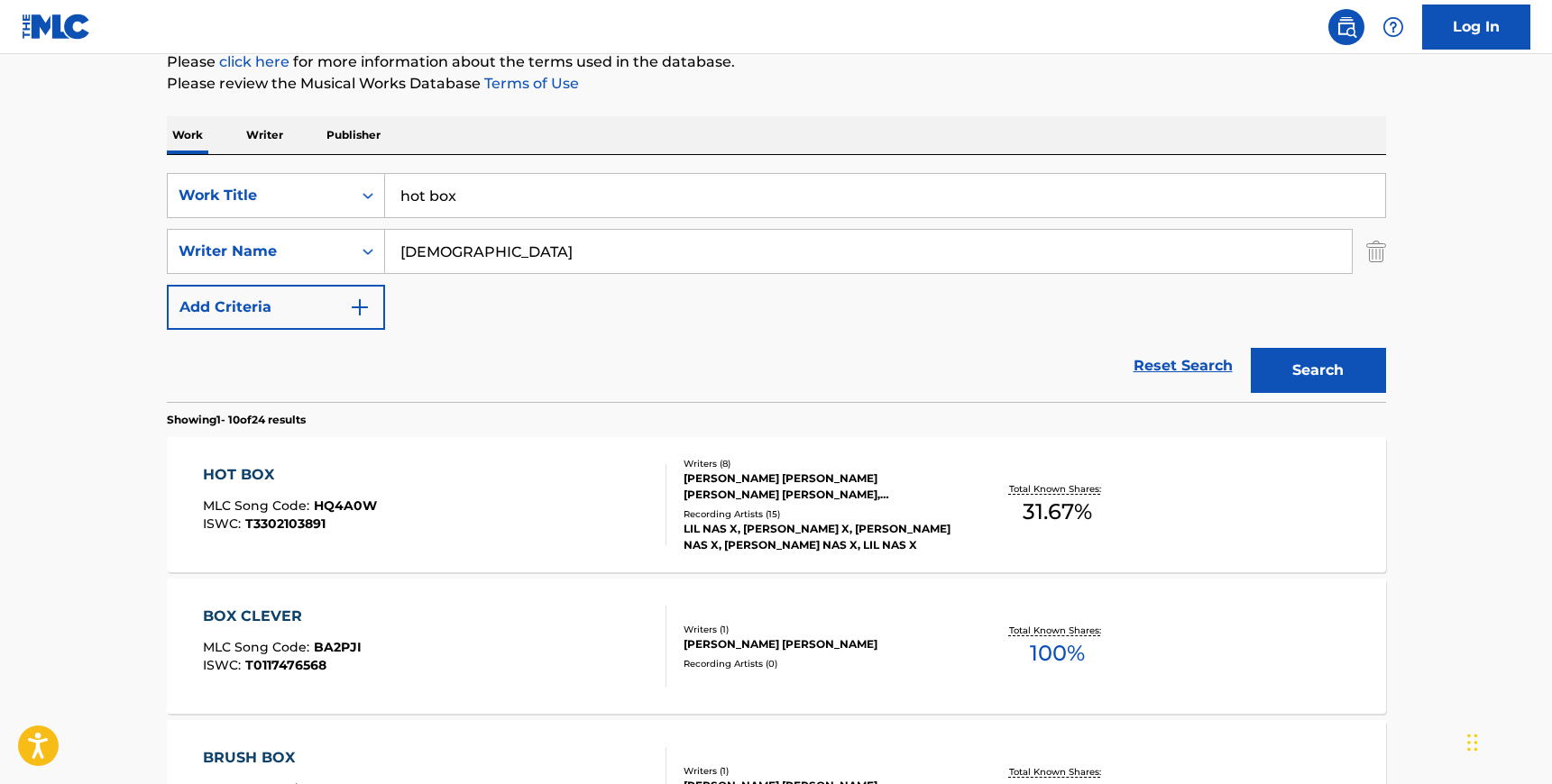
scroll to position [231, 0]
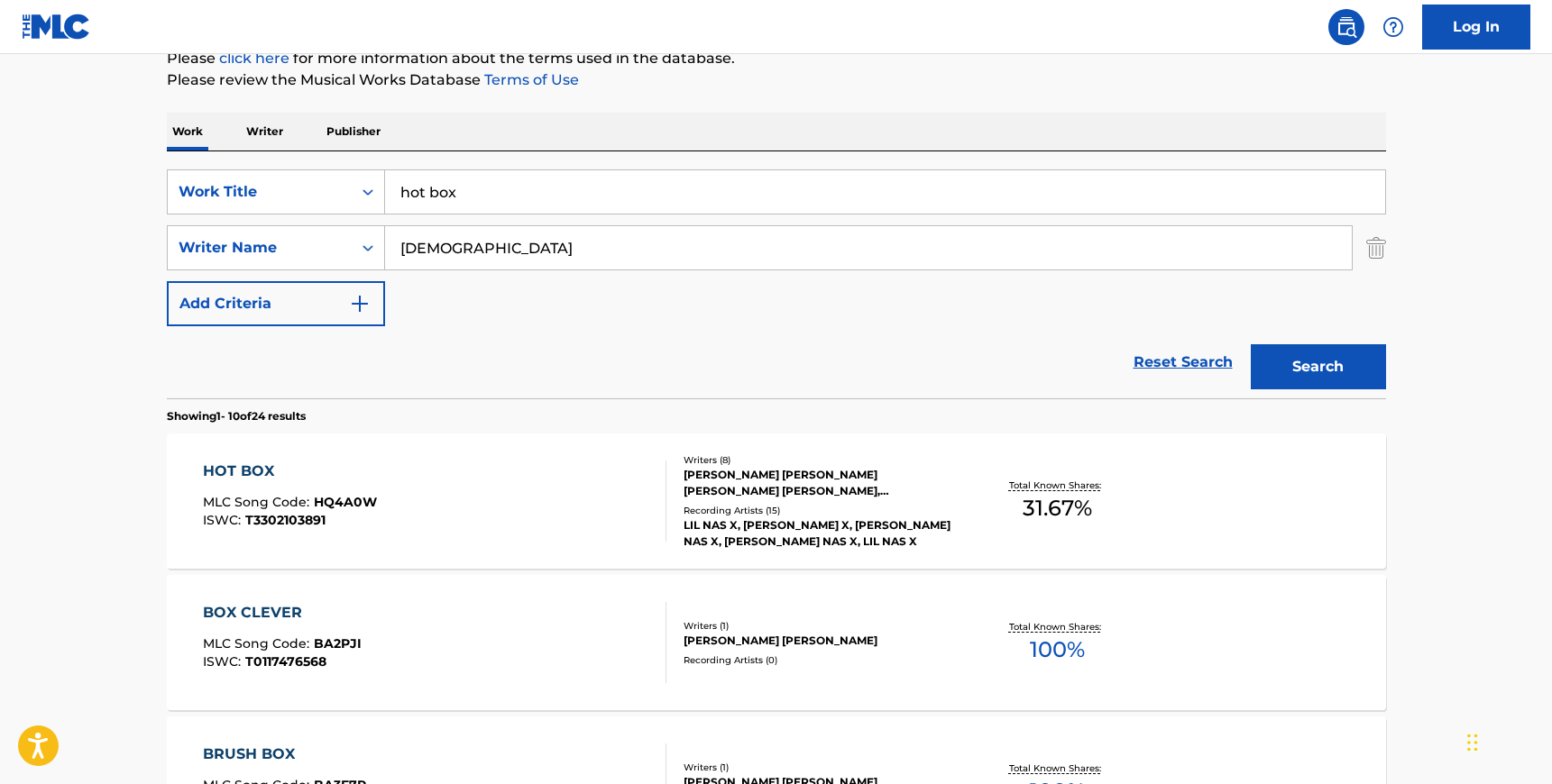
click at [527, 496] on div "HOT BOX MLC Song Code : HQ4A0W ISWC : T3302103891" at bounding box center [434, 501] width 464 height 81
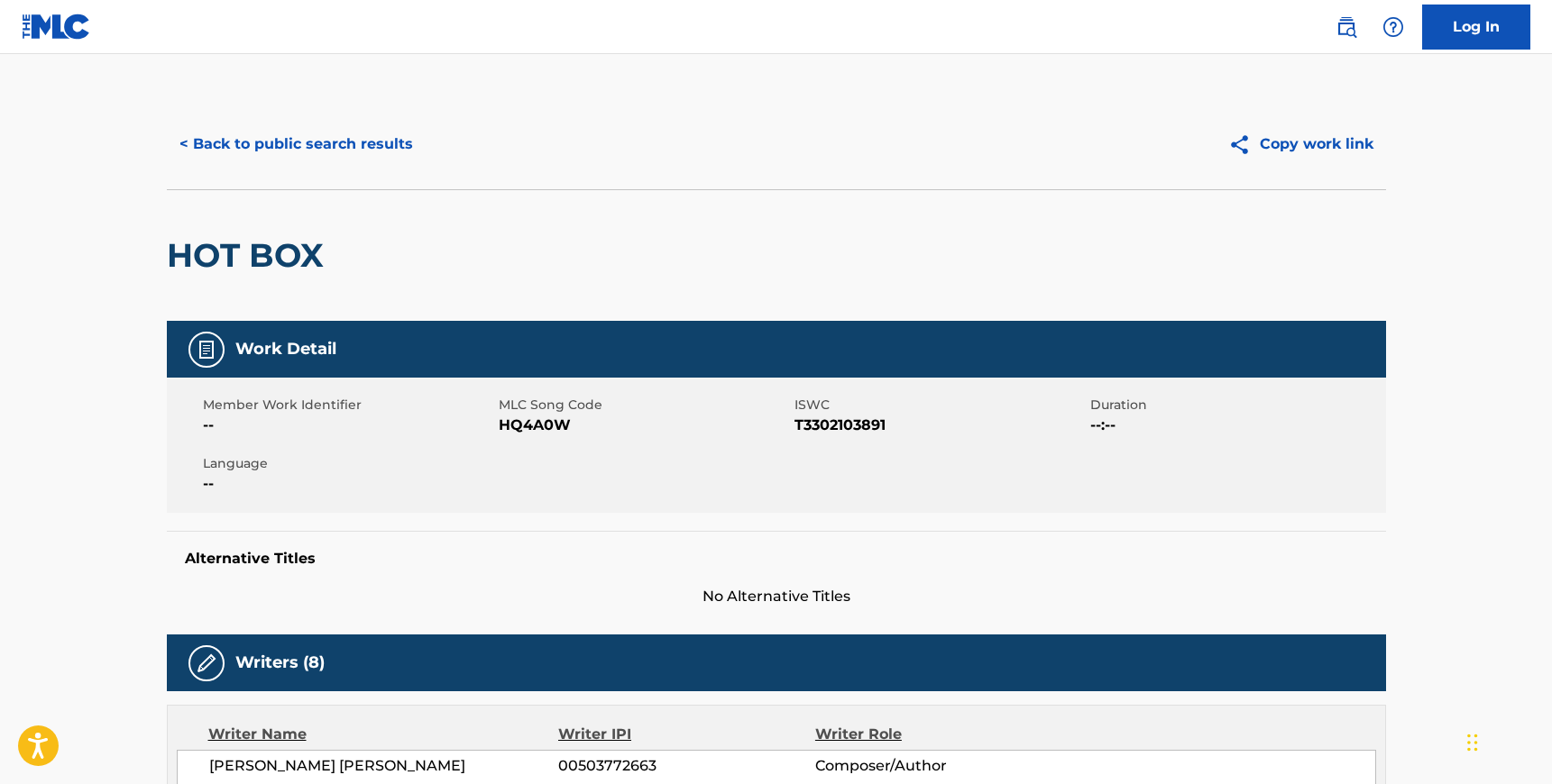
click at [517, 423] on span "HQ4A0W" at bounding box center [644, 425] width 291 height 21
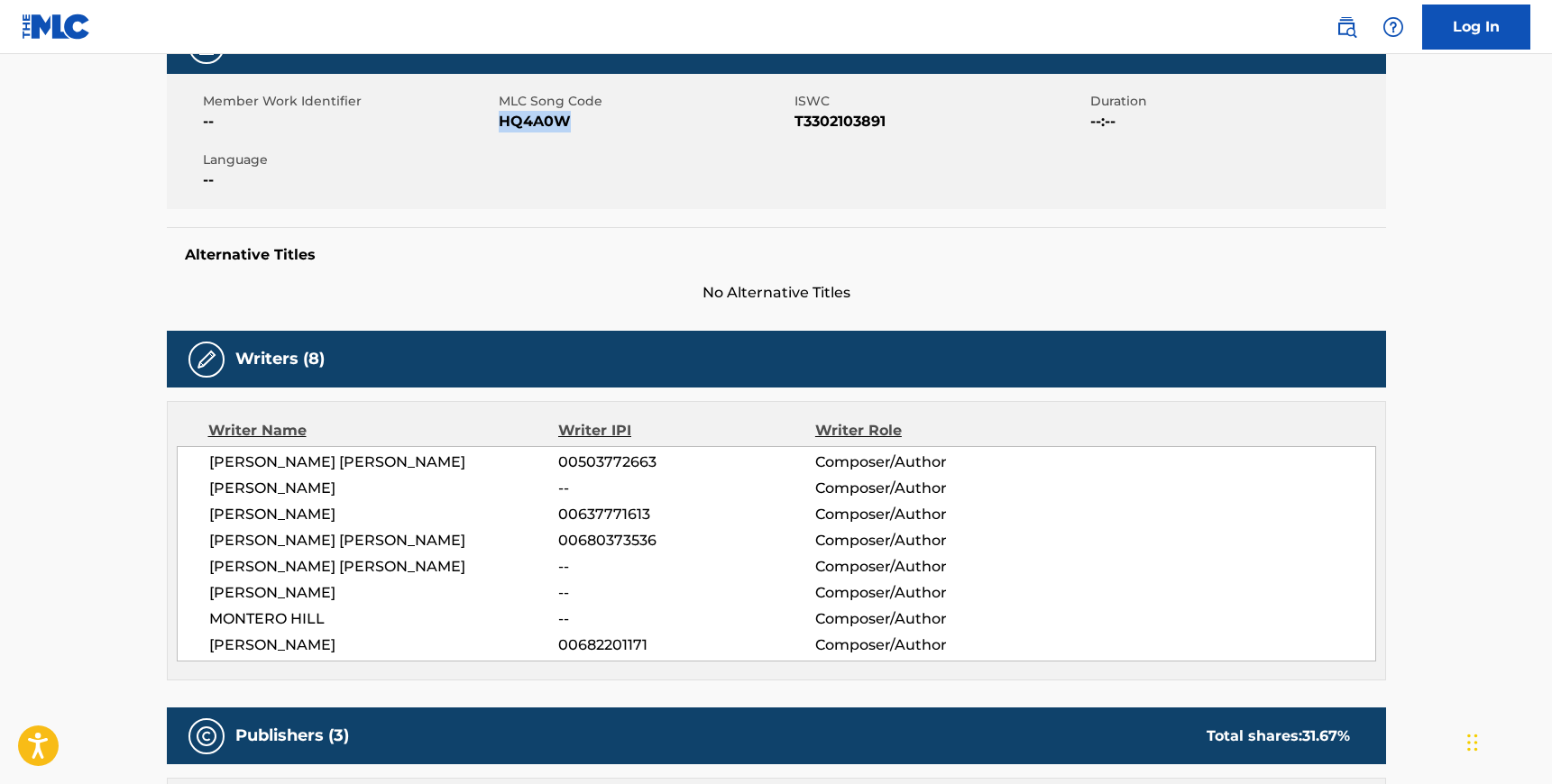
scroll to position [321, 0]
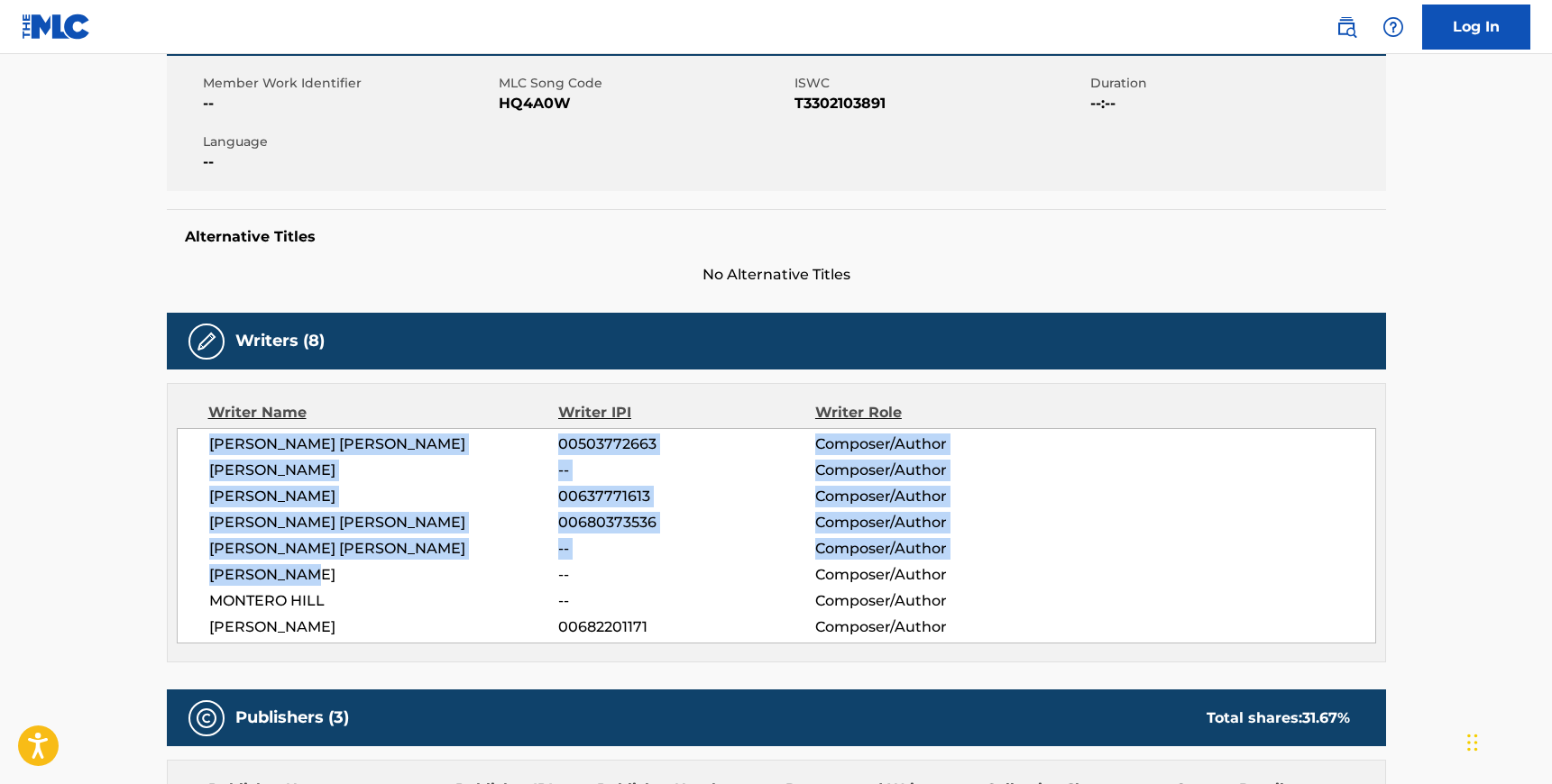
drag, startPoint x: 209, startPoint y: 440, endPoint x: 301, endPoint y: 588, distance: 174.3
click at [301, 587] on div "[PERSON_NAME] [PERSON_NAME] 00503772663 Composer/Author [PERSON_NAME] -- Compos…" at bounding box center [776, 536] width 1199 height 216
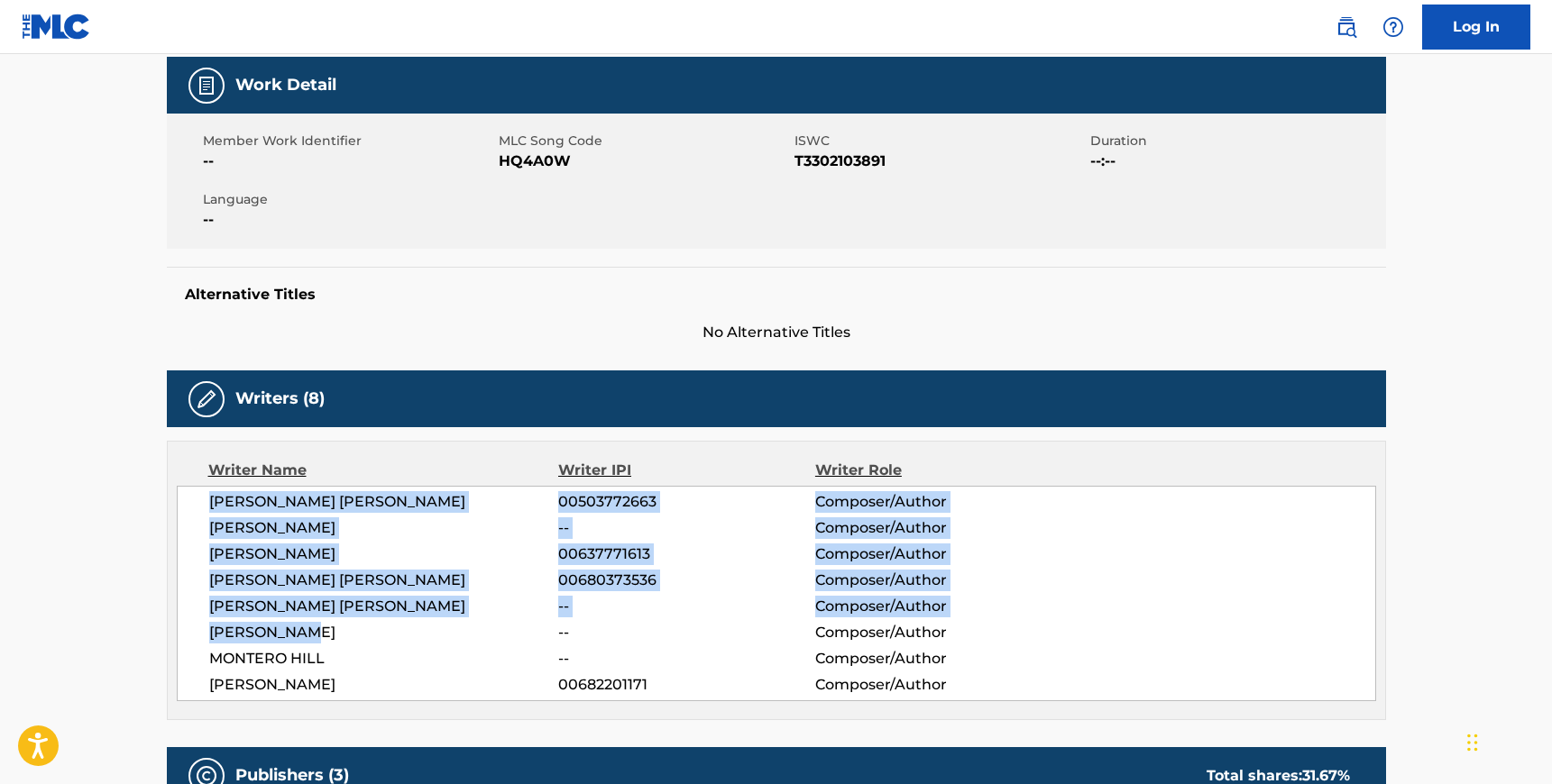
scroll to position [263, 0]
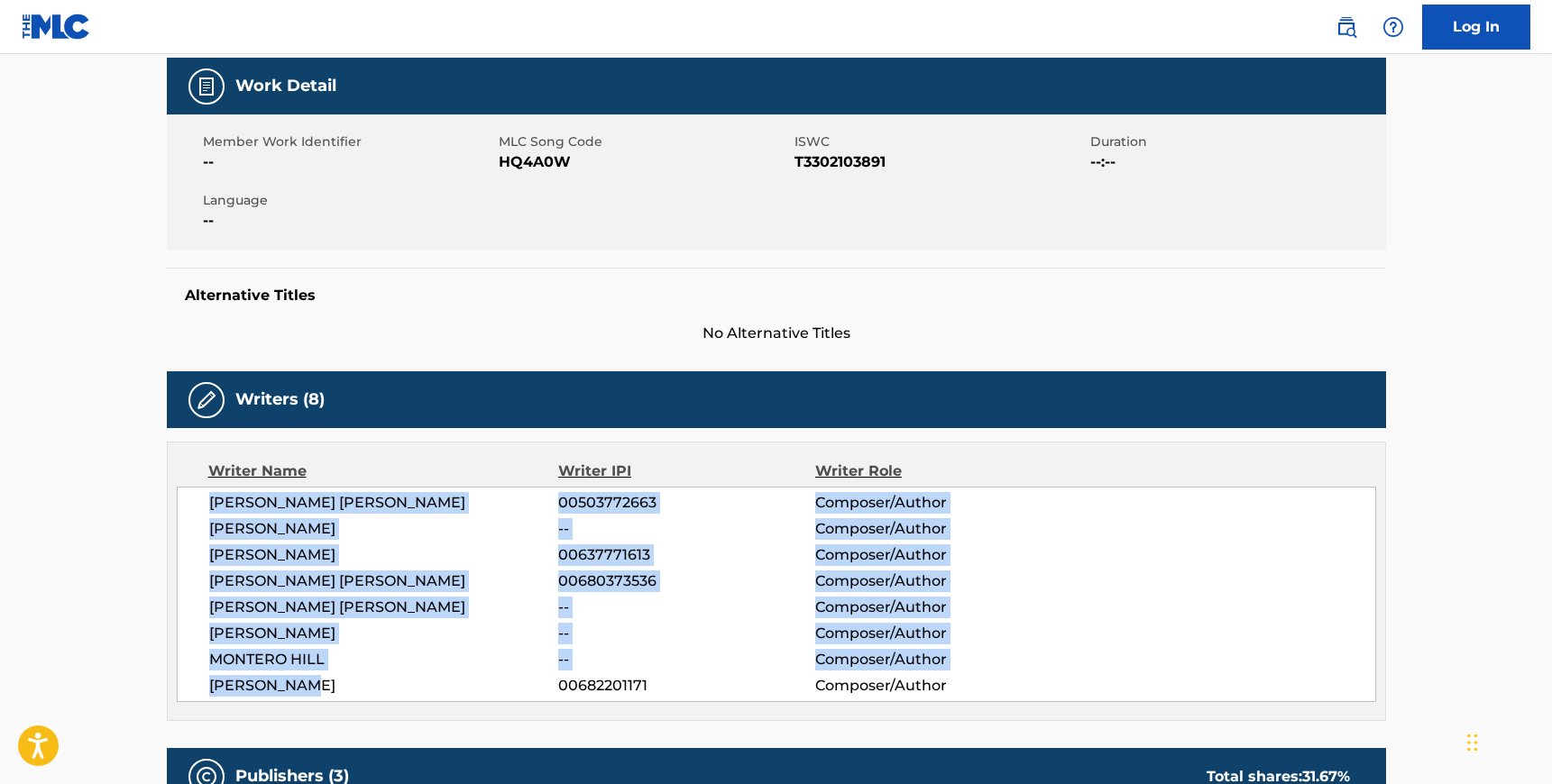
drag, startPoint x: 304, startPoint y: 686, endPoint x: 210, endPoint y: 509, distance: 200.4
click at [210, 509] on div "[PERSON_NAME] [PERSON_NAME] 00503772663 Composer/Author [PERSON_NAME] -- Compos…" at bounding box center [776, 595] width 1199 height 216
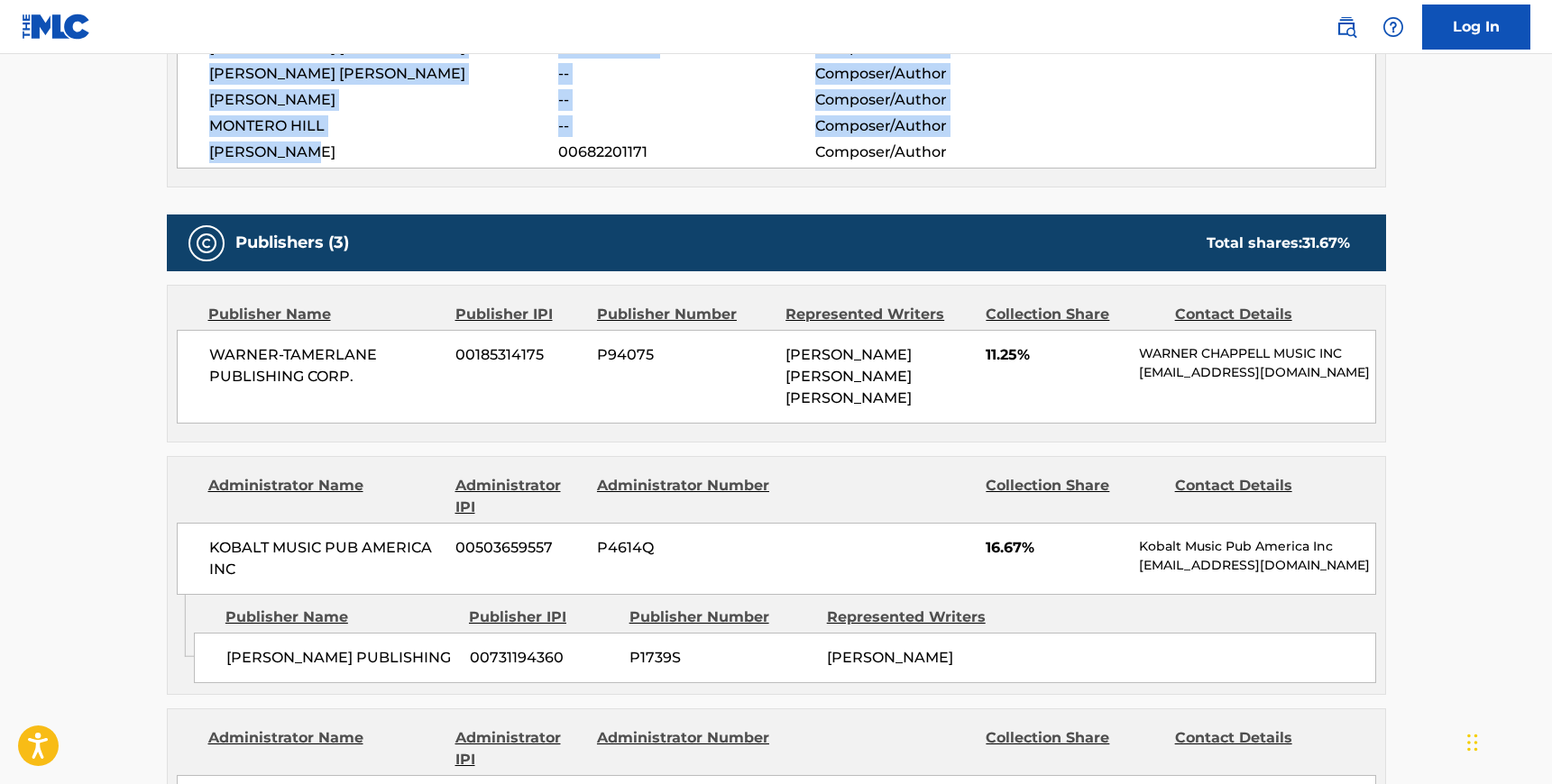
scroll to position [799, 0]
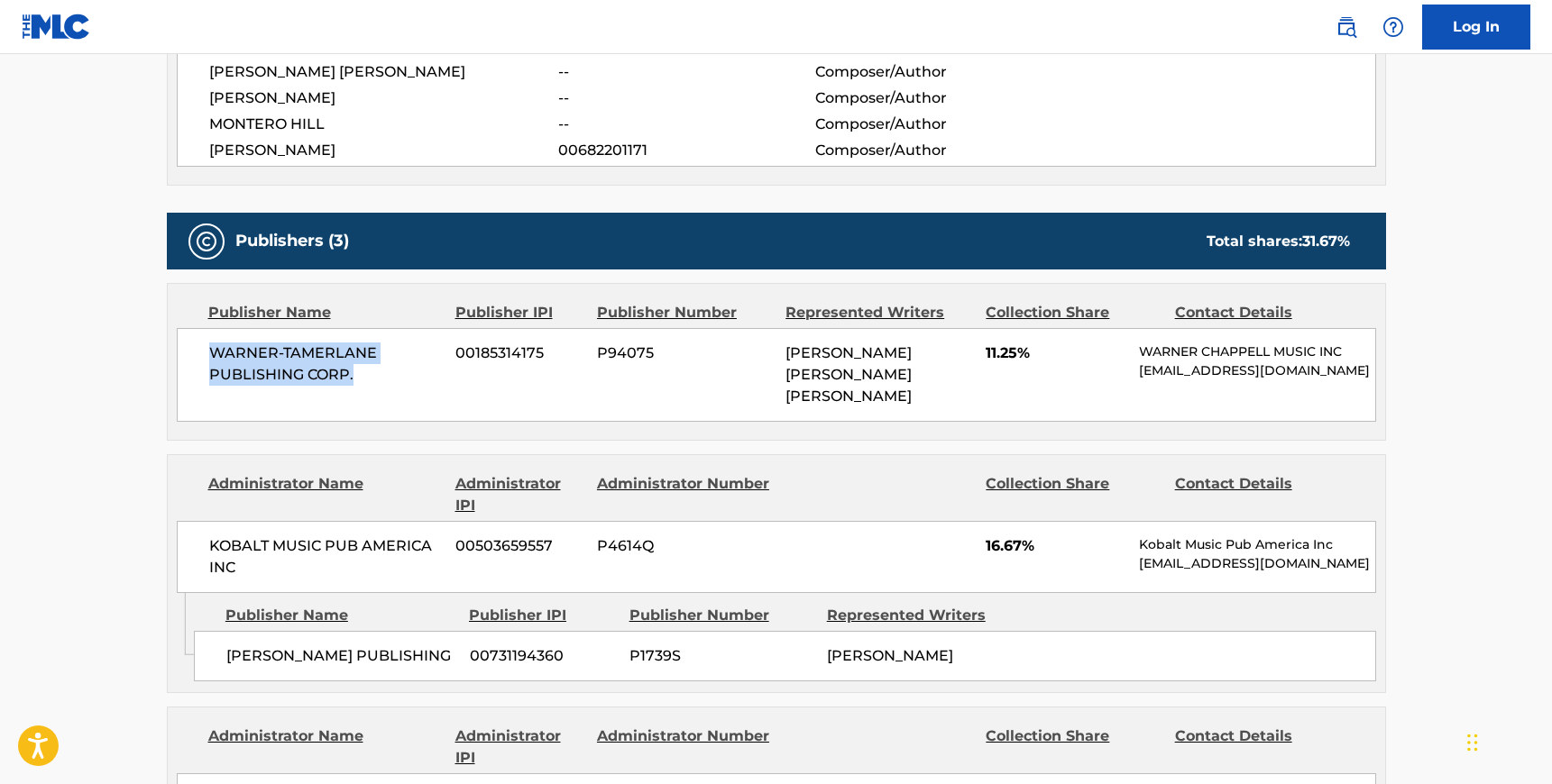
drag, startPoint x: 360, startPoint y: 378, endPoint x: 210, endPoint y: 352, distance: 152.2
click at [210, 352] on span "WARNER-TAMERLANE PUBLISHING CORP." at bounding box center [325, 364] width 233 height 44
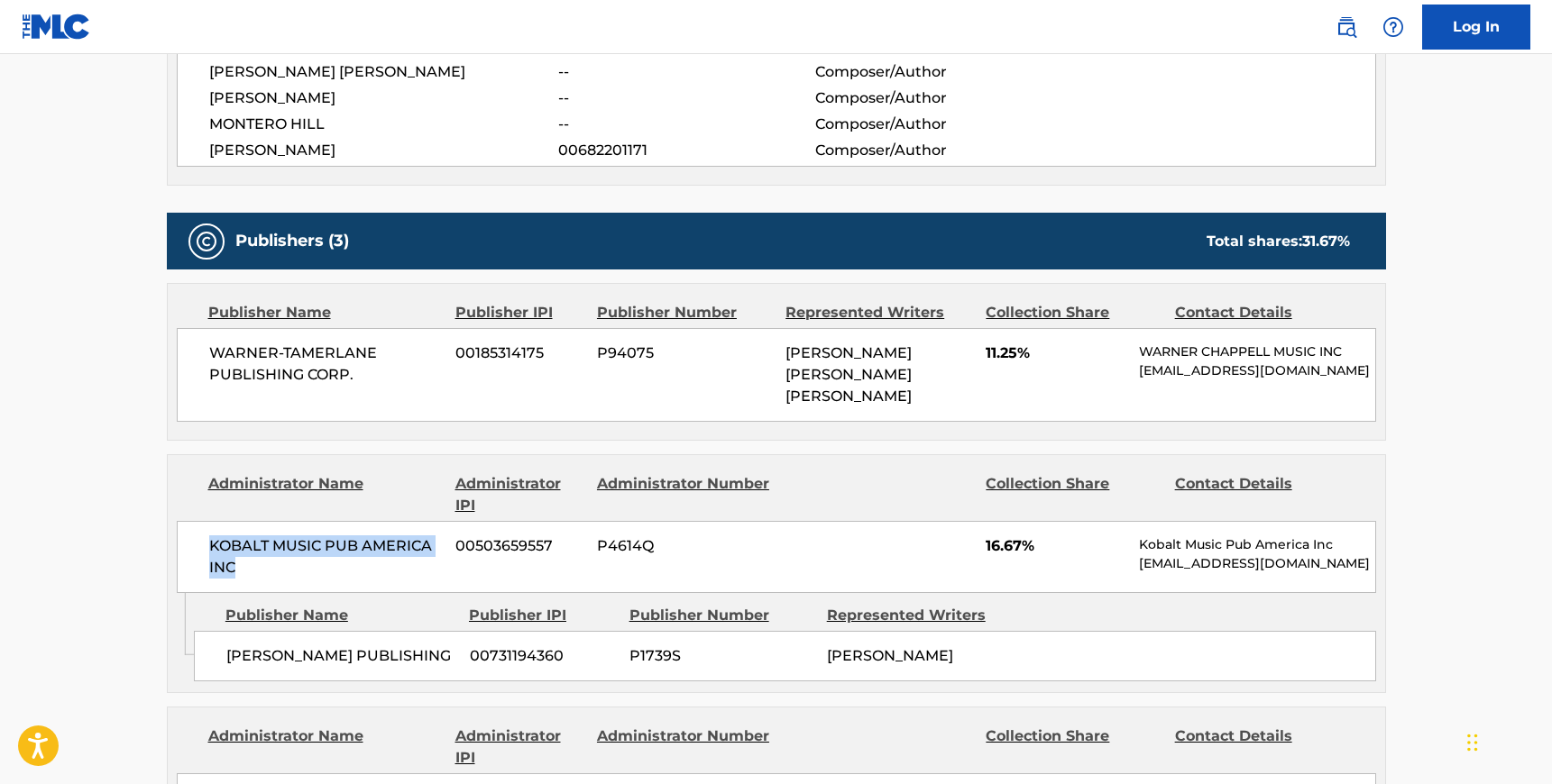
drag, startPoint x: 240, startPoint y: 561, endPoint x: 209, endPoint y: 544, distance: 35.4
click at [209, 544] on span "KOBALT MUSIC PUB AMERICA INC" at bounding box center [325, 556] width 233 height 44
drag, startPoint x: 400, startPoint y: 651, endPoint x: 220, endPoint y: 649, distance: 180.0
click at [220, 649] on div "[PERSON_NAME] PUBLISHING 00731194360 P1739S [PERSON_NAME]" at bounding box center [785, 656] width 1182 height 50
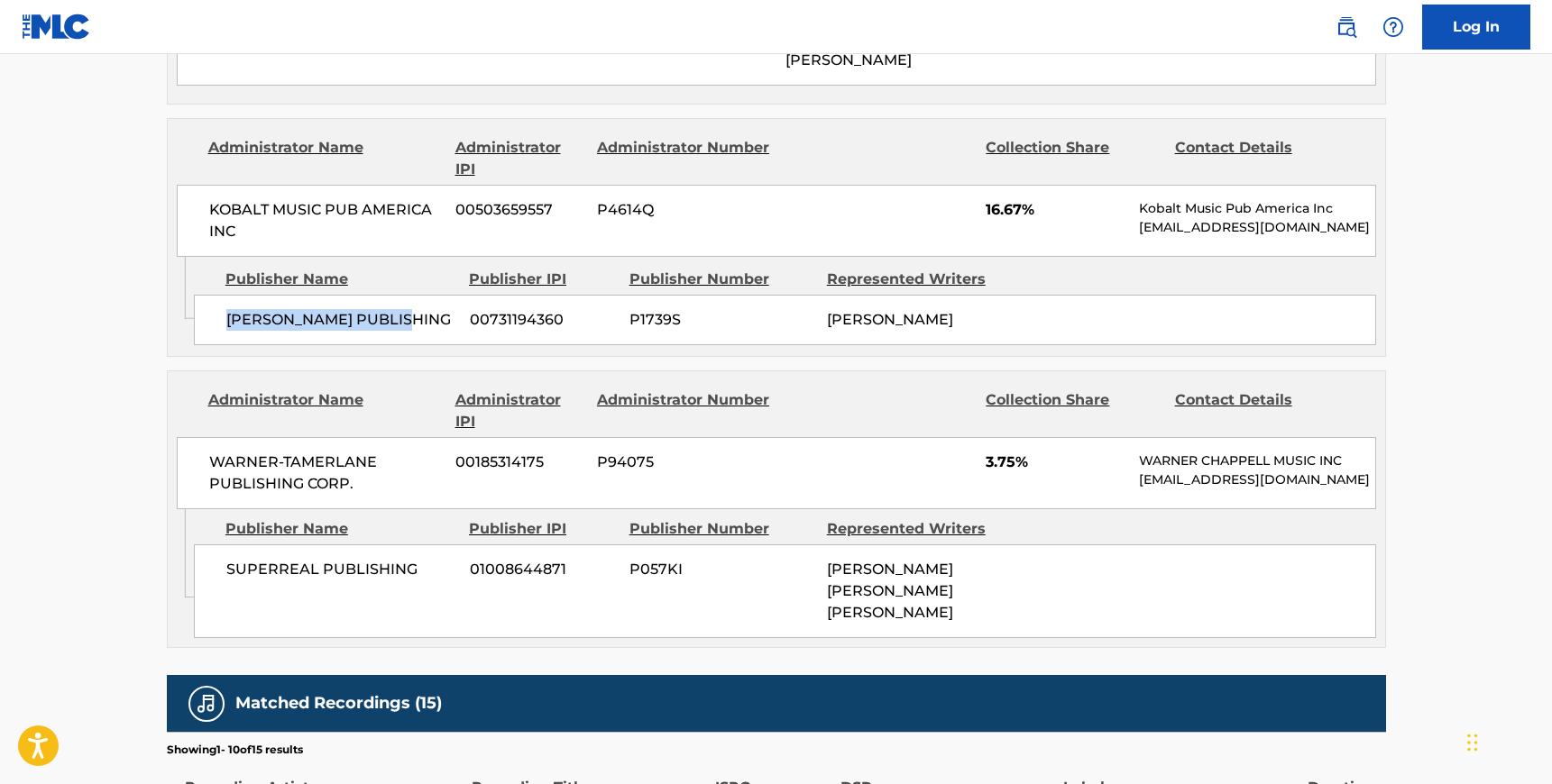
scroll to position [1173, 0]
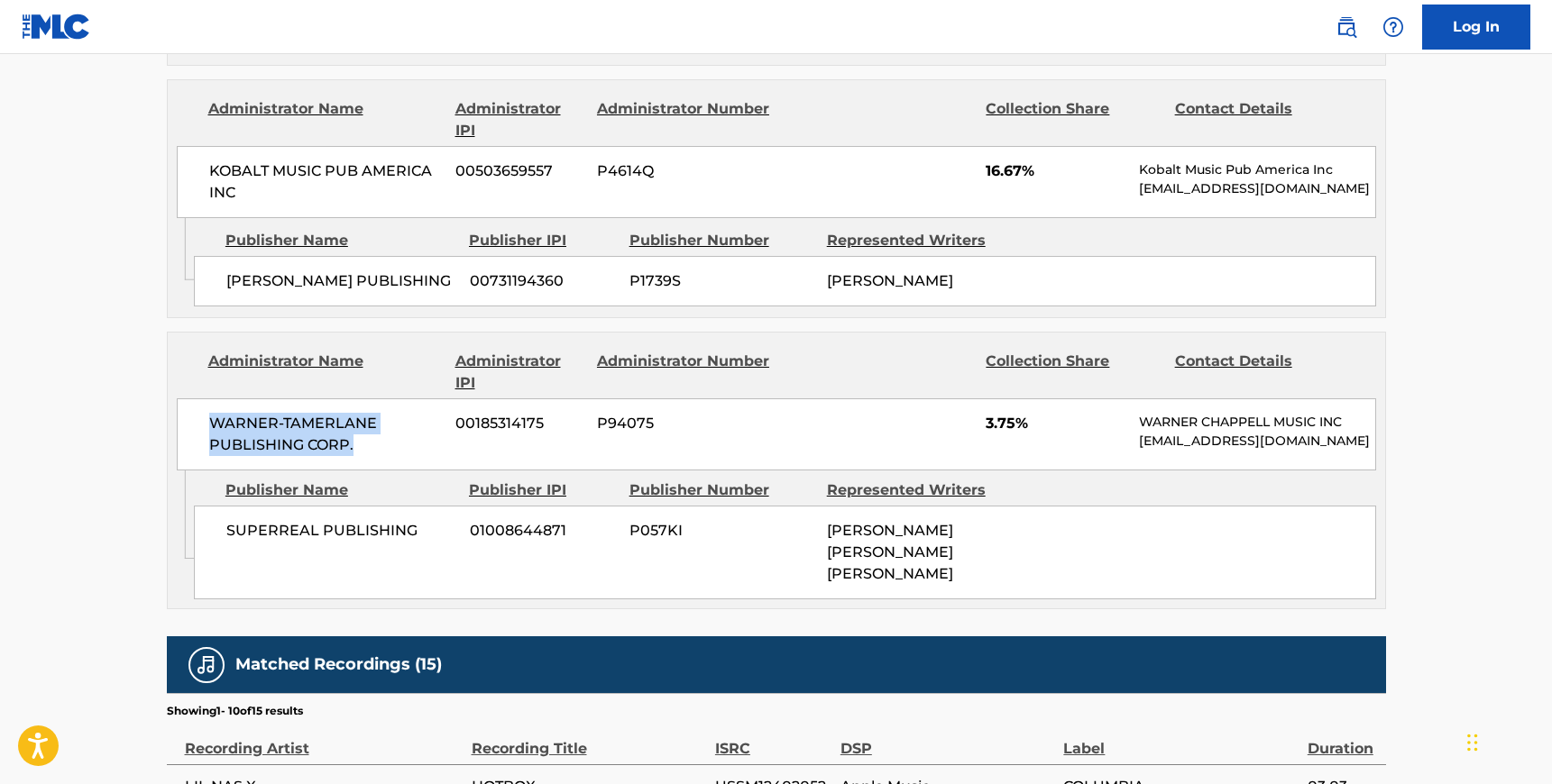
drag, startPoint x: 360, startPoint y: 442, endPoint x: 197, endPoint y: 426, distance: 163.8
click at [197, 426] on div "WARNER-[PERSON_NAME] PUBLISHING CORP. 00185314175 P94075 3.75% [PERSON_NAME] MU…" at bounding box center [776, 435] width 1199 height 72
drag, startPoint x: 418, startPoint y: 529, endPoint x: 227, endPoint y: 520, distance: 191.2
click at [227, 520] on span "SUPERREAL PUBLISHING" at bounding box center [341, 530] width 230 height 21
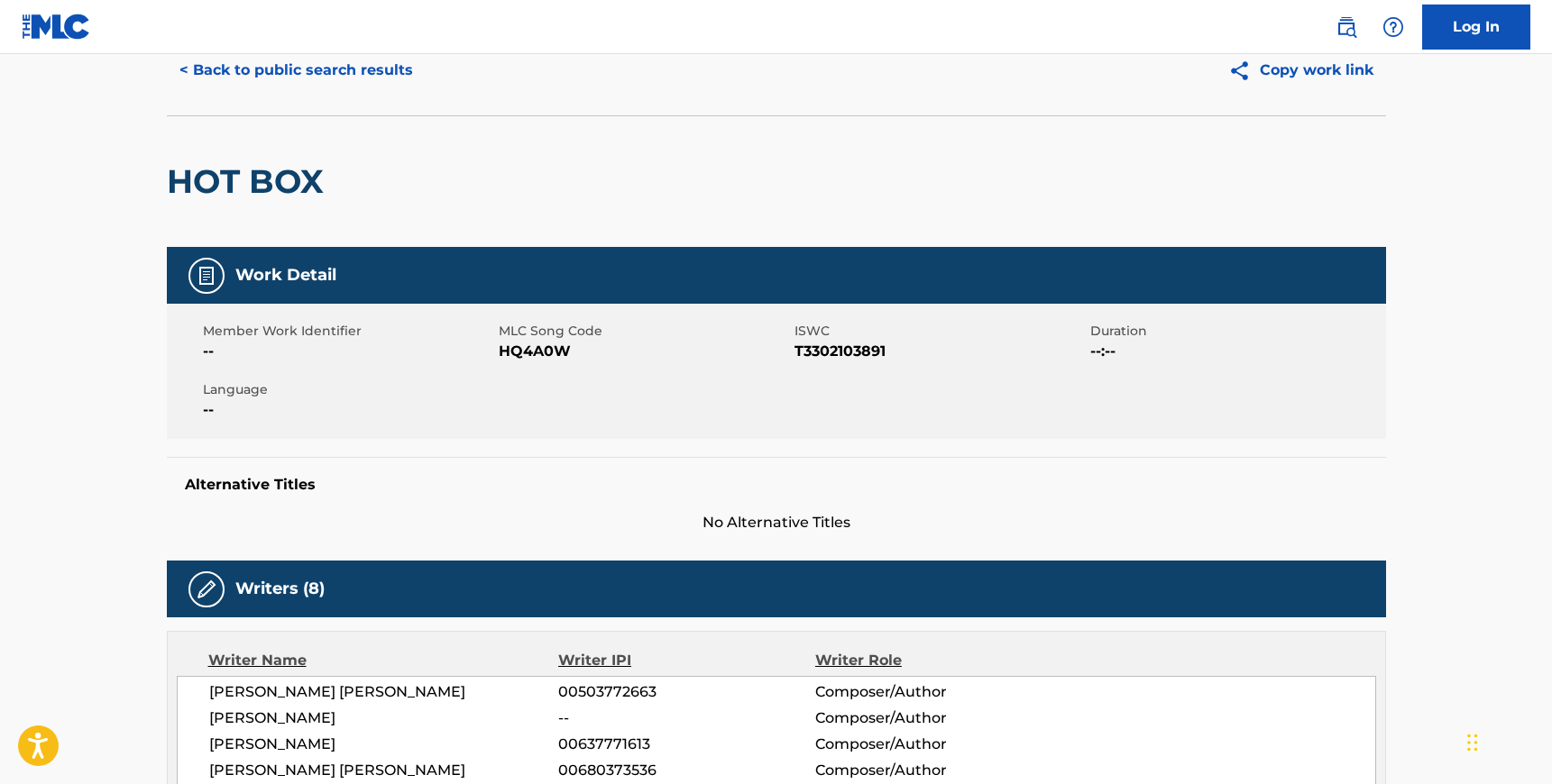
scroll to position [0, 0]
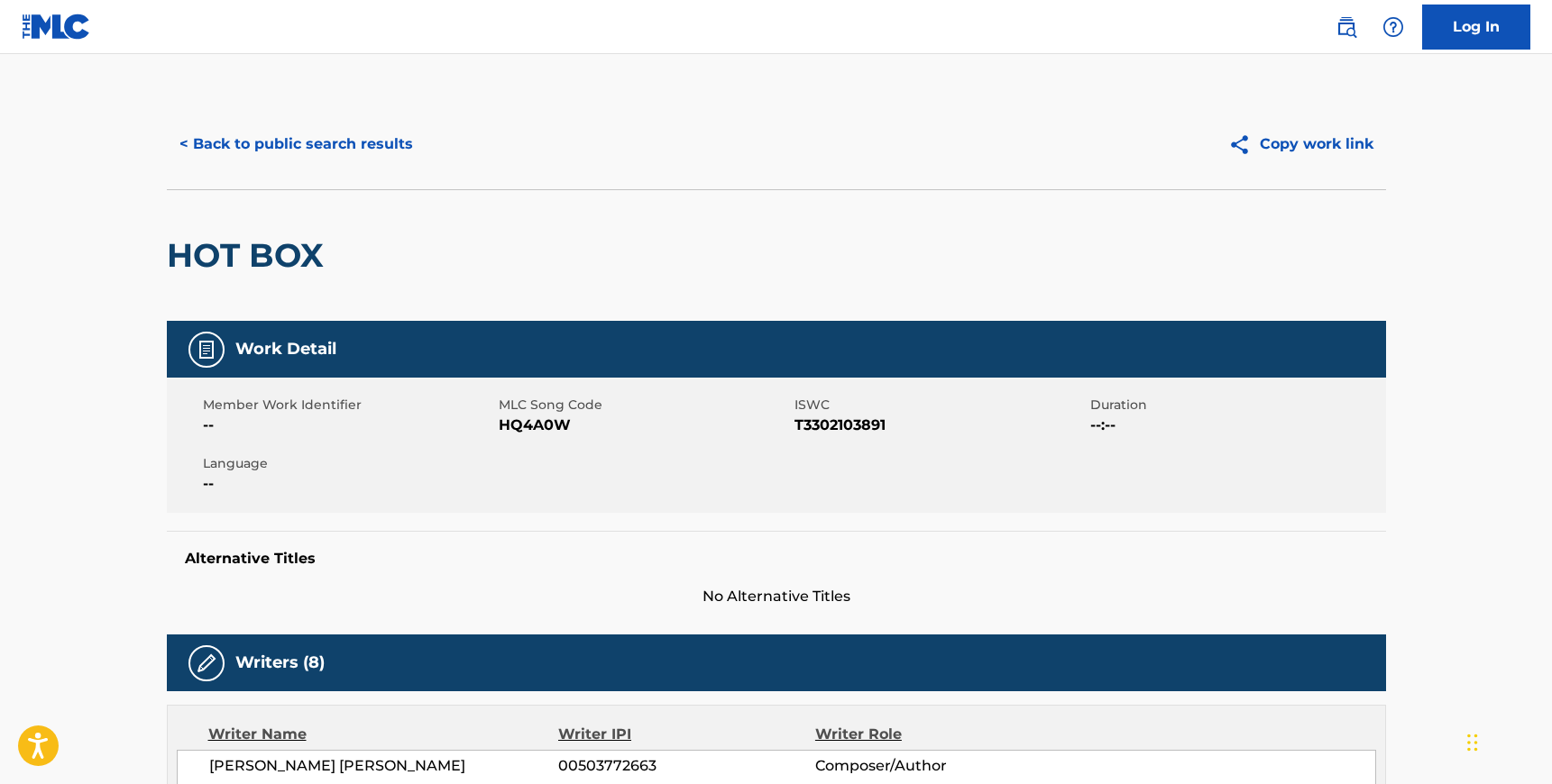
click at [267, 155] on button "< Back to public search results" at bounding box center [296, 144] width 258 height 46
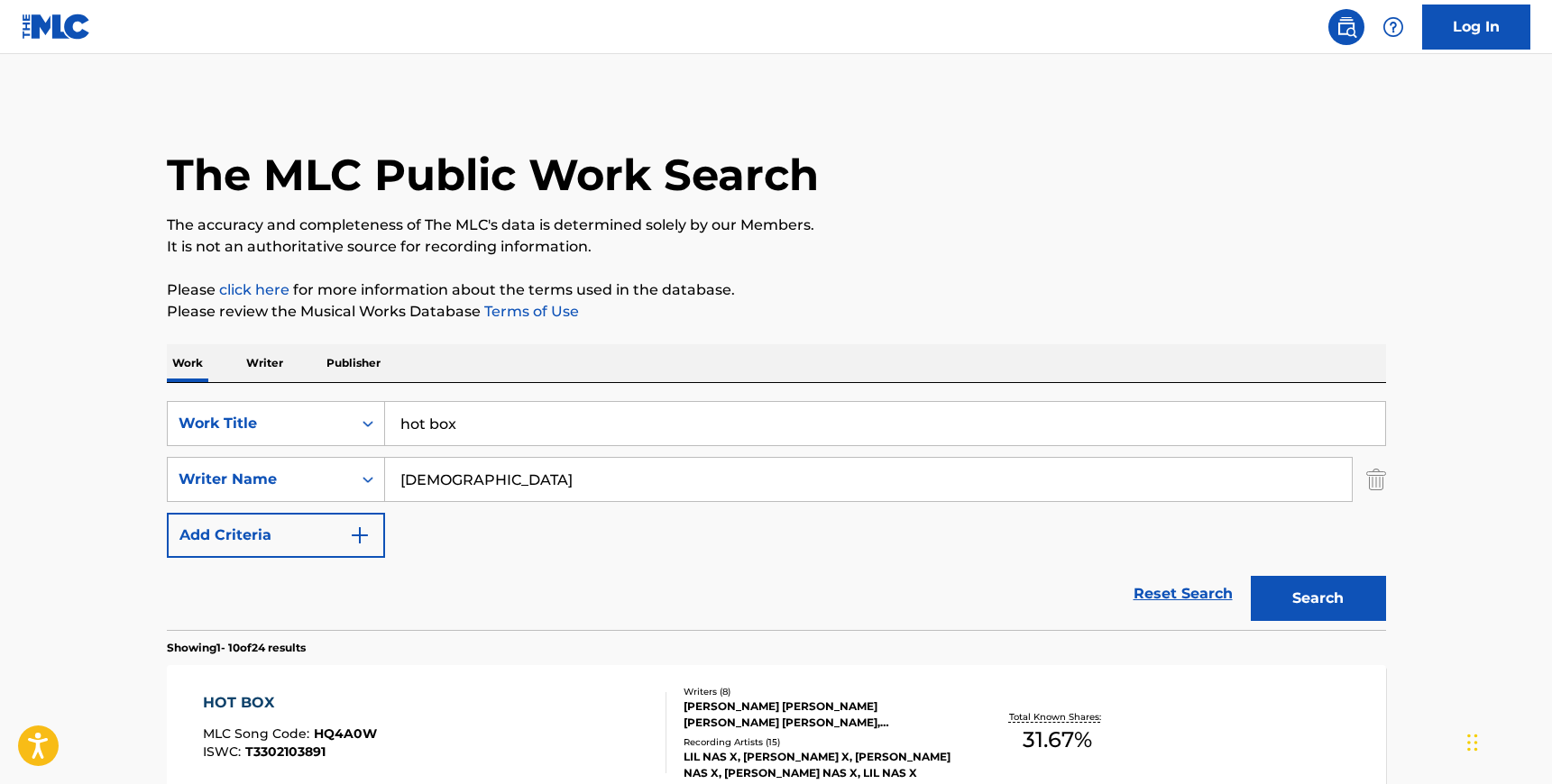
scroll to position [231, 0]
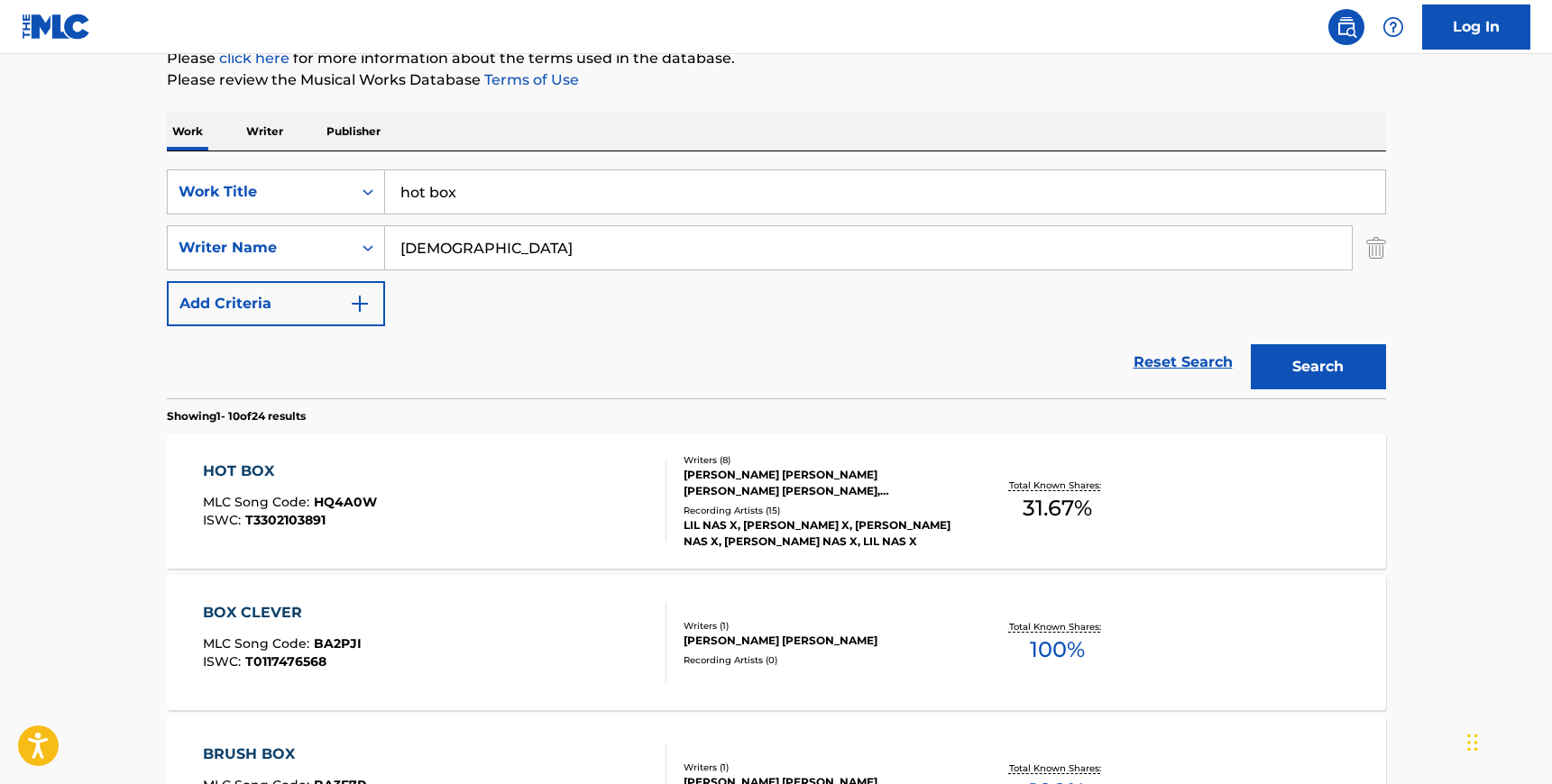
click at [465, 192] on input "hot box" at bounding box center [885, 191] width 1000 height 44
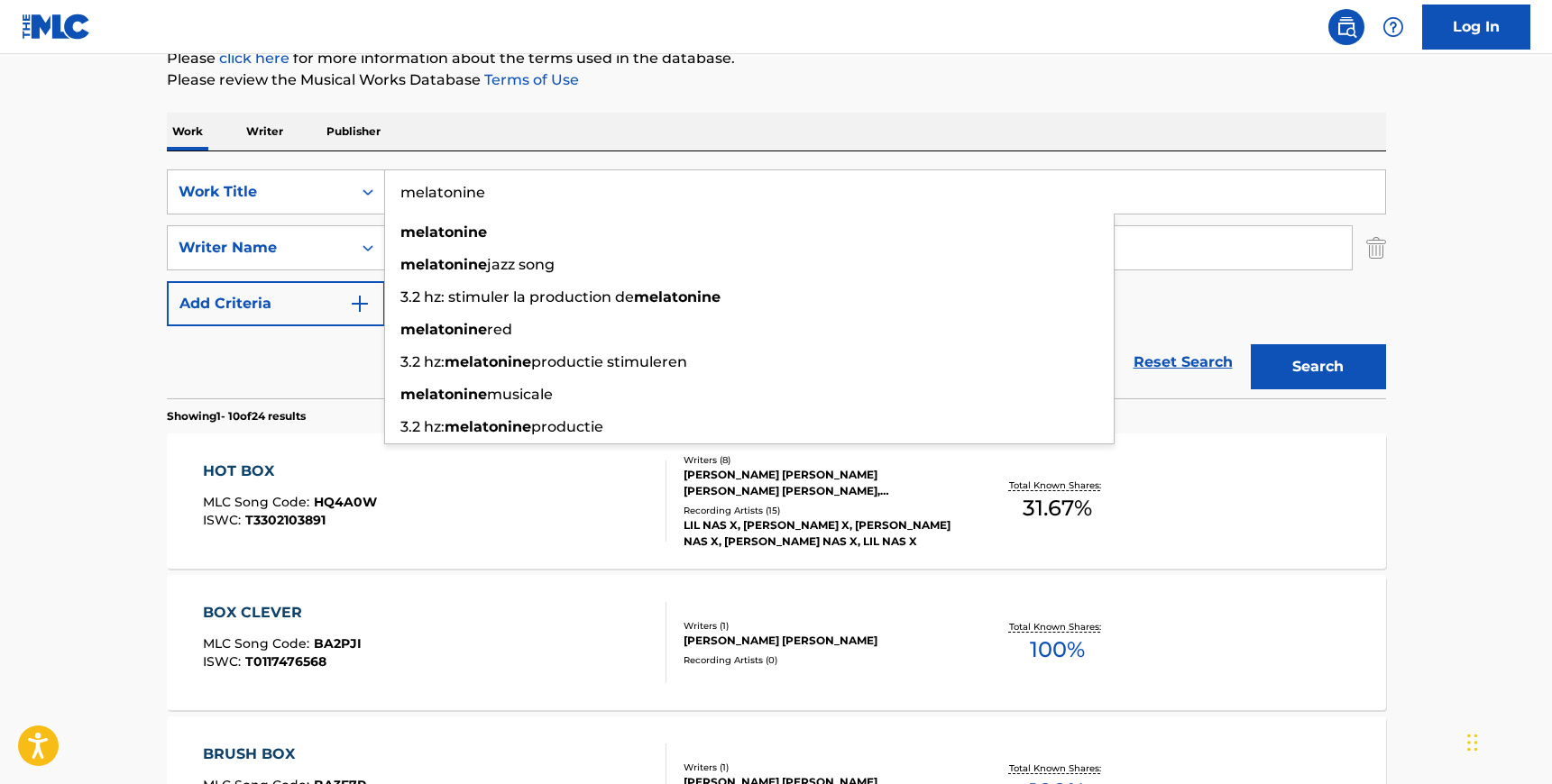
type input "melatonine"
click at [528, 164] on div "SearchWithCriteria89f85273-f109-449f-9a83-675976f7ff84 Work Title melatonine me…" at bounding box center [776, 275] width 1219 height 247
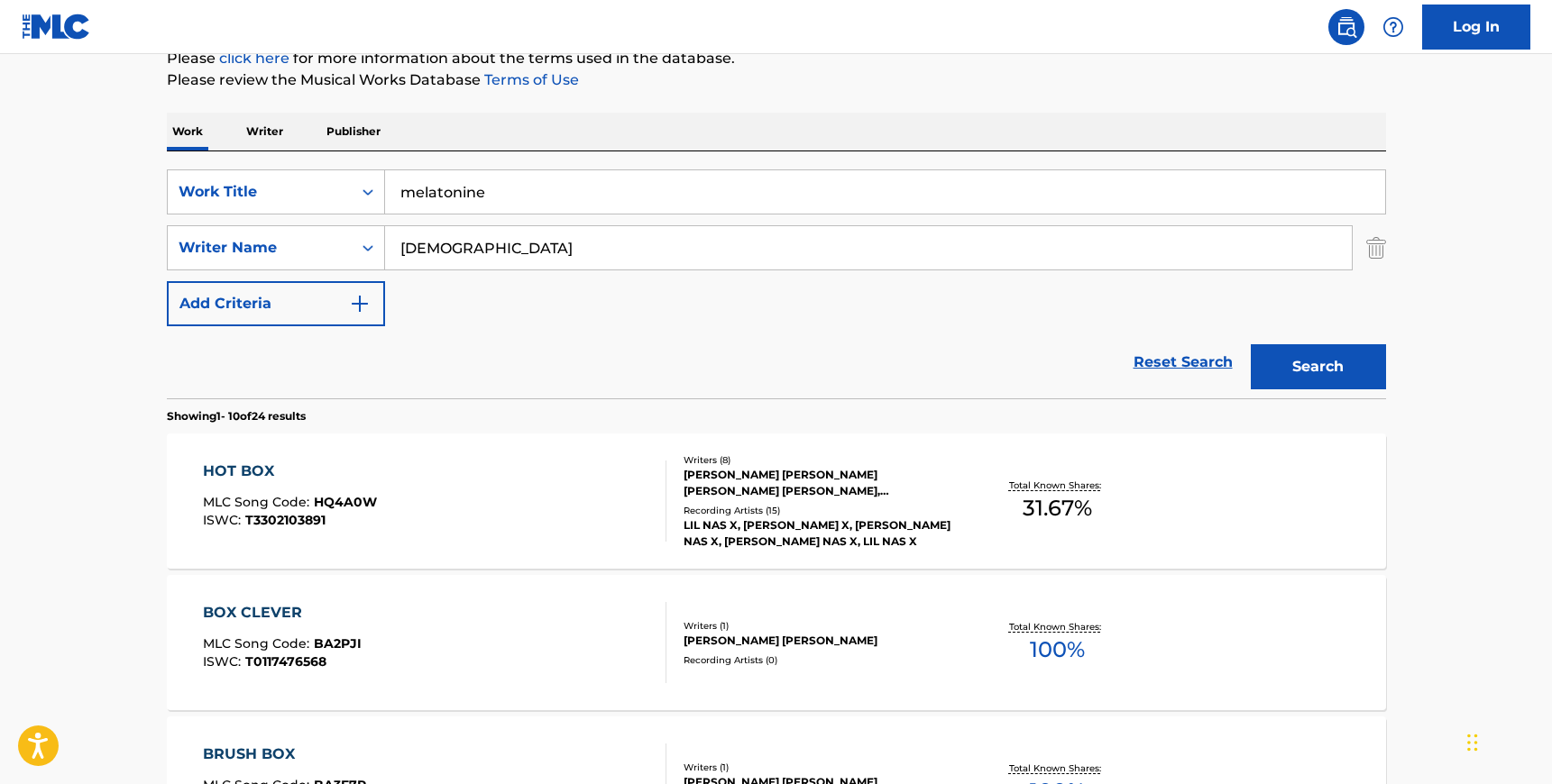
click at [509, 255] on input "[DEMOGRAPHIC_DATA]" at bounding box center [868, 248] width 967 height 44
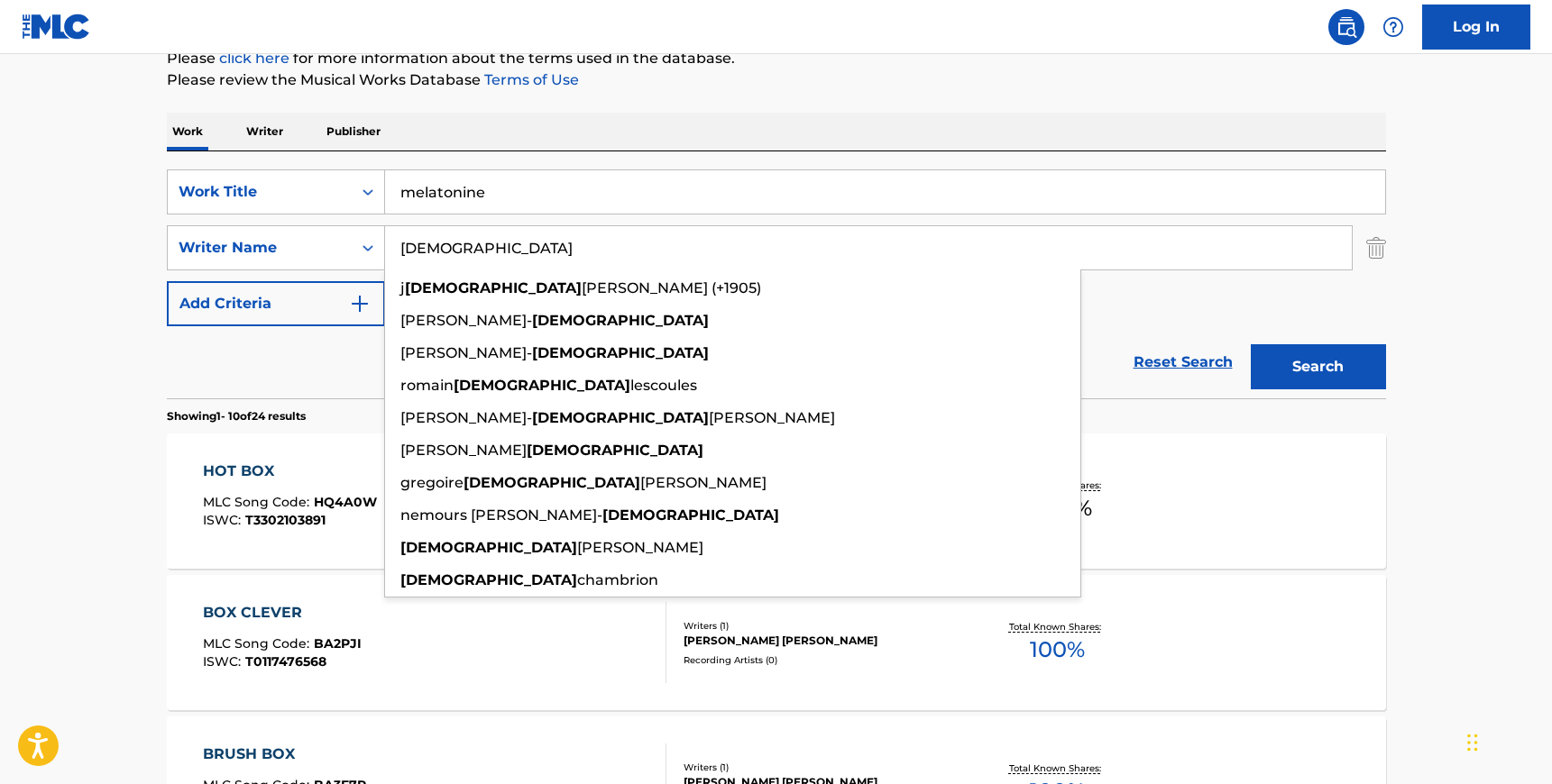
click at [509, 255] on input "[DEMOGRAPHIC_DATA]" at bounding box center [868, 248] width 967 height 44
paste input "Cagn"
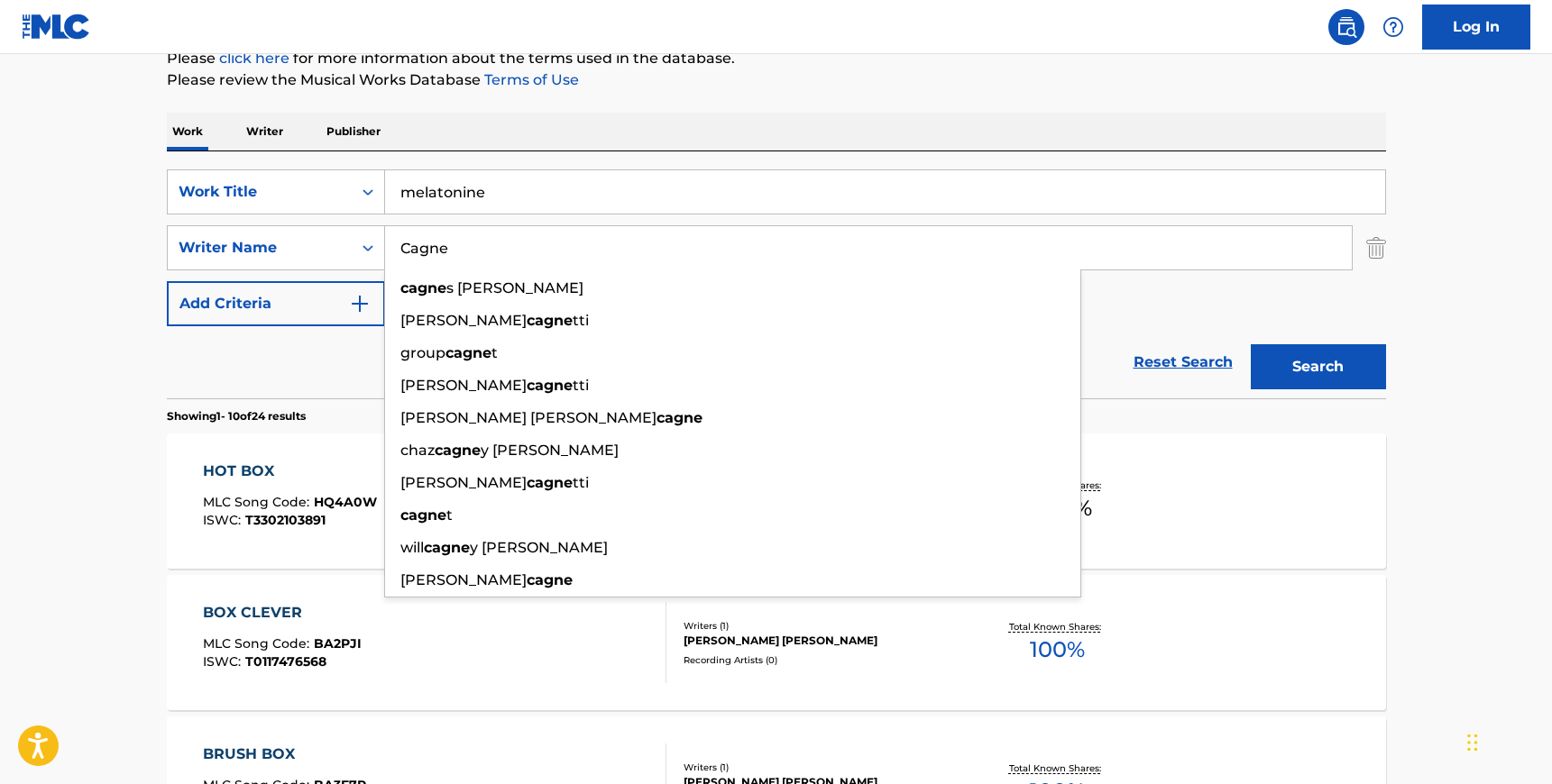
type input "Cagne"
click at [1063, 307] on div "SearchWithCriteria89f85273-f109-449f-9a83-675976f7ff84 Work Title melatonine Se…" at bounding box center [776, 247] width 1219 height 157
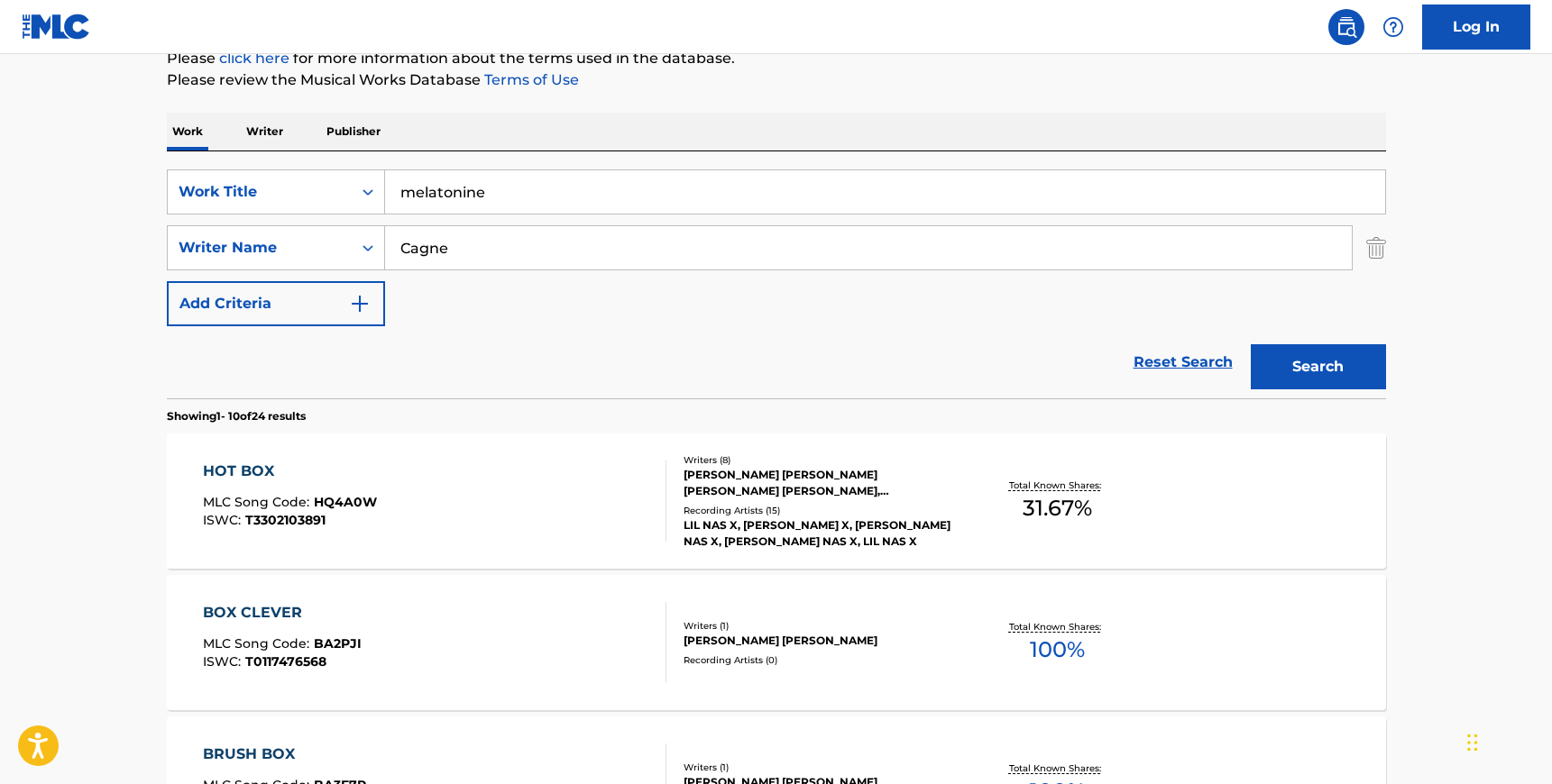
click at [365, 307] on img "Search Form" at bounding box center [359, 303] width 21 height 21
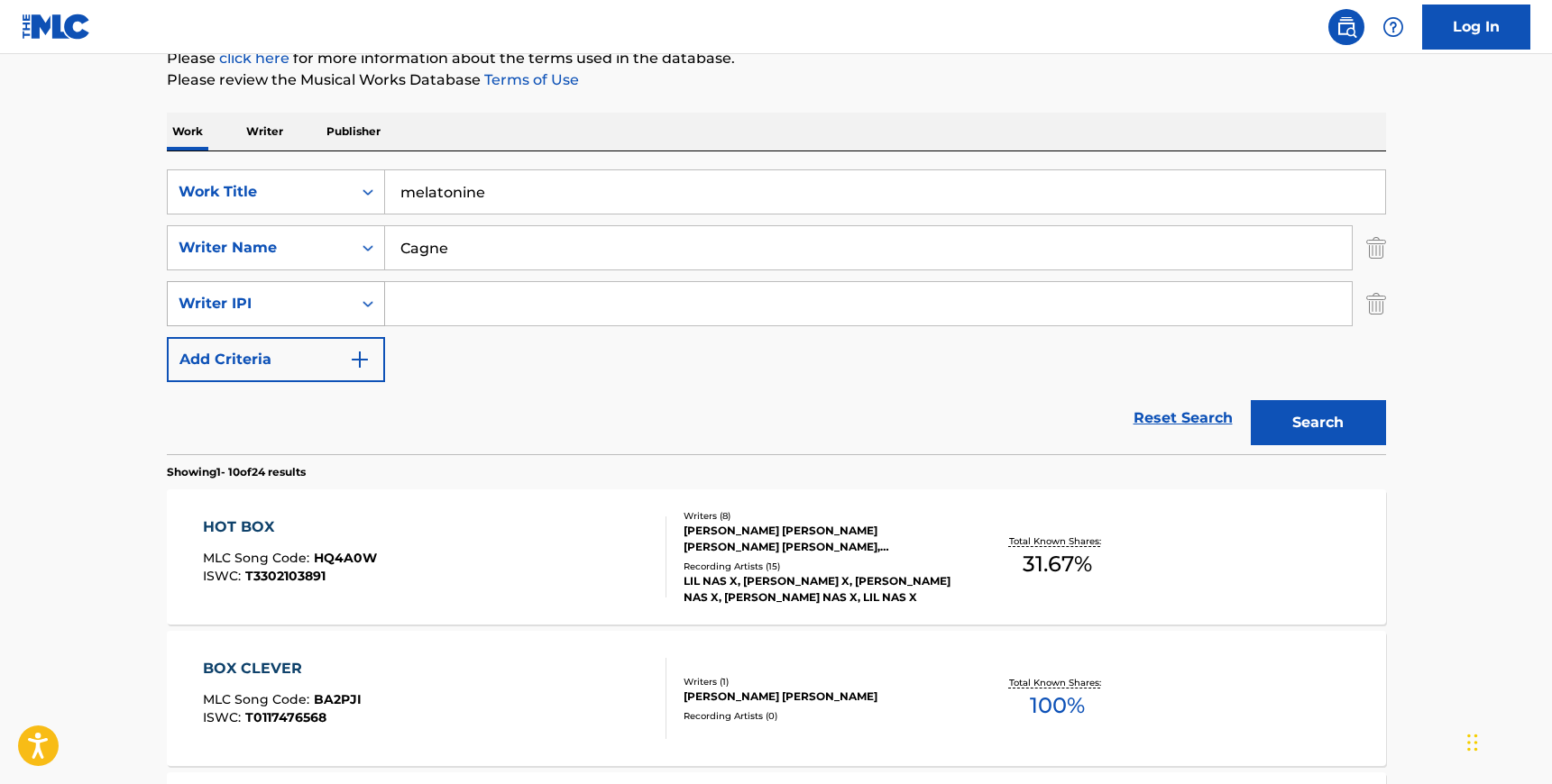
click at [326, 300] on div "Writer IPI" at bounding box center [259, 303] width 163 height 21
click at [488, 368] on div "SearchWithCriteria89f85273-f109-449f-9a83-675976f7ff84 Work Title melatonine Se…" at bounding box center [776, 275] width 1219 height 213
click at [1379, 301] on img "Search Form" at bounding box center [1375, 304] width 20 height 46
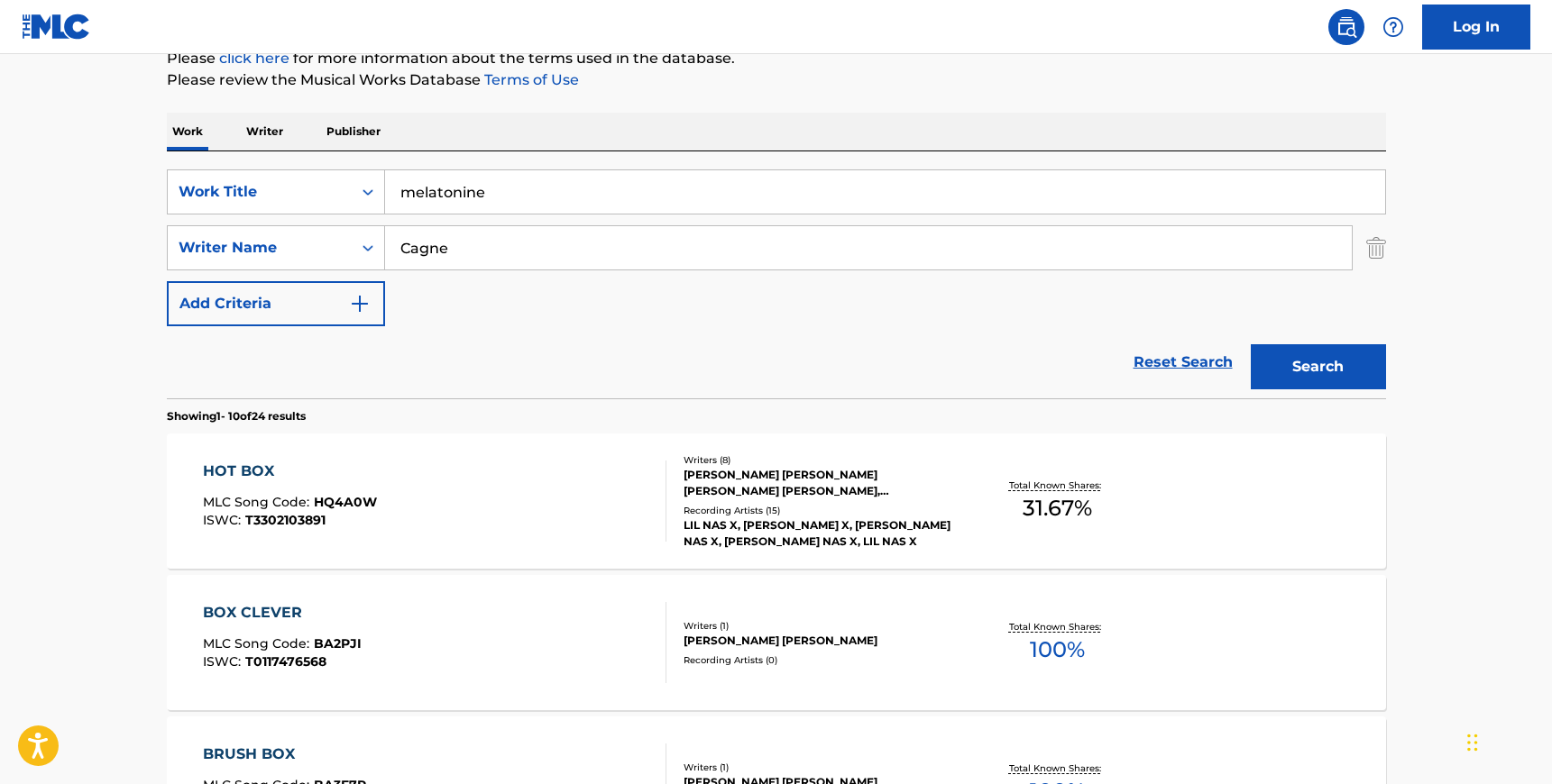
click at [1309, 359] on button "Search" at bounding box center [1319, 367] width 136 height 46
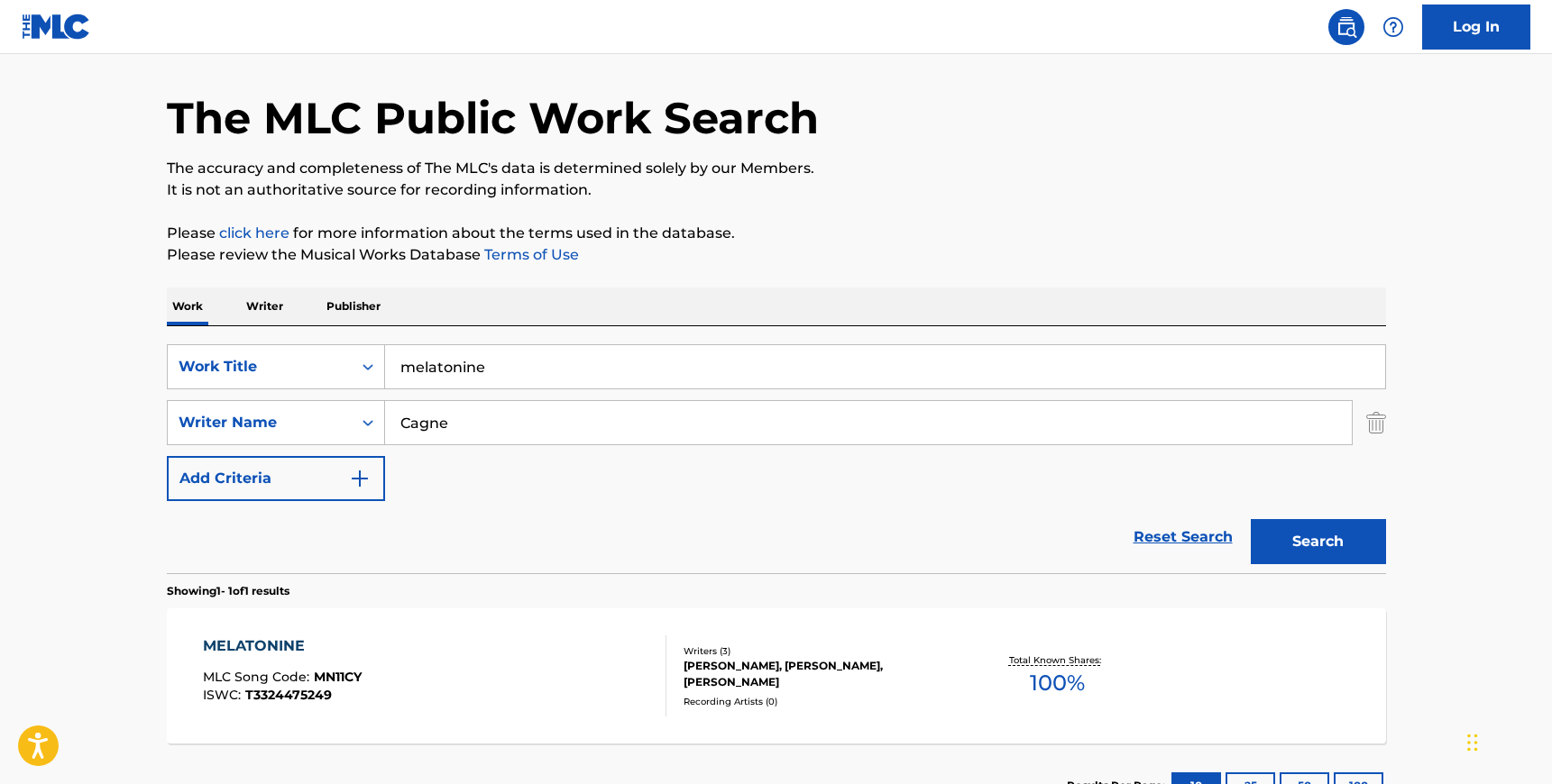
scroll to position [196, 0]
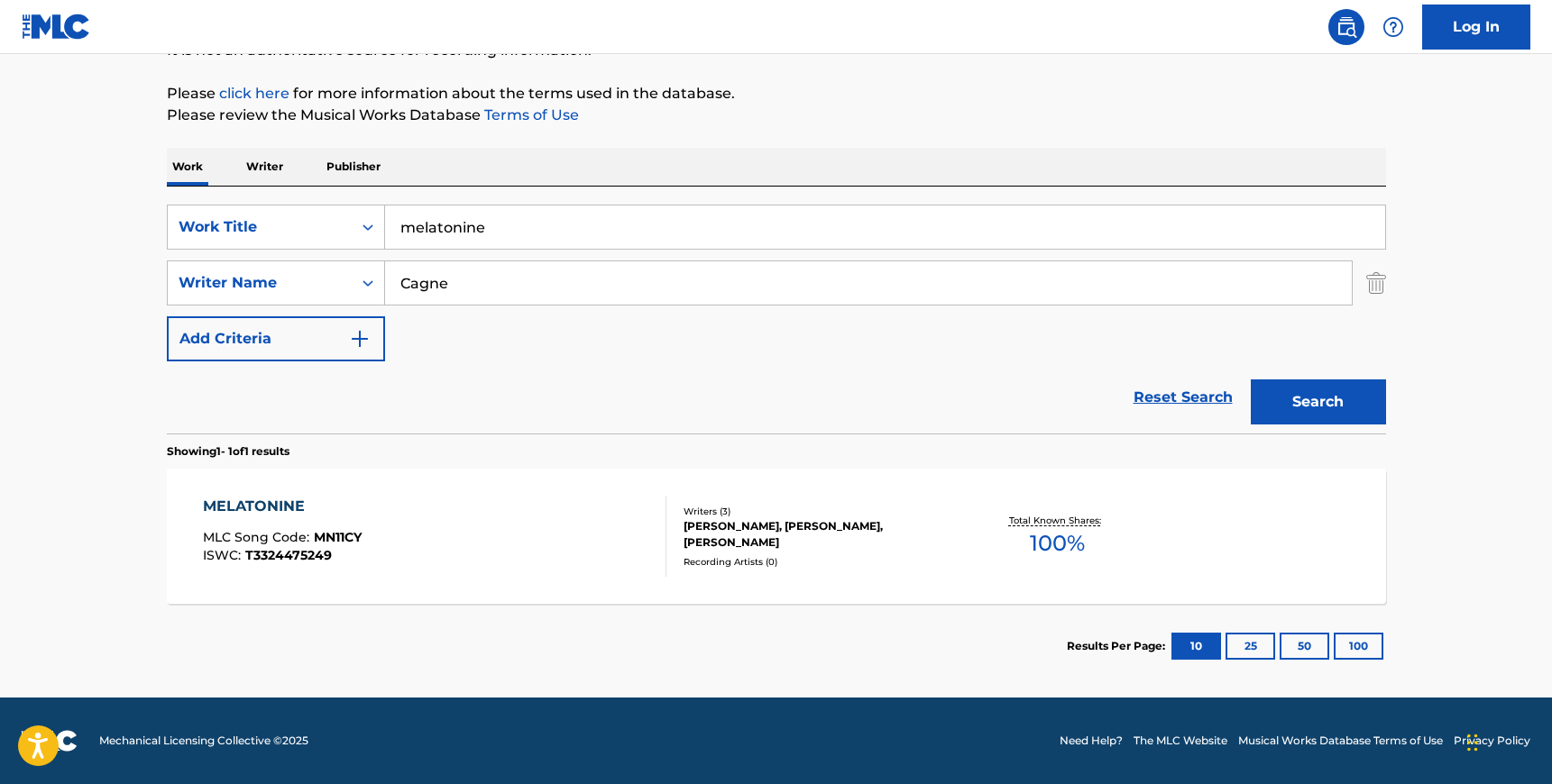
click at [922, 584] on div "MELATONINE MLC Song Code : MN11CY ISWC : T3324475249 Writers ( 3 ) [PERSON_NAME…" at bounding box center [776, 536] width 1219 height 136
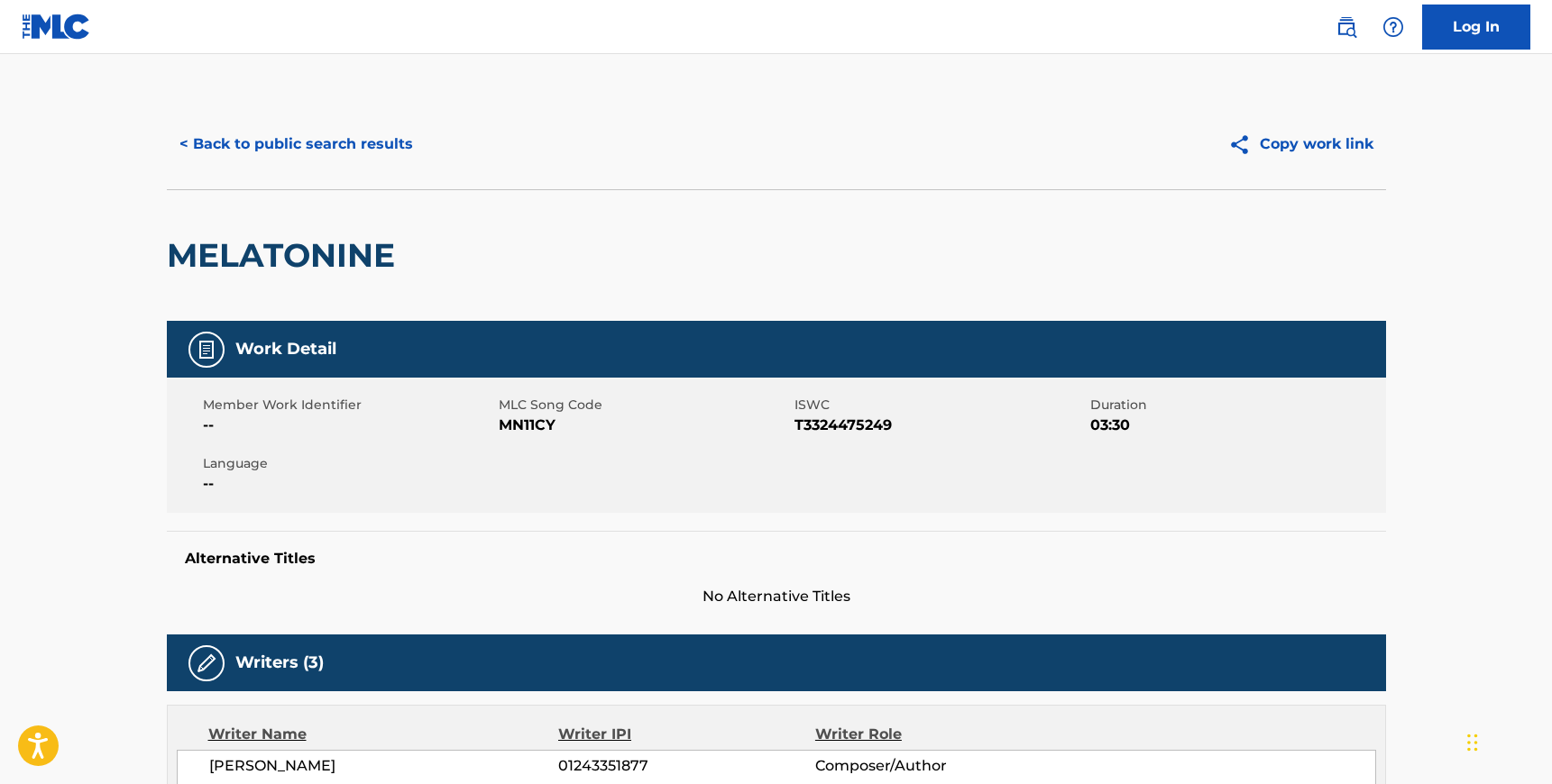
click at [521, 424] on span "MN11CY" at bounding box center [644, 425] width 291 height 21
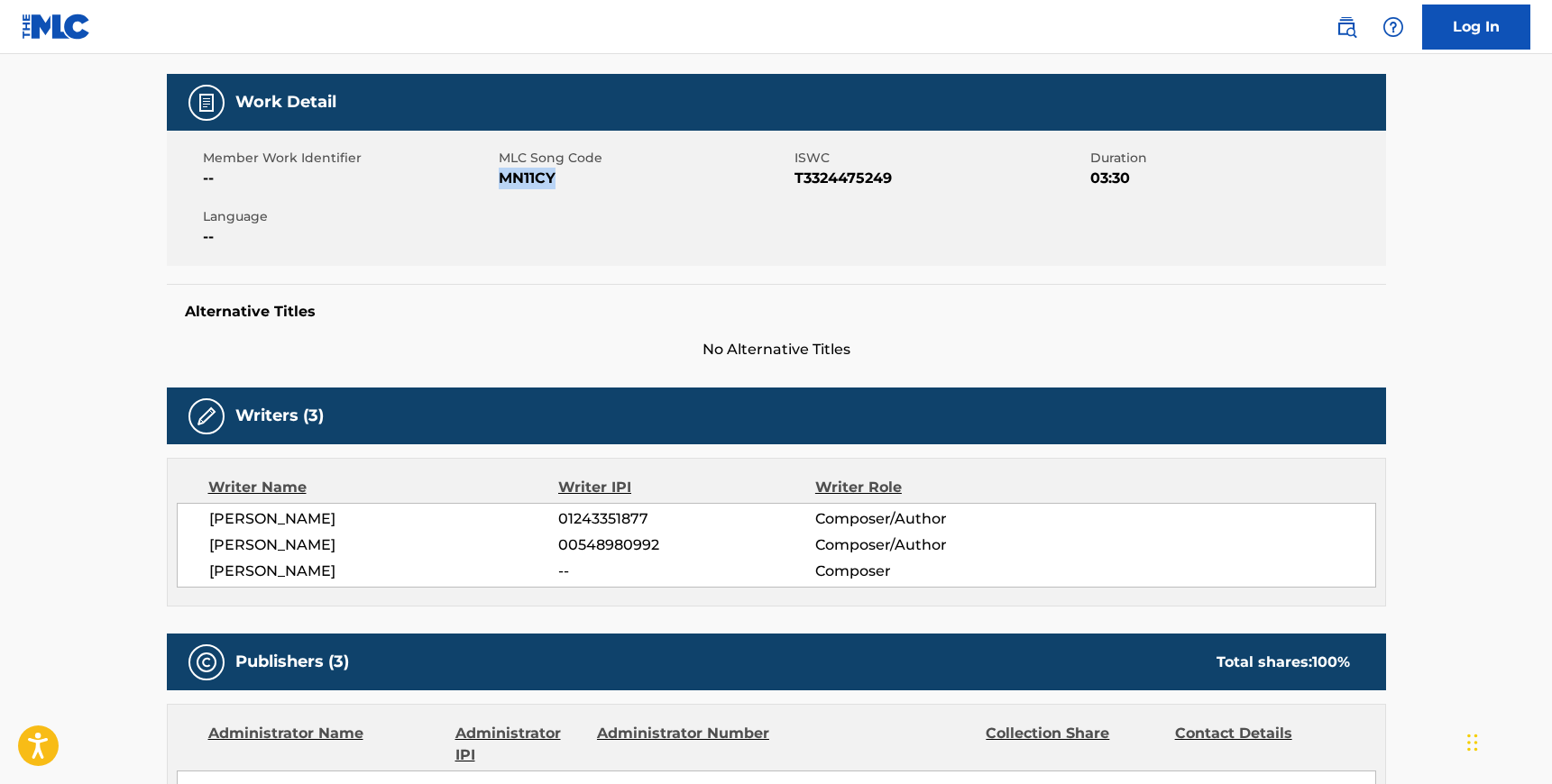
scroll to position [269, 0]
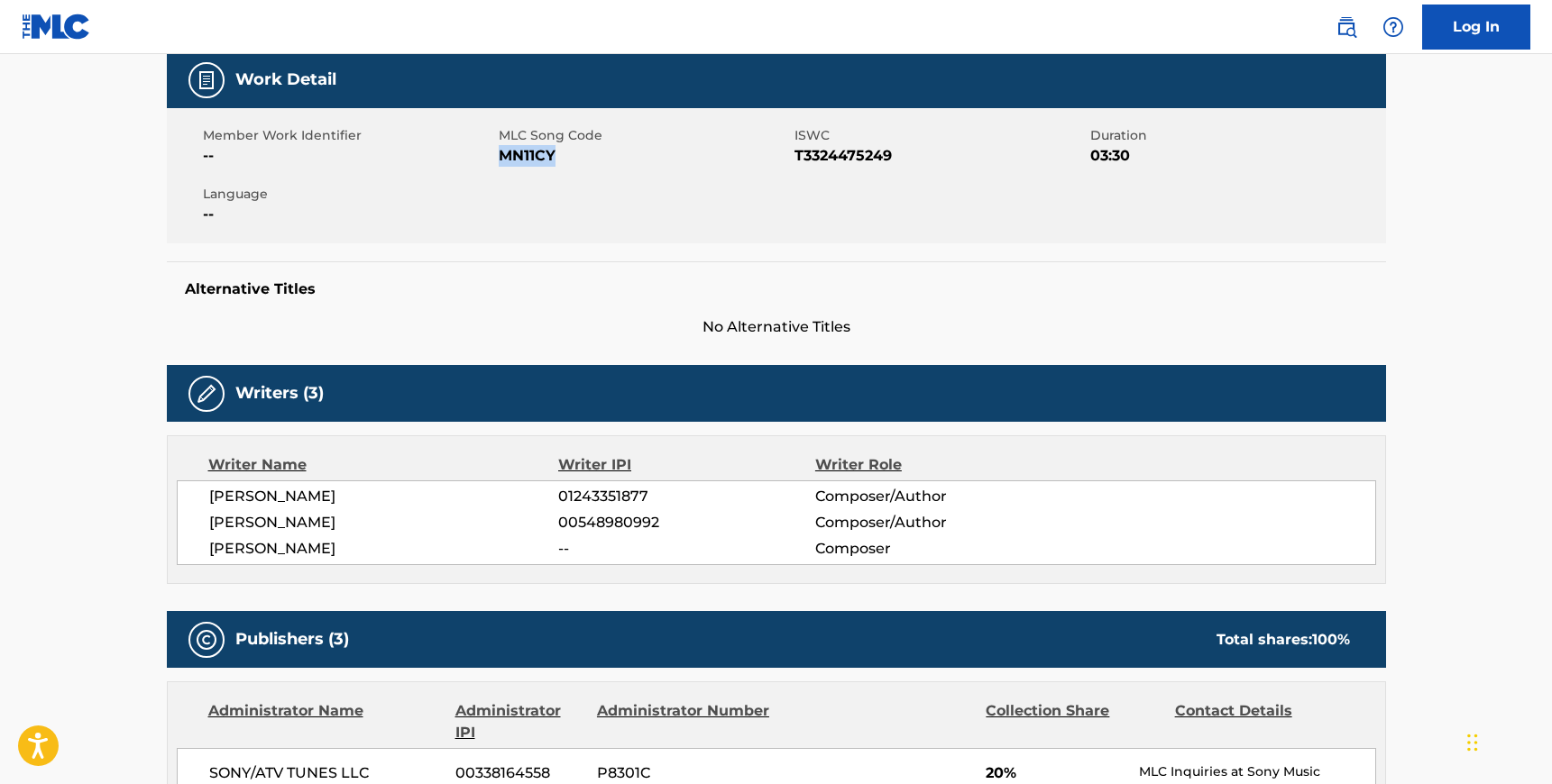
drag, startPoint x: 211, startPoint y: 494, endPoint x: 351, endPoint y: 551, distance: 151.2
click at [351, 551] on div "[PERSON_NAME] 01243351877 Composer/Author [PERSON_NAME] 00548980992 Composer/Au…" at bounding box center [776, 522] width 1199 height 85
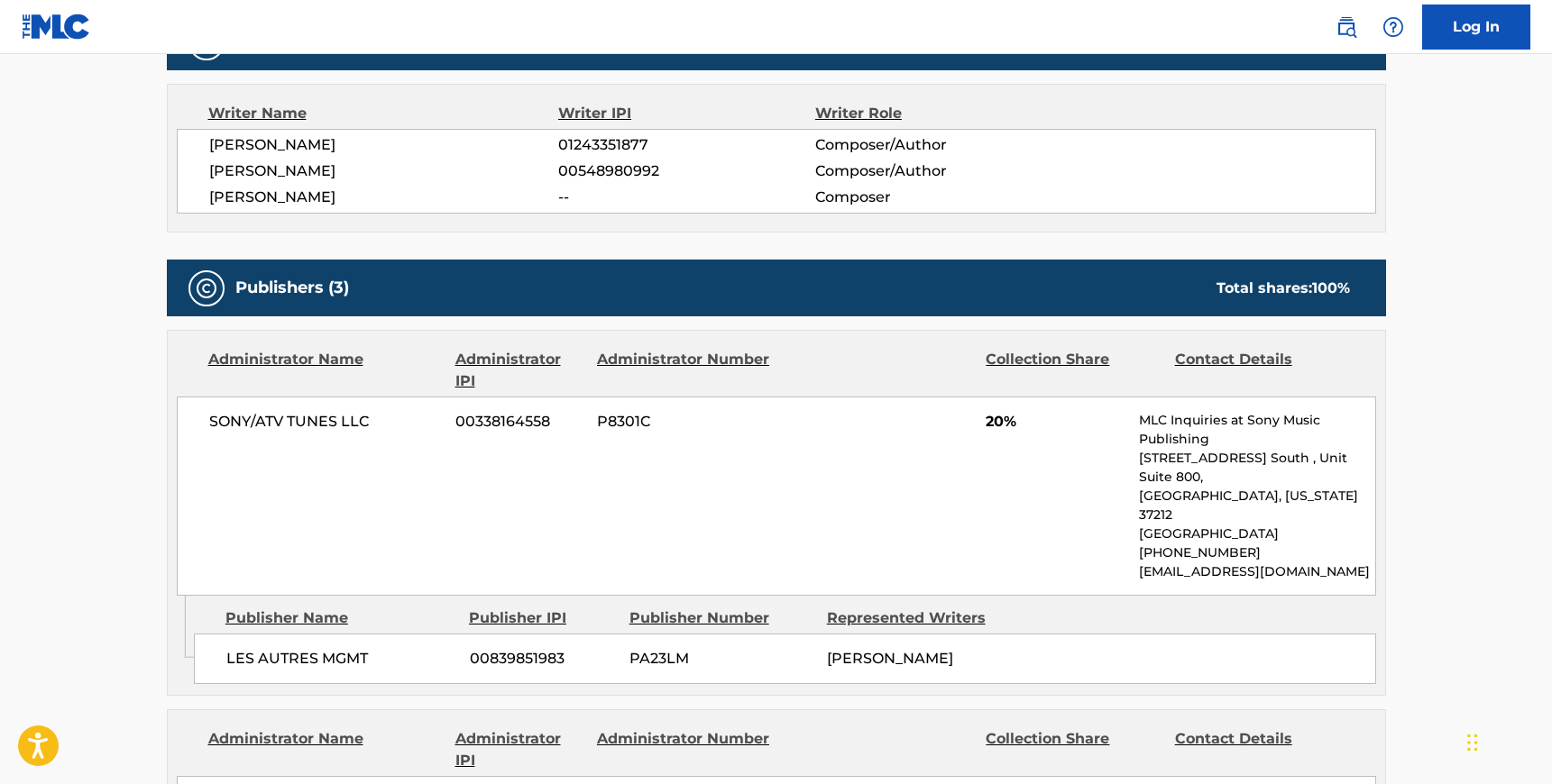
scroll to position [633, 0]
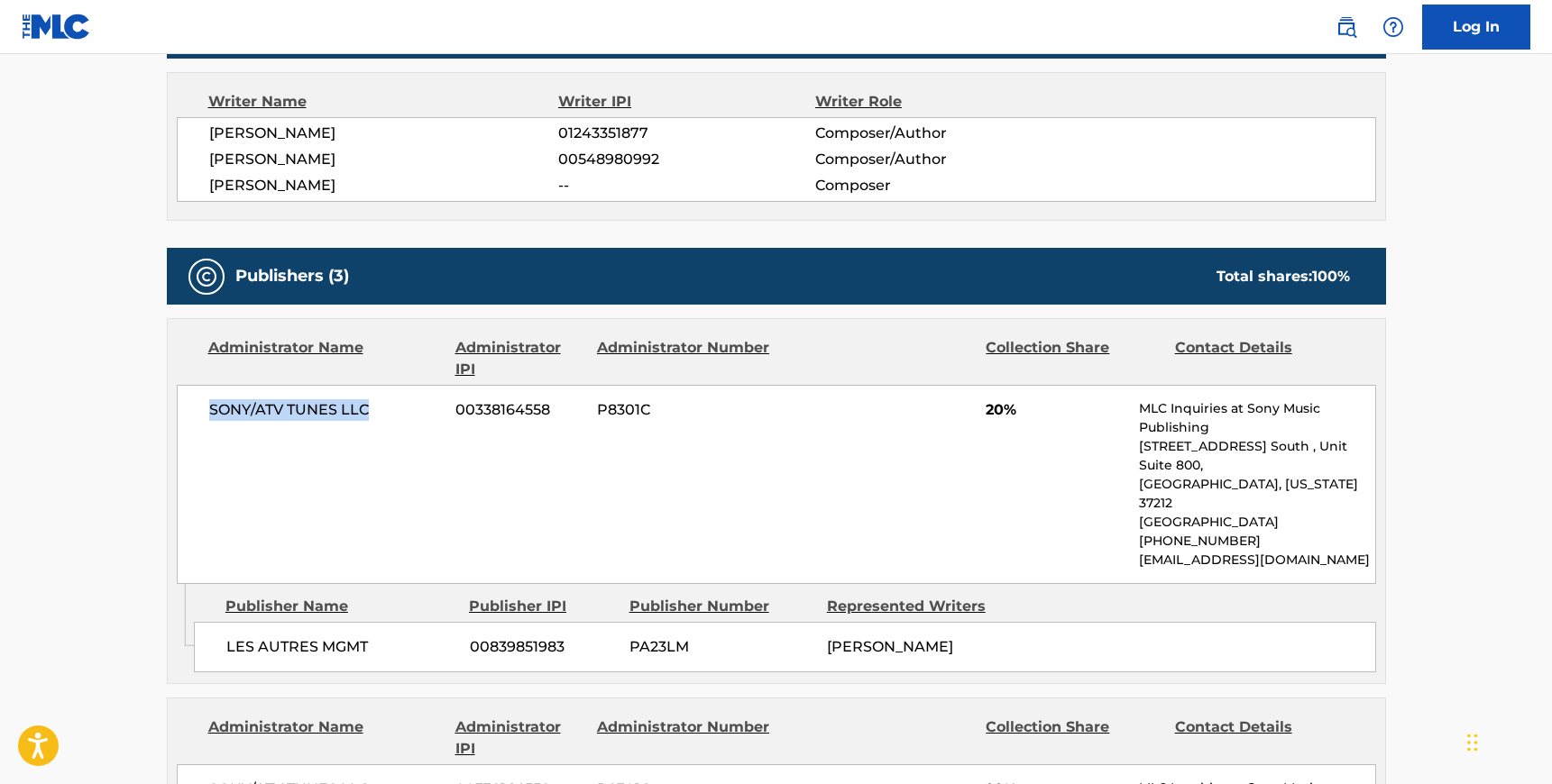
drag, startPoint x: 380, startPoint y: 399, endPoint x: 198, endPoint y: 402, distance: 182.0
click at [198, 402] on div "SONY/ATV TUNES LLC 00338164558 P8301C 20% MLC Inquiries at Sony Music Publishin…" at bounding box center [776, 484] width 1199 height 199
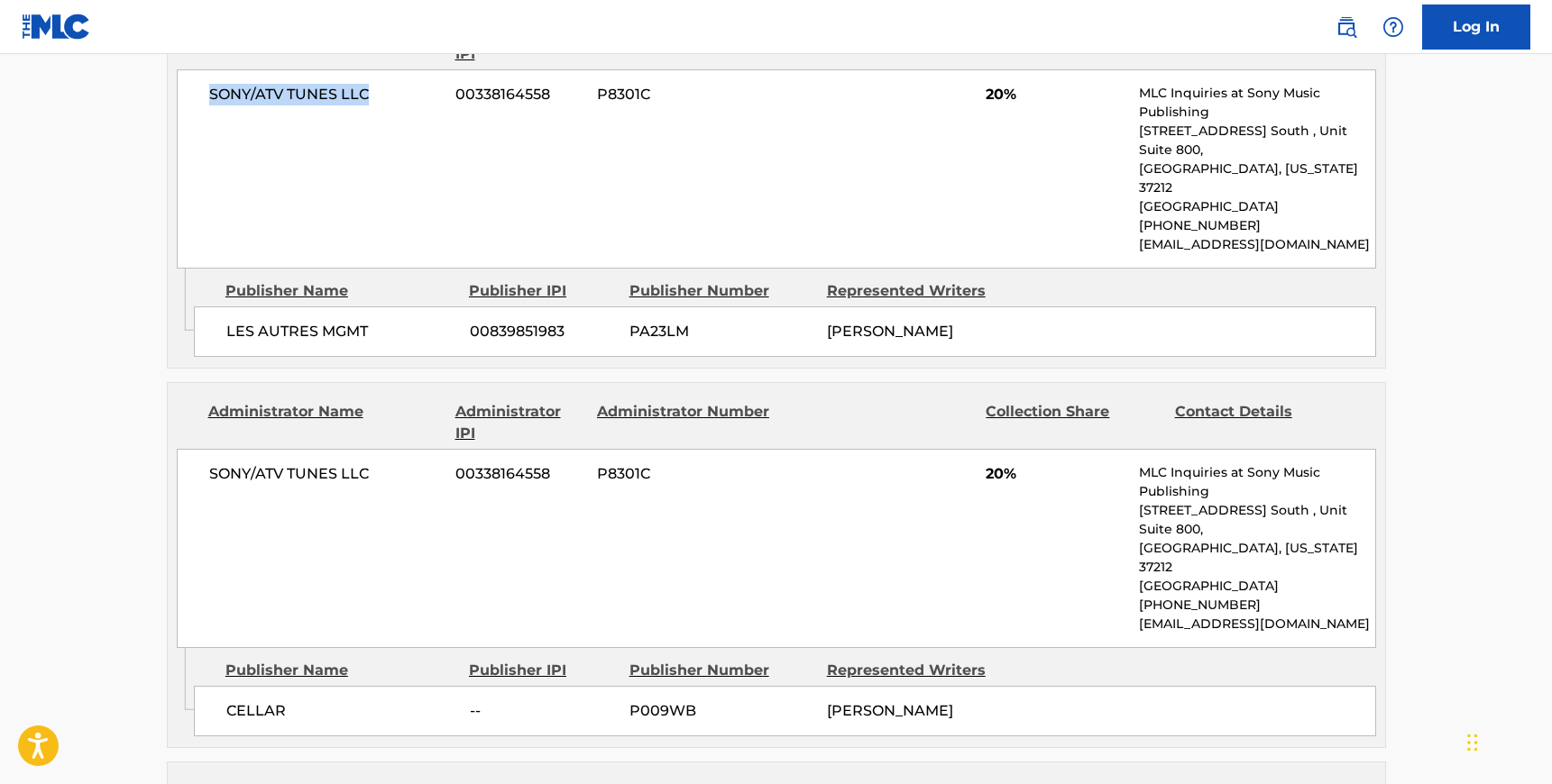
scroll to position [959, 0]
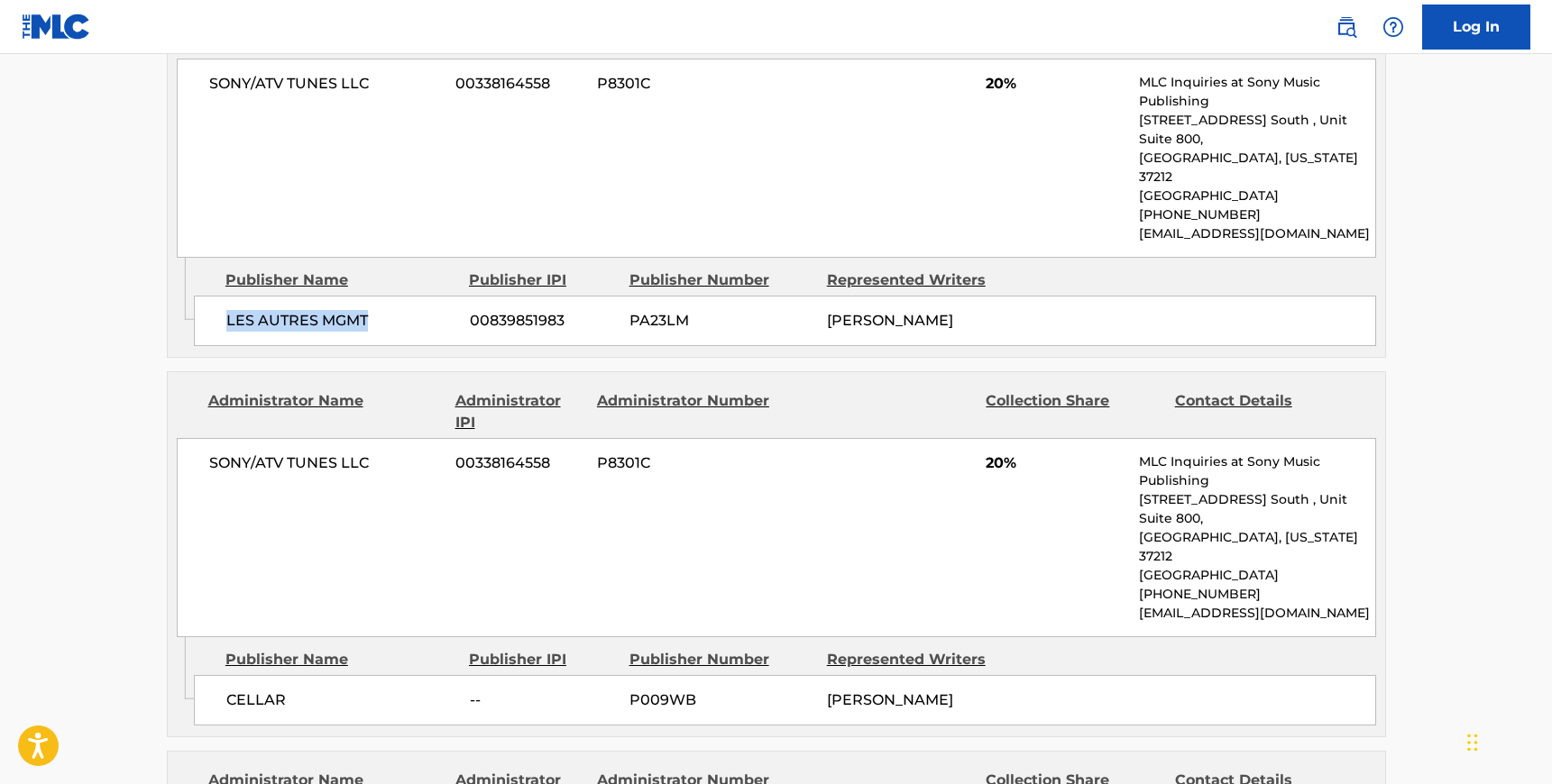
drag, startPoint x: 367, startPoint y: 273, endPoint x: 224, endPoint y: 269, distance: 143.1
click at [224, 295] on div "LES AUTRES MGMT 00839851983 PA23LM [PERSON_NAME]" at bounding box center [785, 320] width 1182 height 50
drag, startPoint x: 373, startPoint y: 421, endPoint x: 208, endPoint y: 417, distance: 165.0
click at [209, 452] on span "SONY/ATV TUNES LLC" at bounding box center [325, 463] width 233 height 21
drag, startPoint x: 286, startPoint y: 625, endPoint x: 221, endPoint y: 623, distance: 65.0
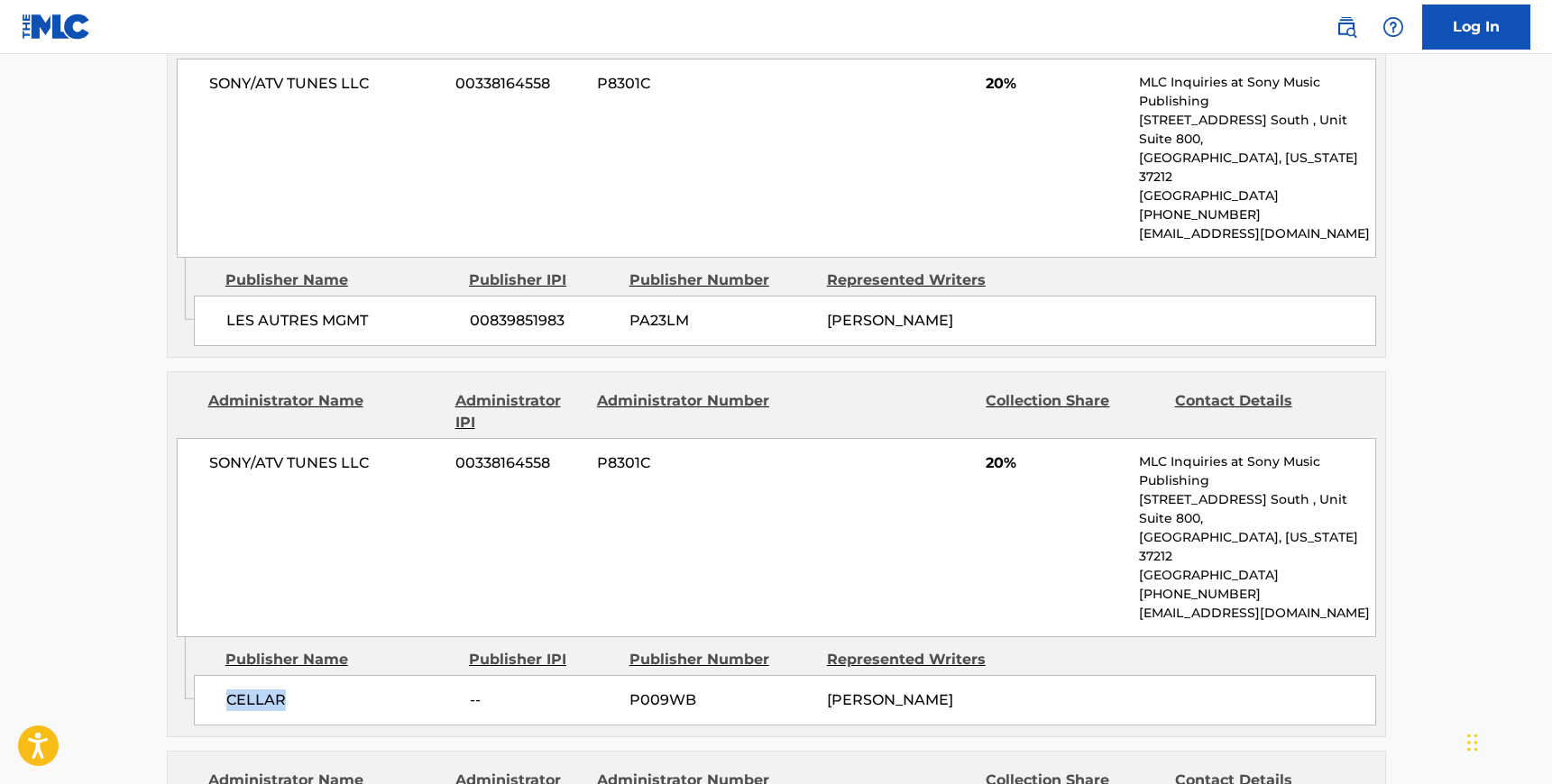
click at [221, 675] on div "CELLAR -- P009WB [PERSON_NAME]" at bounding box center [785, 700] width 1182 height 50
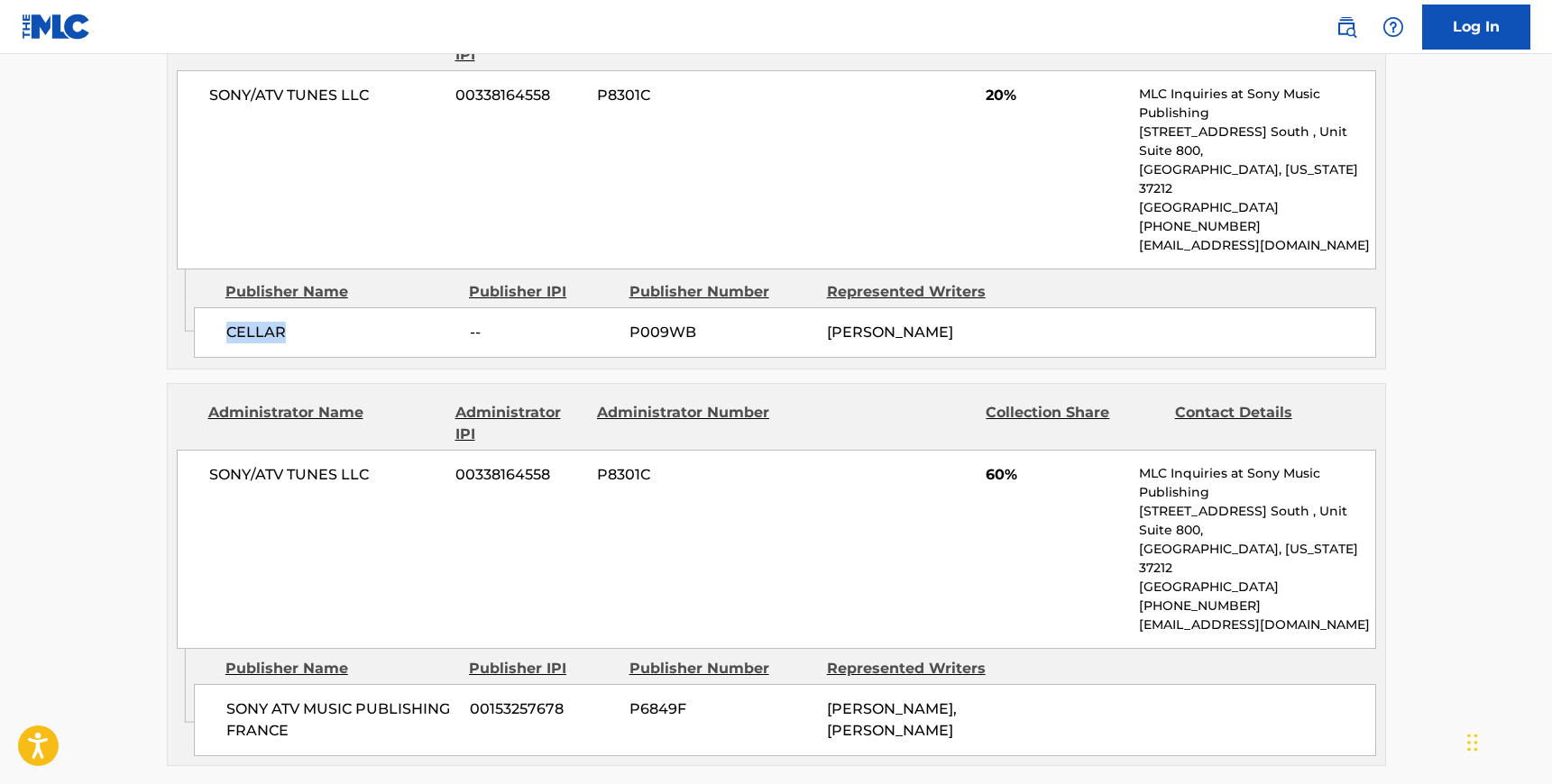
scroll to position [1358, 0]
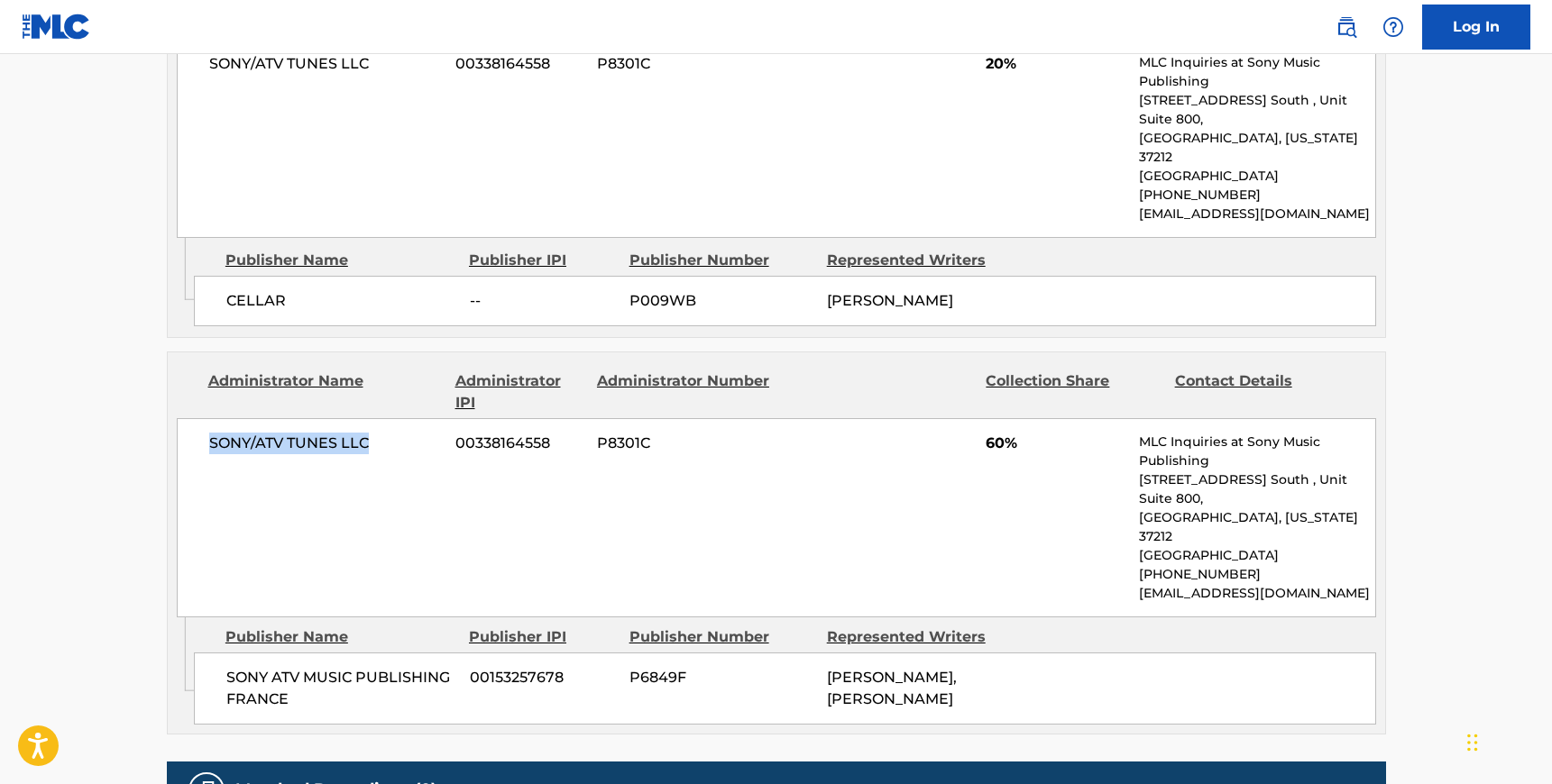
drag, startPoint x: 378, startPoint y: 361, endPoint x: 203, endPoint y: 361, distance: 175.0
click at [203, 418] on div "SONY/ATV TUNES LLC 00338164558 P8301C 60% MLC Inquiries at Sony Music Publishin…" at bounding box center [776, 517] width 1199 height 199
drag, startPoint x: 292, startPoint y: 577, endPoint x: 226, endPoint y: 559, distance: 68.4
click at [227, 667] on span "SONY ATV MUSIC PUBLISHING FRANCE" at bounding box center [341, 688] width 230 height 44
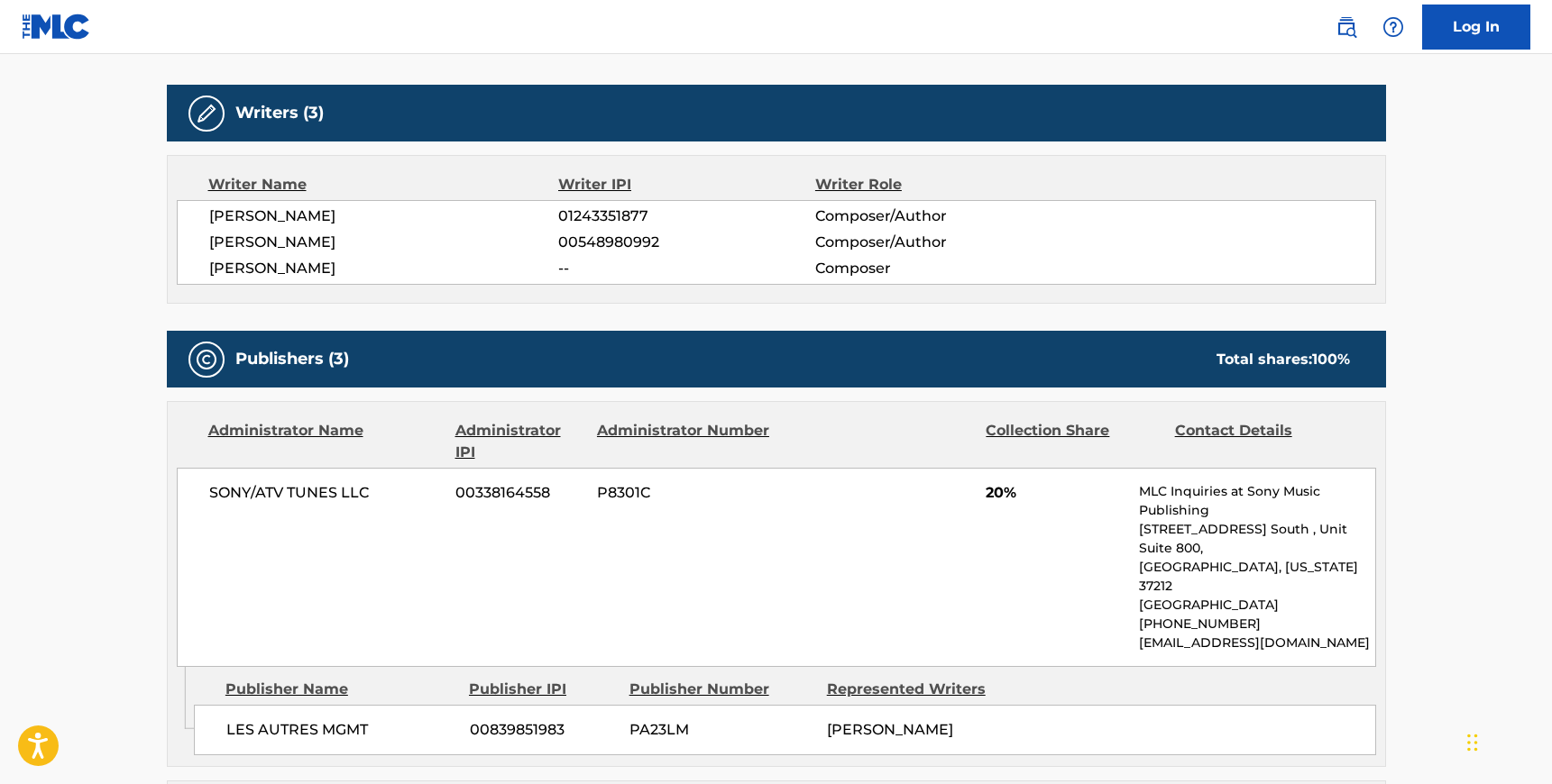
scroll to position [0, 0]
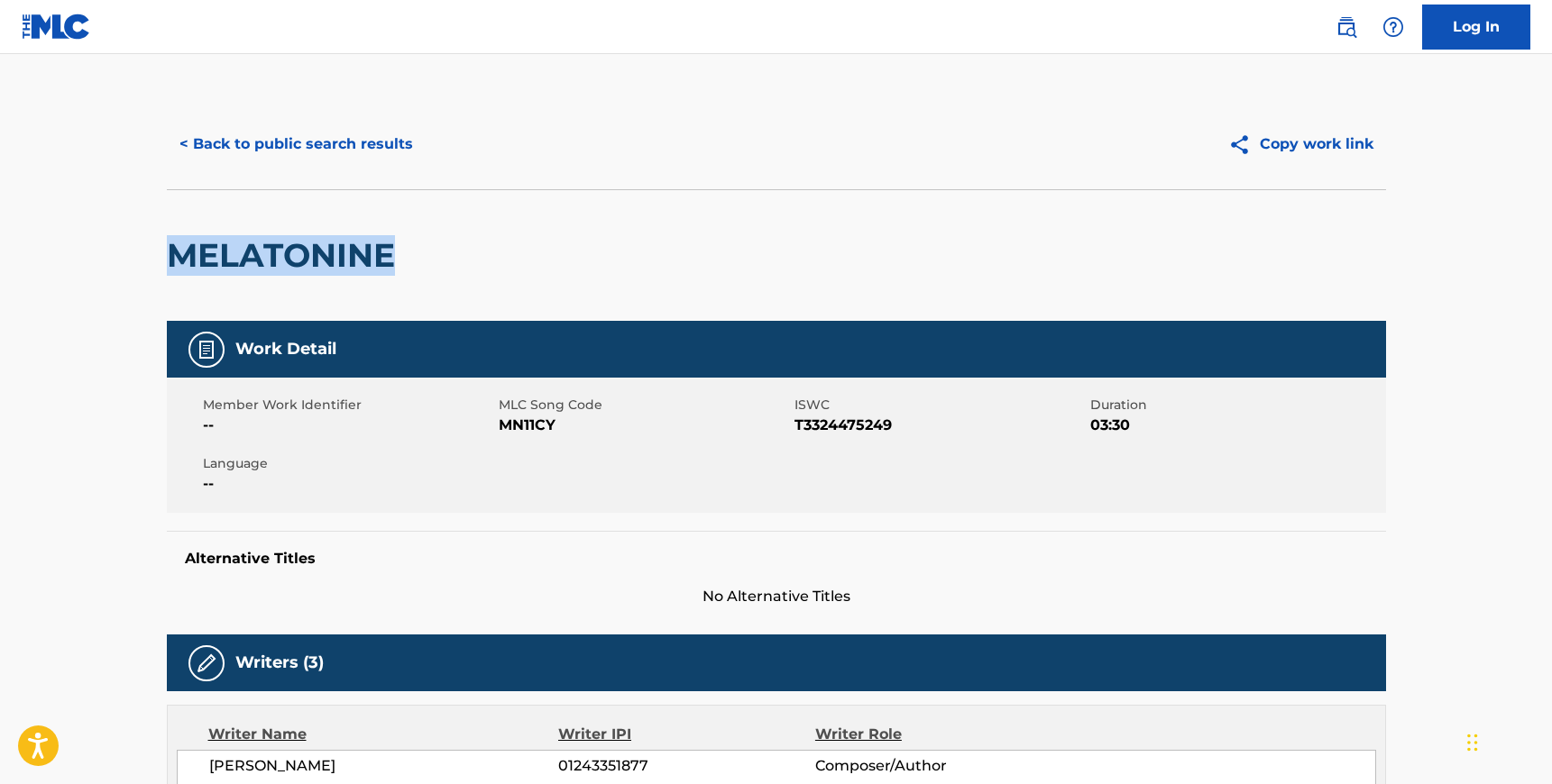
drag, startPoint x: 175, startPoint y: 252, endPoint x: 394, endPoint y: 250, distance: 219.0
click at [394, 250] on h2 "MELATONINE" at bounding box center [284, 255] width 237 height 41
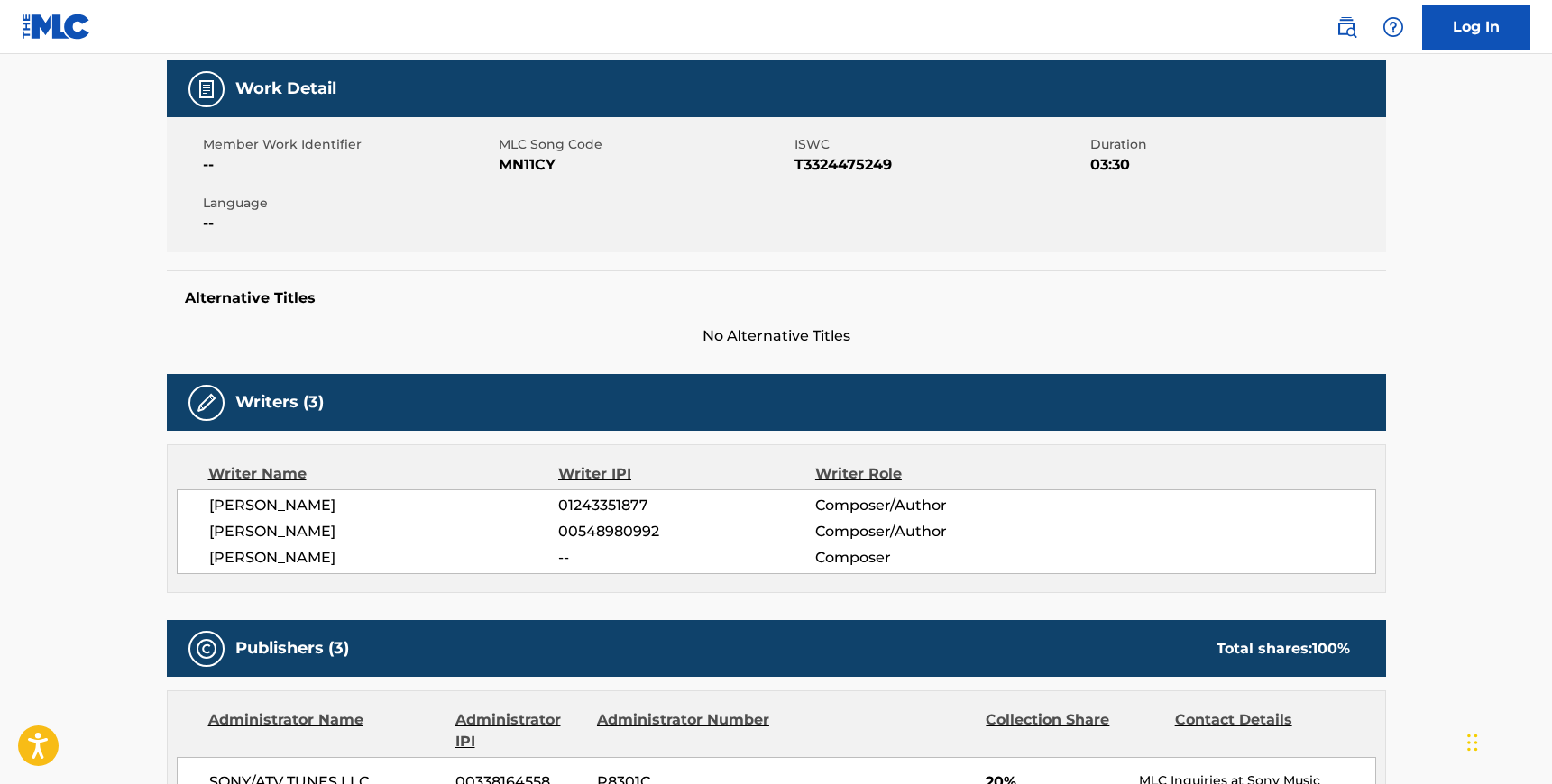
scroll to position [278, 0]
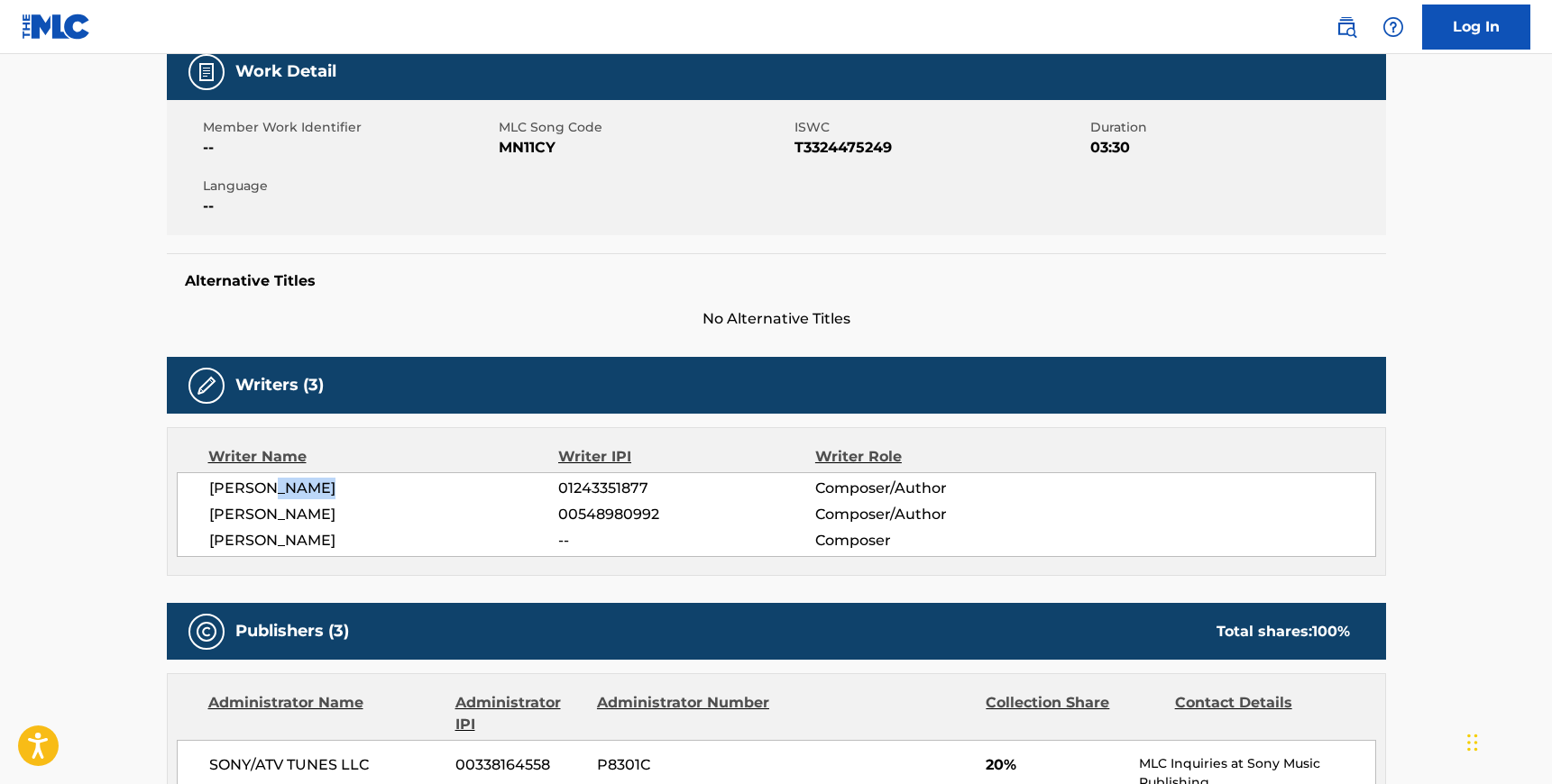
drag, startPoint x: 276, startPoint y: 491, endPoint x: 358, endPoint y: 493, distance: 82.0
click at [360, 493] on span "[PERSON_NAME]" at bounding box center [384, 488] width 349 height 21
